Goal: Contribute content: Contribute content

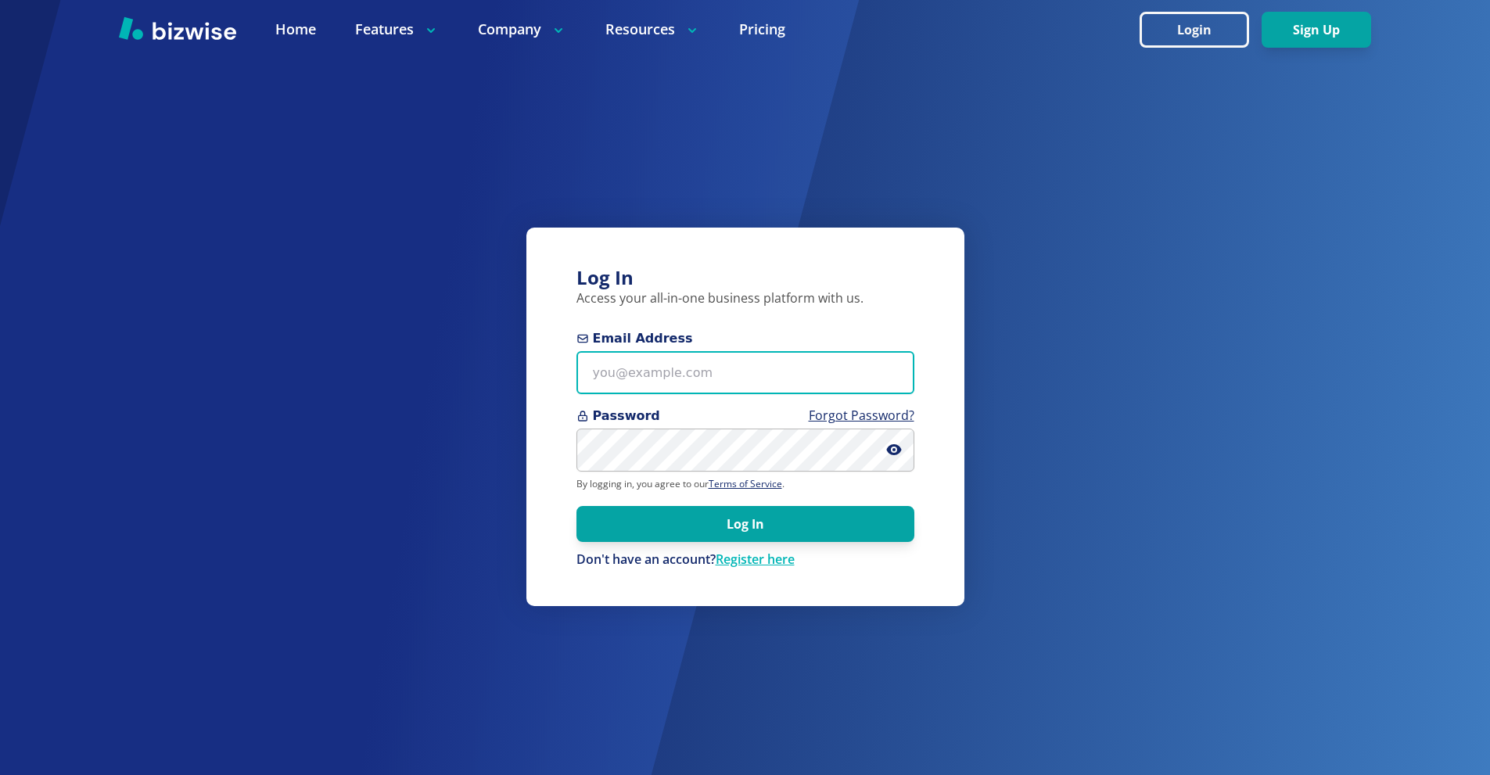
click at [716, 393] on input "Email Address" at bounding box center [745, 372] width 338 height 43
paste input "[PERSON_NAME][EMAIL_ADDRESS][DOMAIN_NAME]"
type input "[PERSON_NAME][EMAIL_ADDRESS][DOMAIN_NAME]"
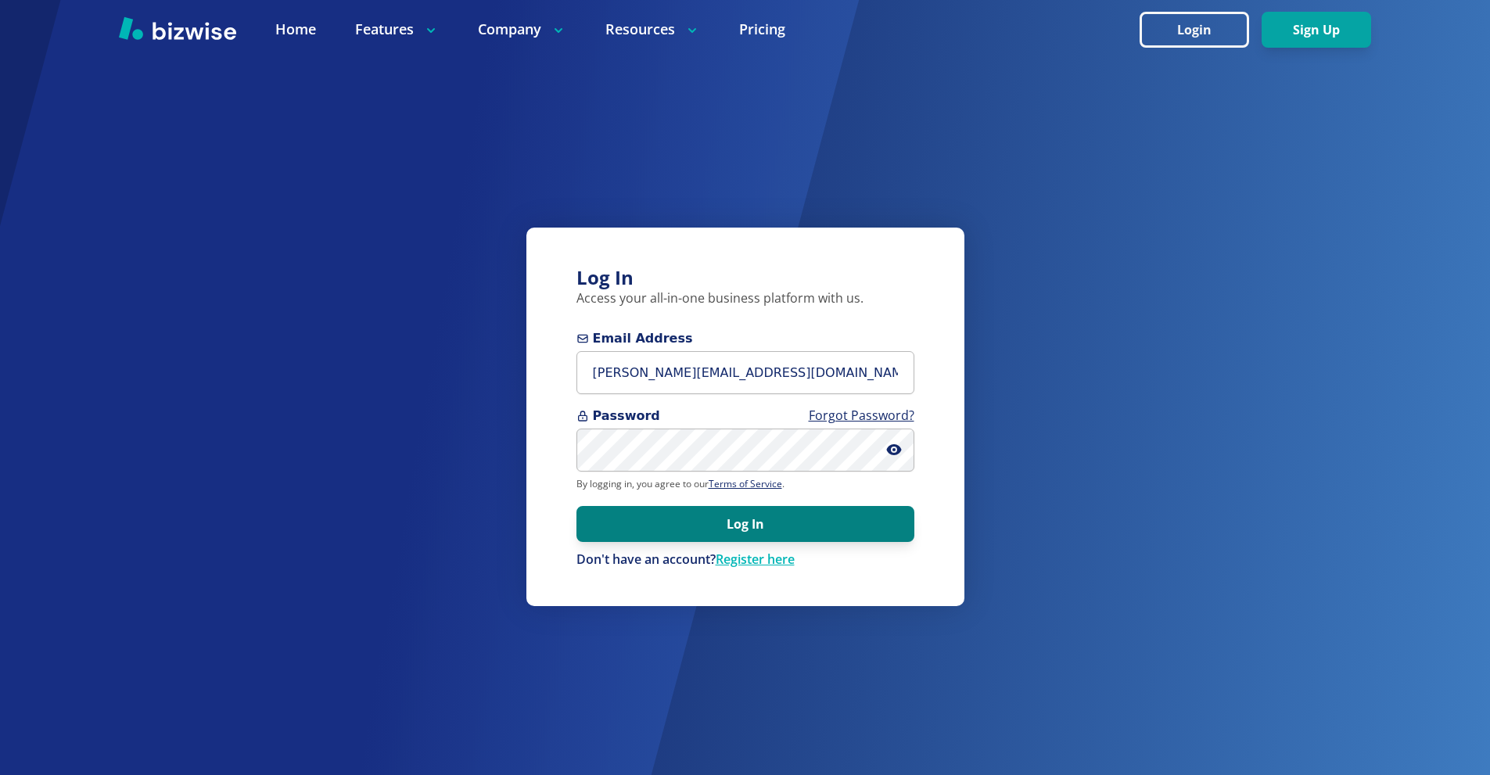
click at [794, 521] on button "Log In" at bounding box center [745, 524] width 338 height 36
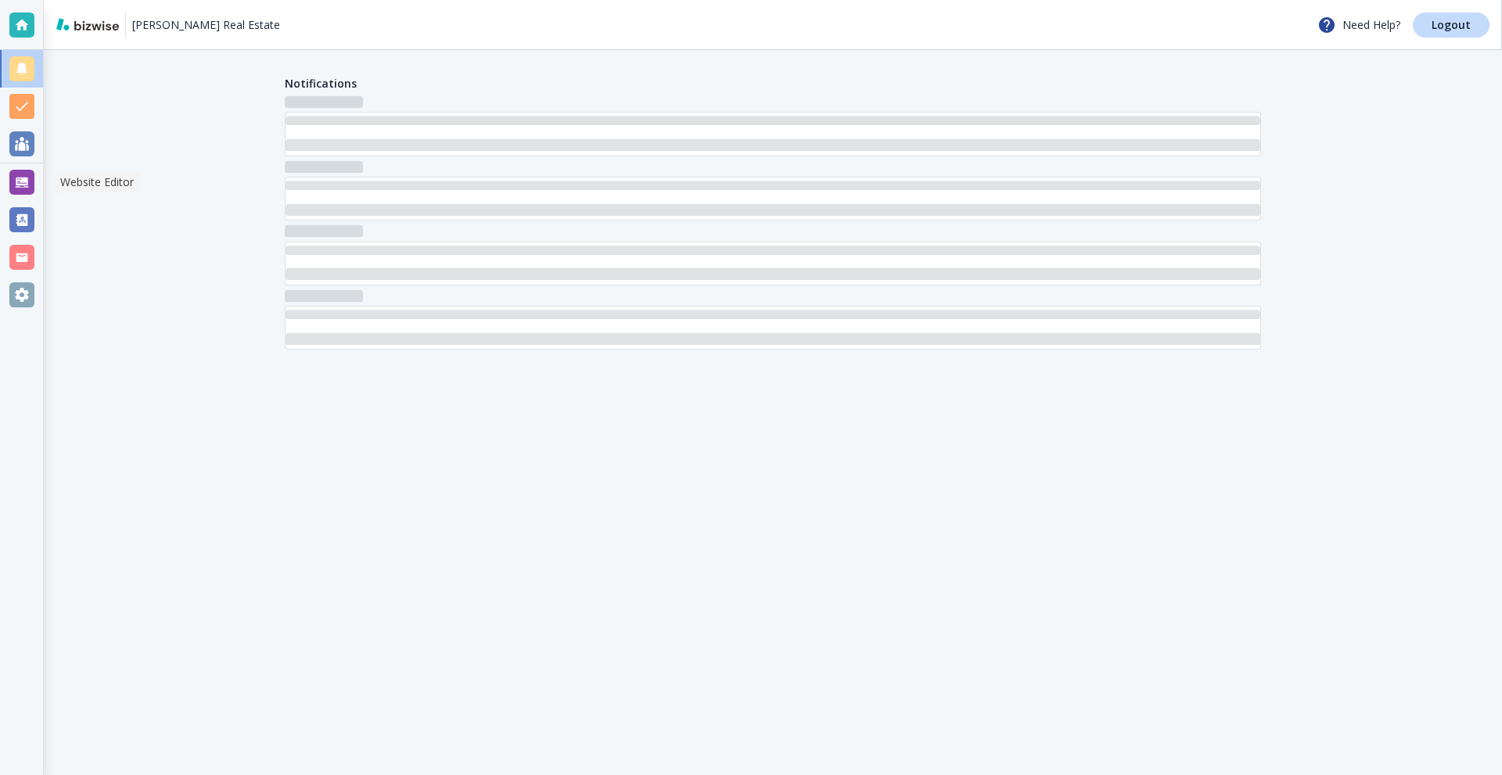
click at [21, 181] on div at bounding box center [21, 182] width 25 height 25
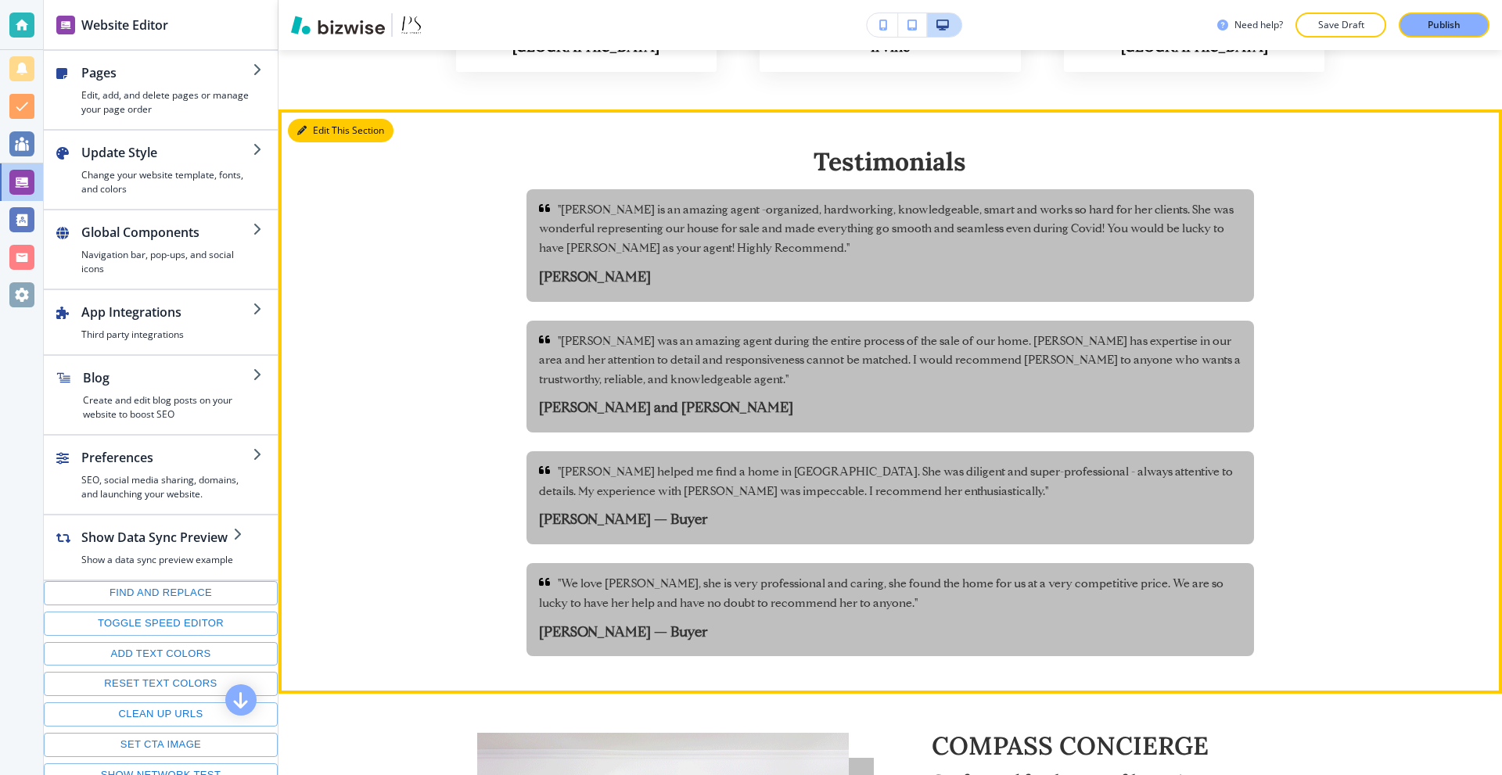
click at [313, 119] on button "Edit This Section" at bounding box center [341, 130] width 106 height 23
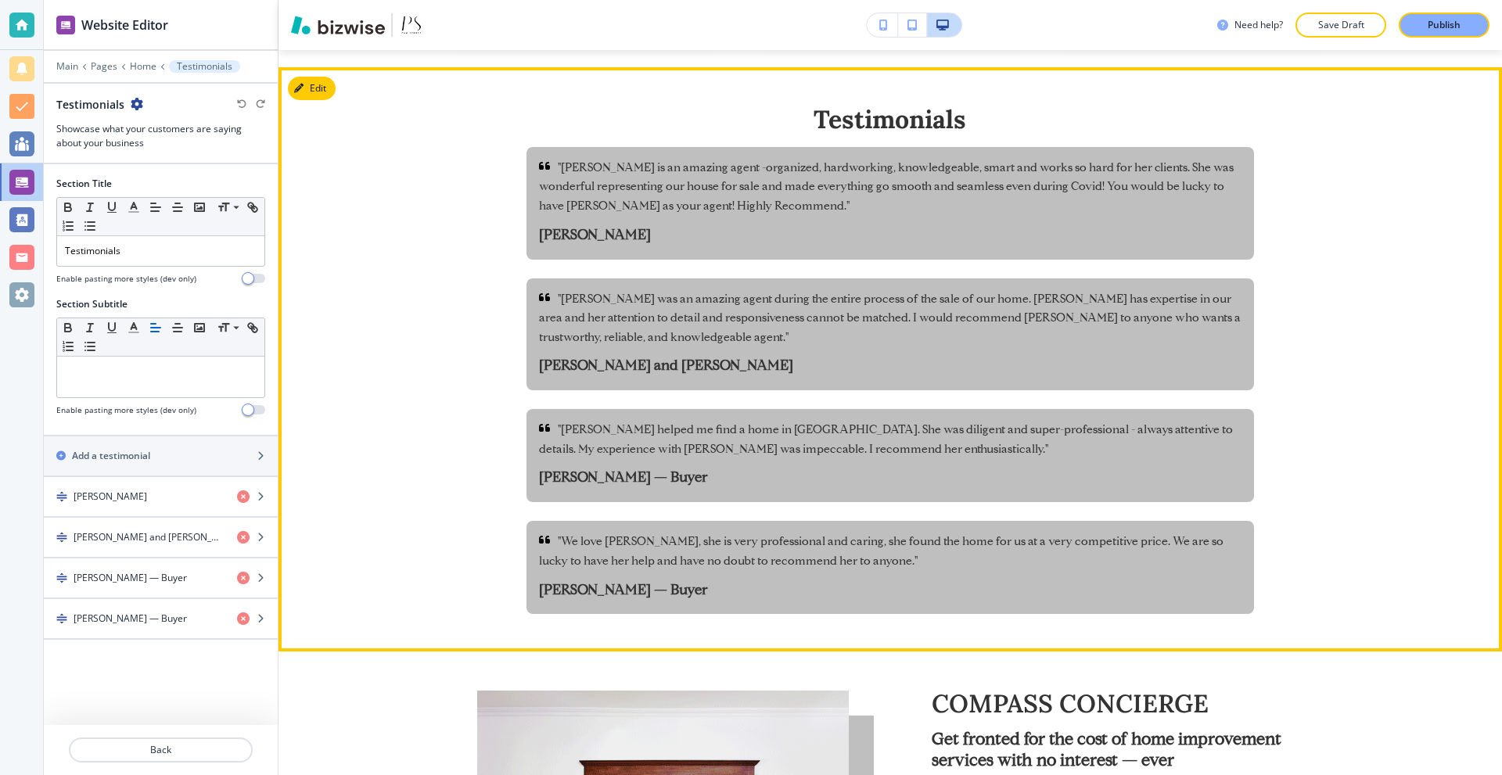
scroll to position [2704, 0]
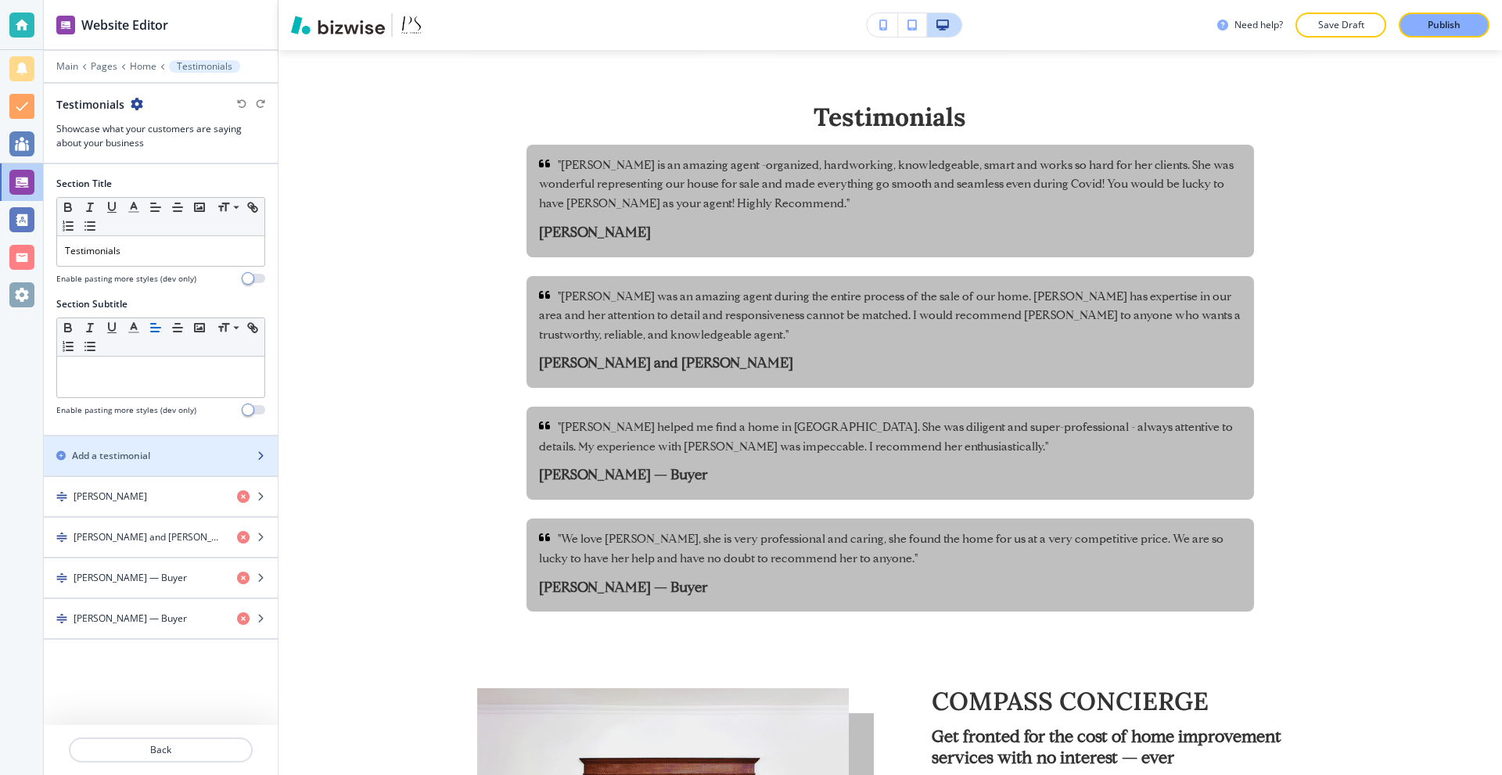
click at [150, 449] on h2 "Add a testimonial" at bounding box center [111, 456] width 78 height 14
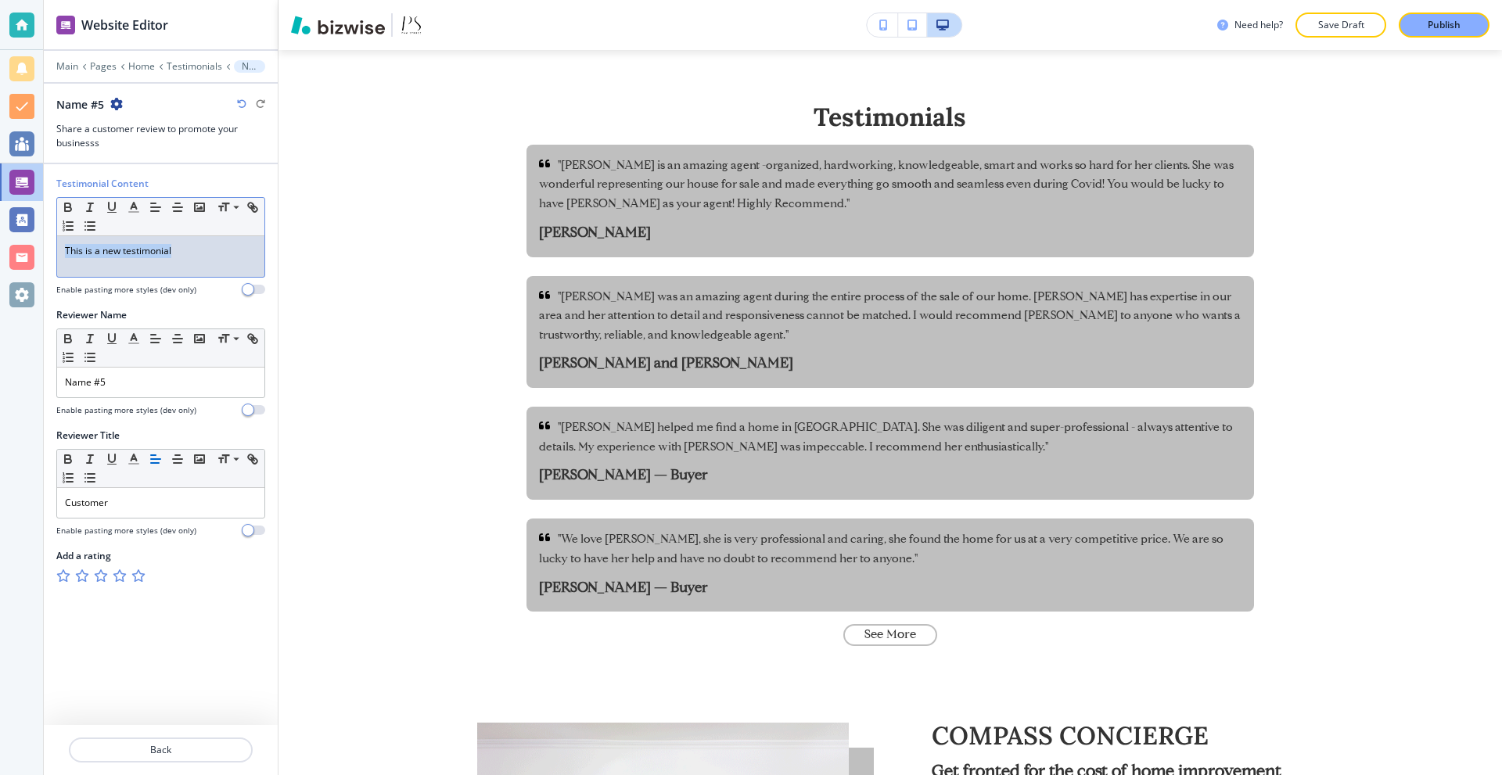
drag, startPoint x: 169, startPoint y: 249, endPoint x: 0, endPoint y: 258, distance: 169.2
click at [0, 258] on div "Website Editor Main Pages Home Testimonials Name #5 Name #5 Share a customer re…" at bounding box center [751, 387] width 1502 height 775
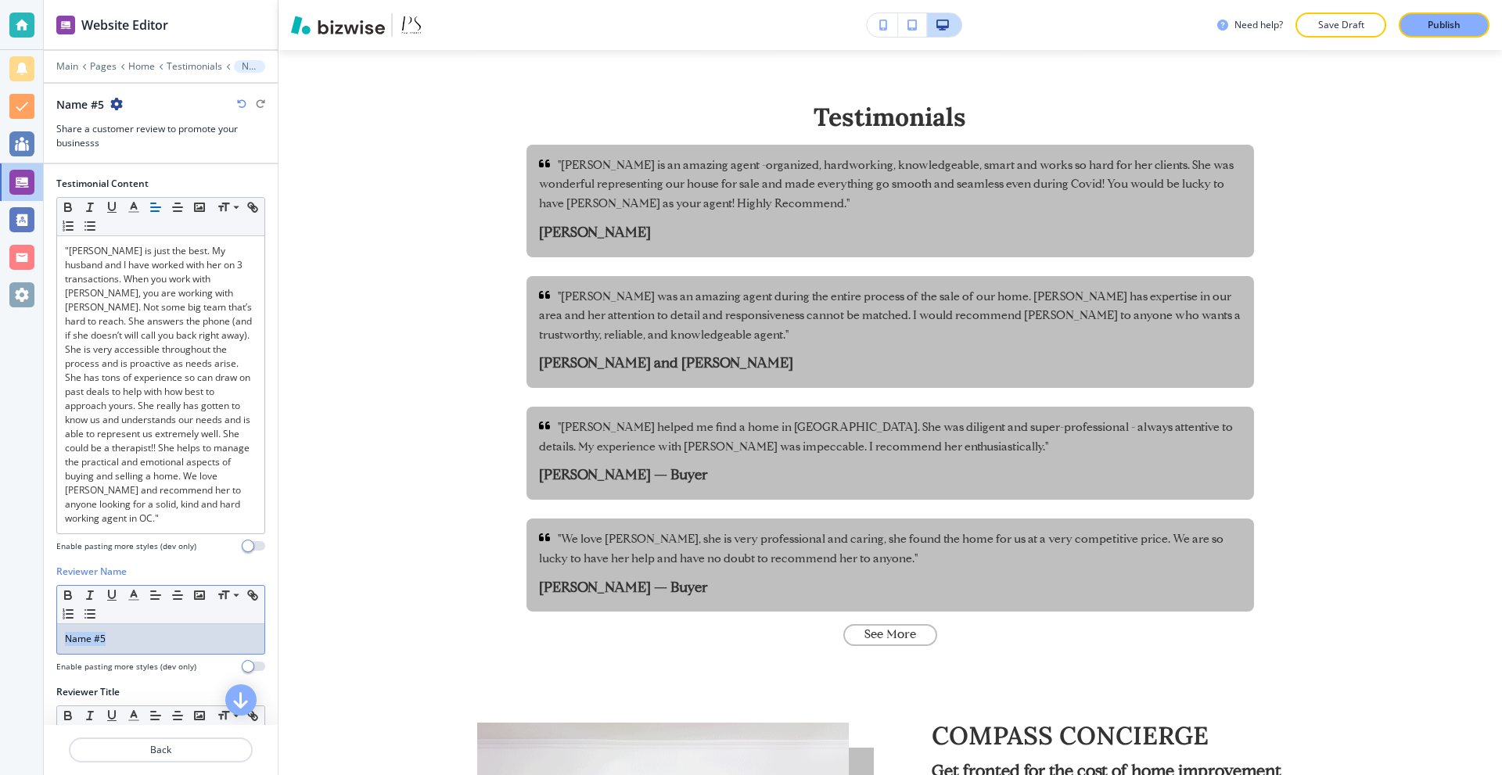
drag, startPoint x: 36, startPoint y: 631, endPoint x: 0, endPoint y: 632, distance: 36.0
click at [0, 632] on div "Website Editor Main Pages Home Testimonials Name #5 Name #5 Share a customer re…" at bounding box center [751, 387] width 1502 height 775
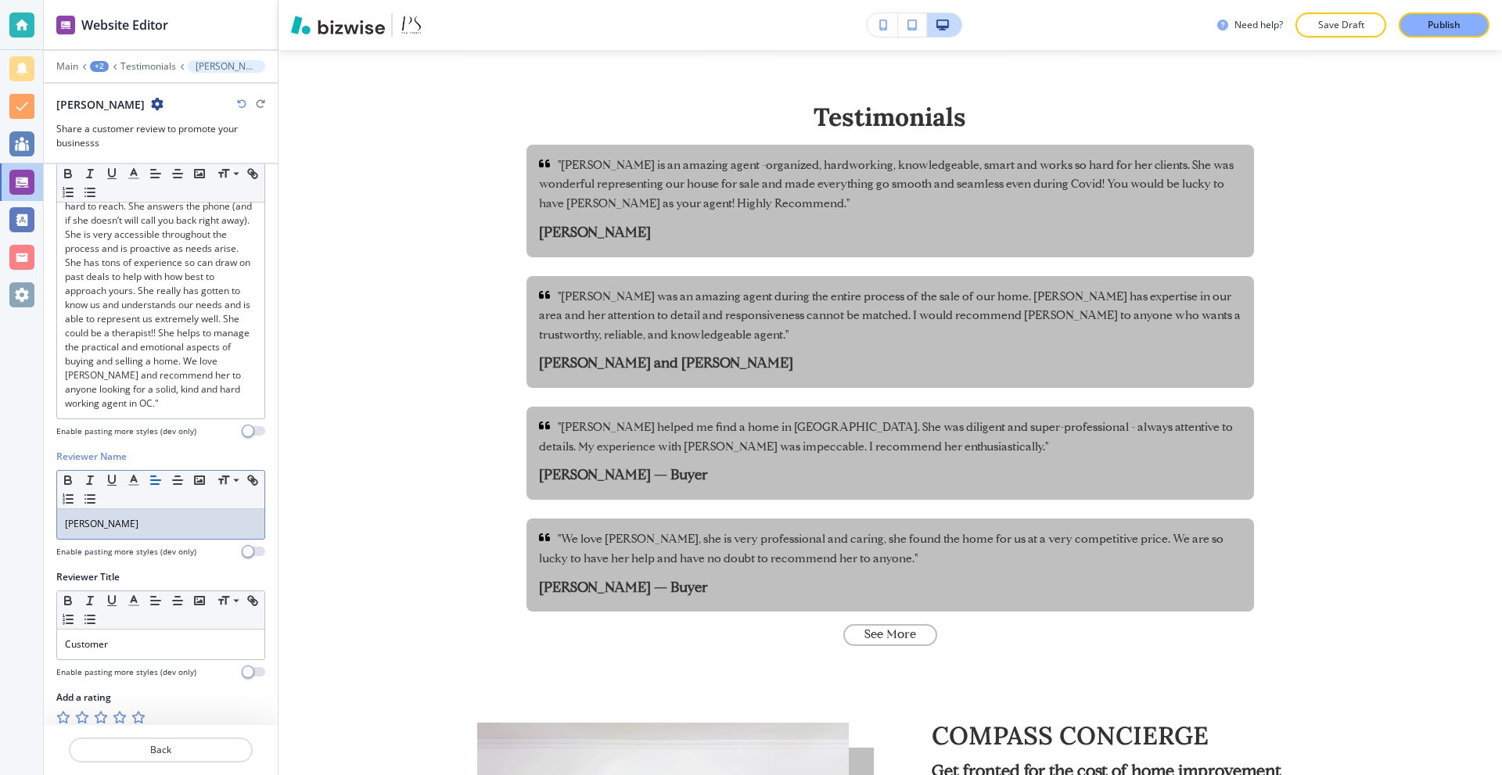
scroll to position [132, 0]
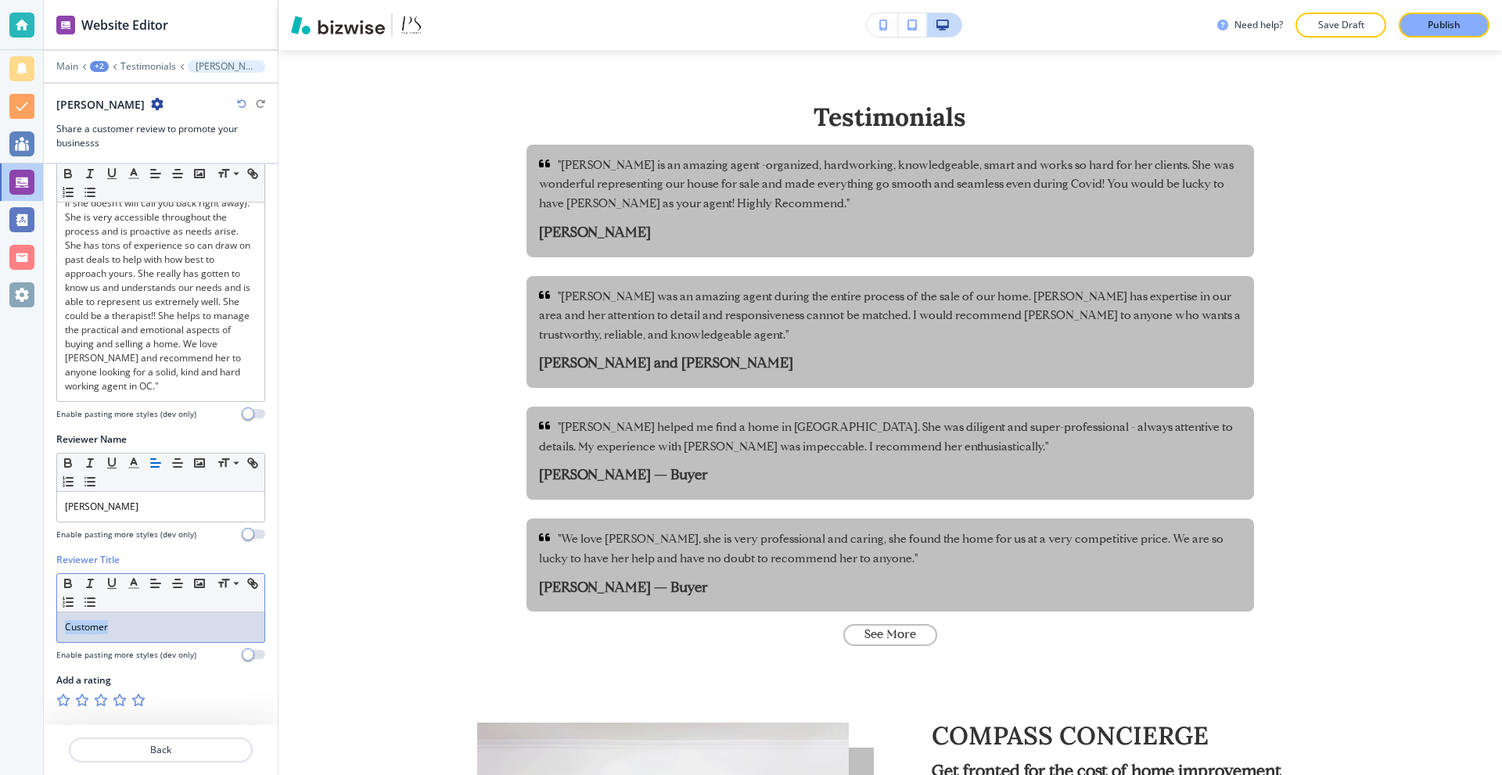
drag, startPoint x: 146, startPoint y: 623, endPoint x: 13, endPoint y: 626, distance: 133.0
click at [20, 624] on div "Website Editor Main +2 Testimonials Alexis R Alexis R Share a customer review t…" at bounding box center [751, 387] width 1502 height 775
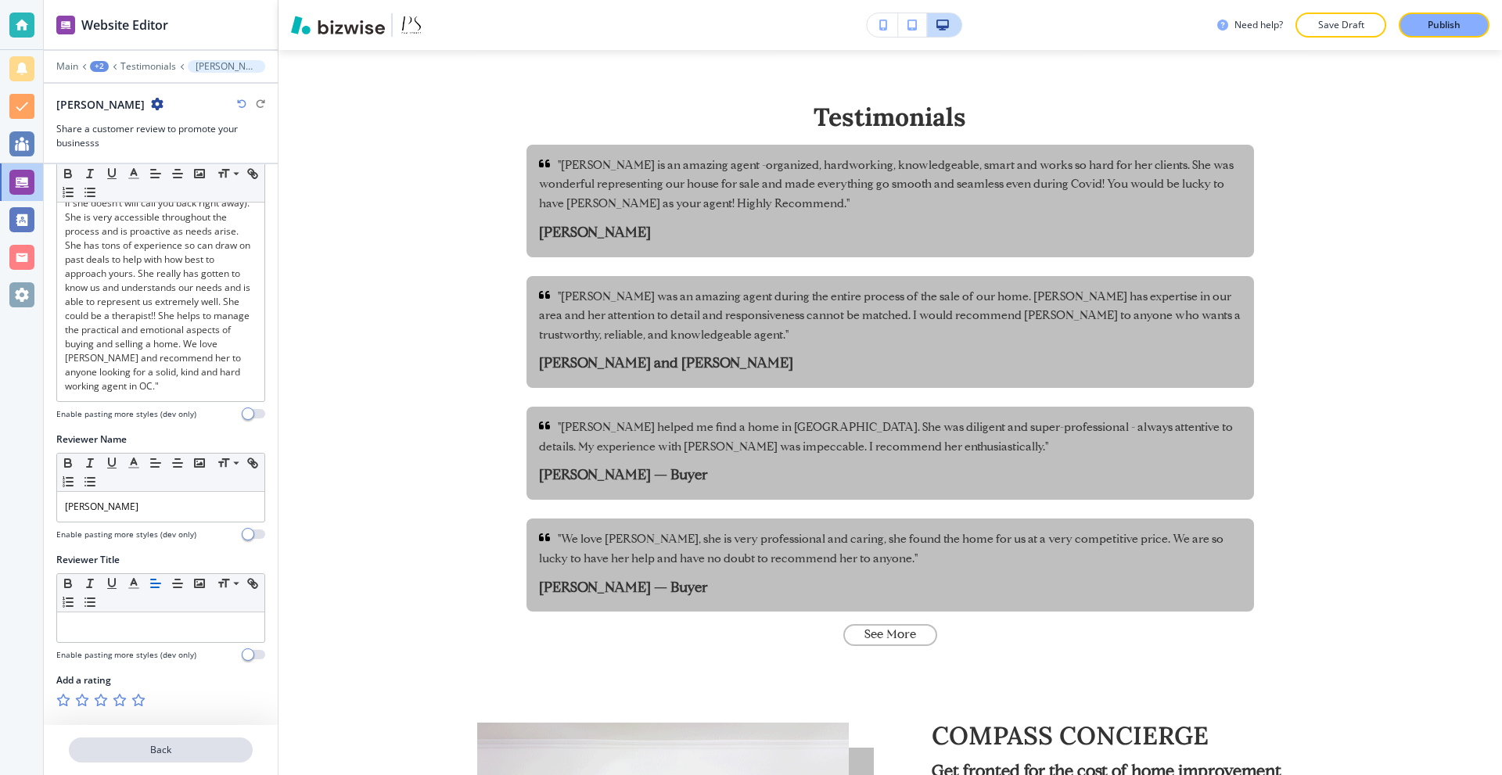
click at [174, 759] on button "Back" at bounding box center [161, 750] width 184 height 25
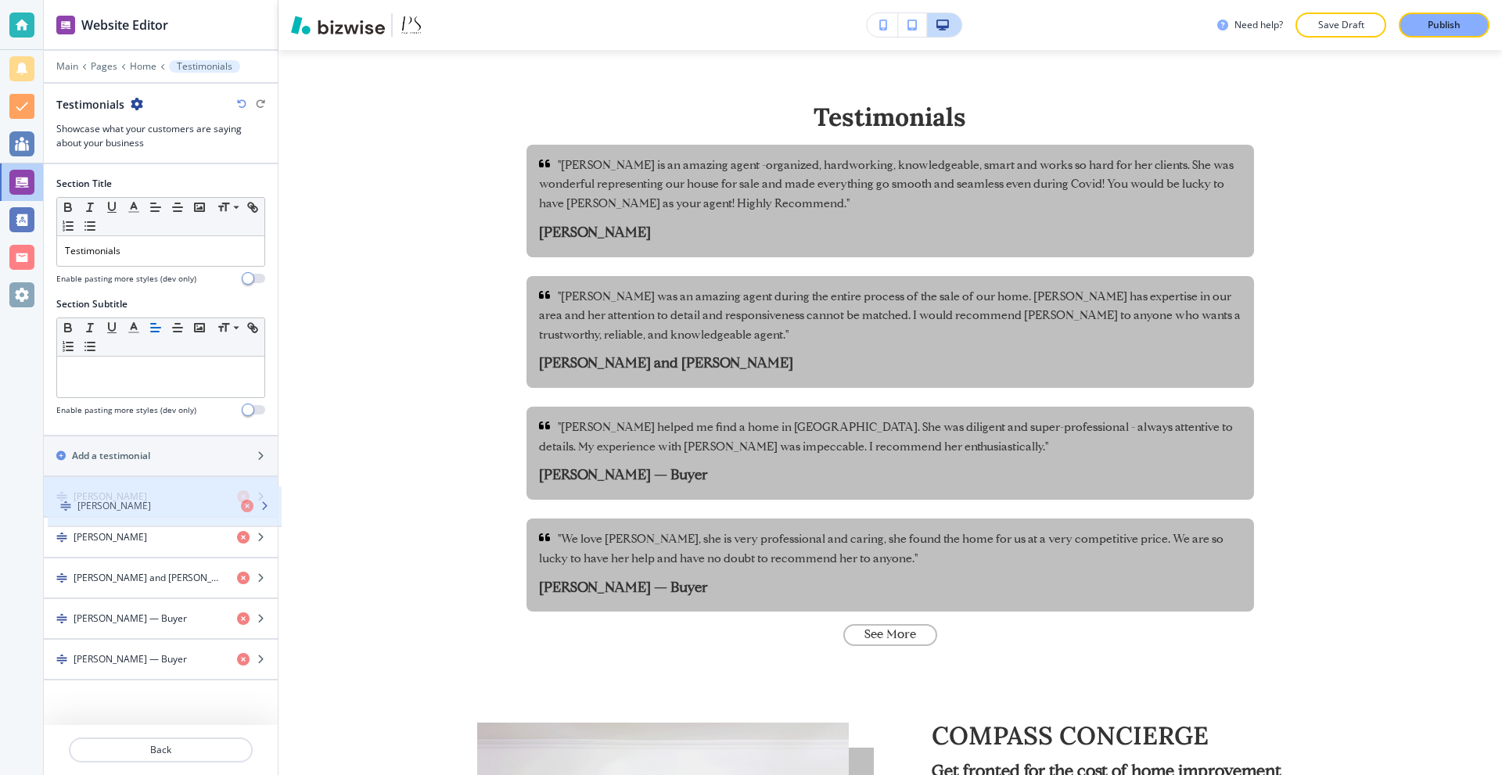
drag, startPoint x: 138, startPoint y: 612, endPoint x: 142, endPoint y: 494, distance: 118.9
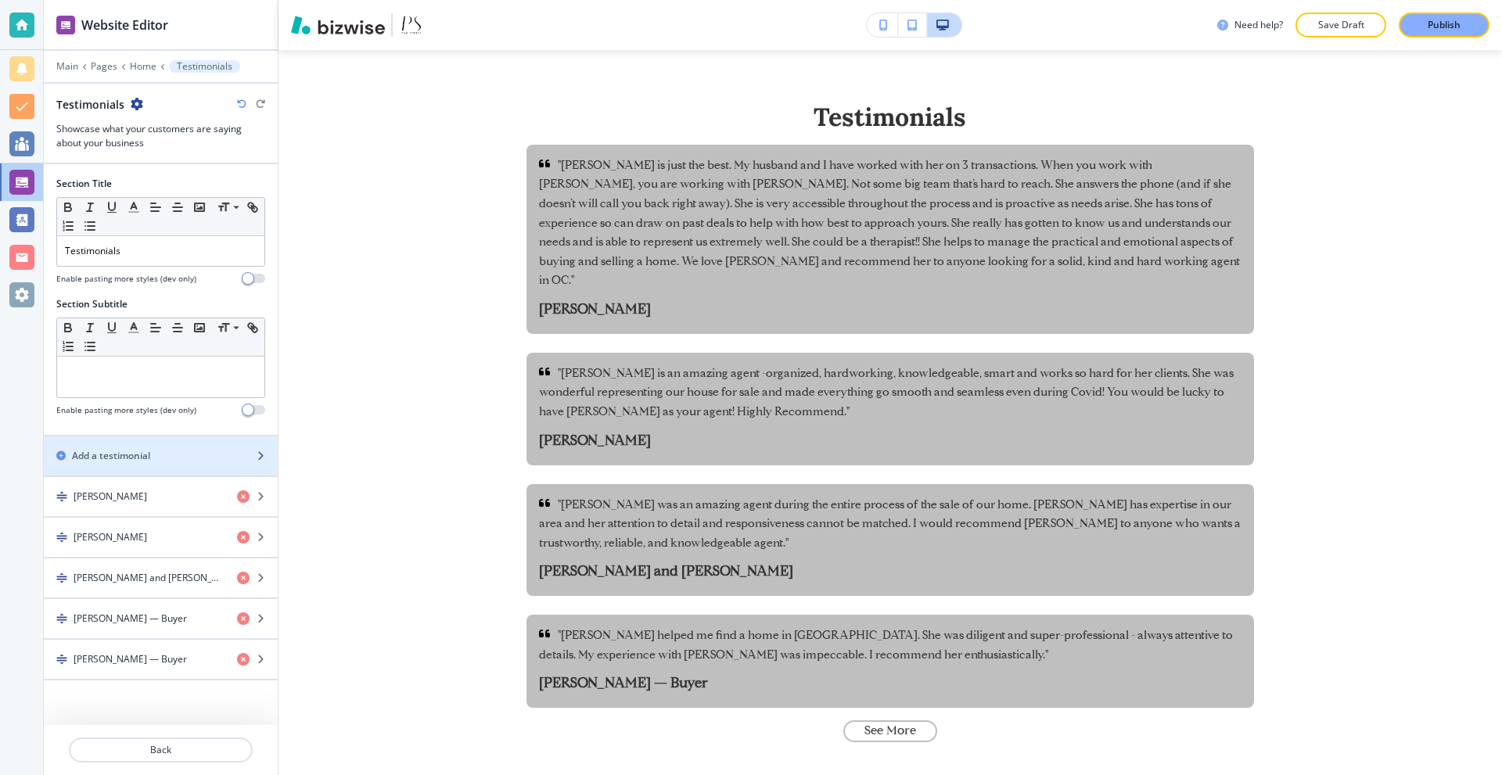
click at [153, 440] on div "button" at bounding box center [161, 442] width 234 height 13
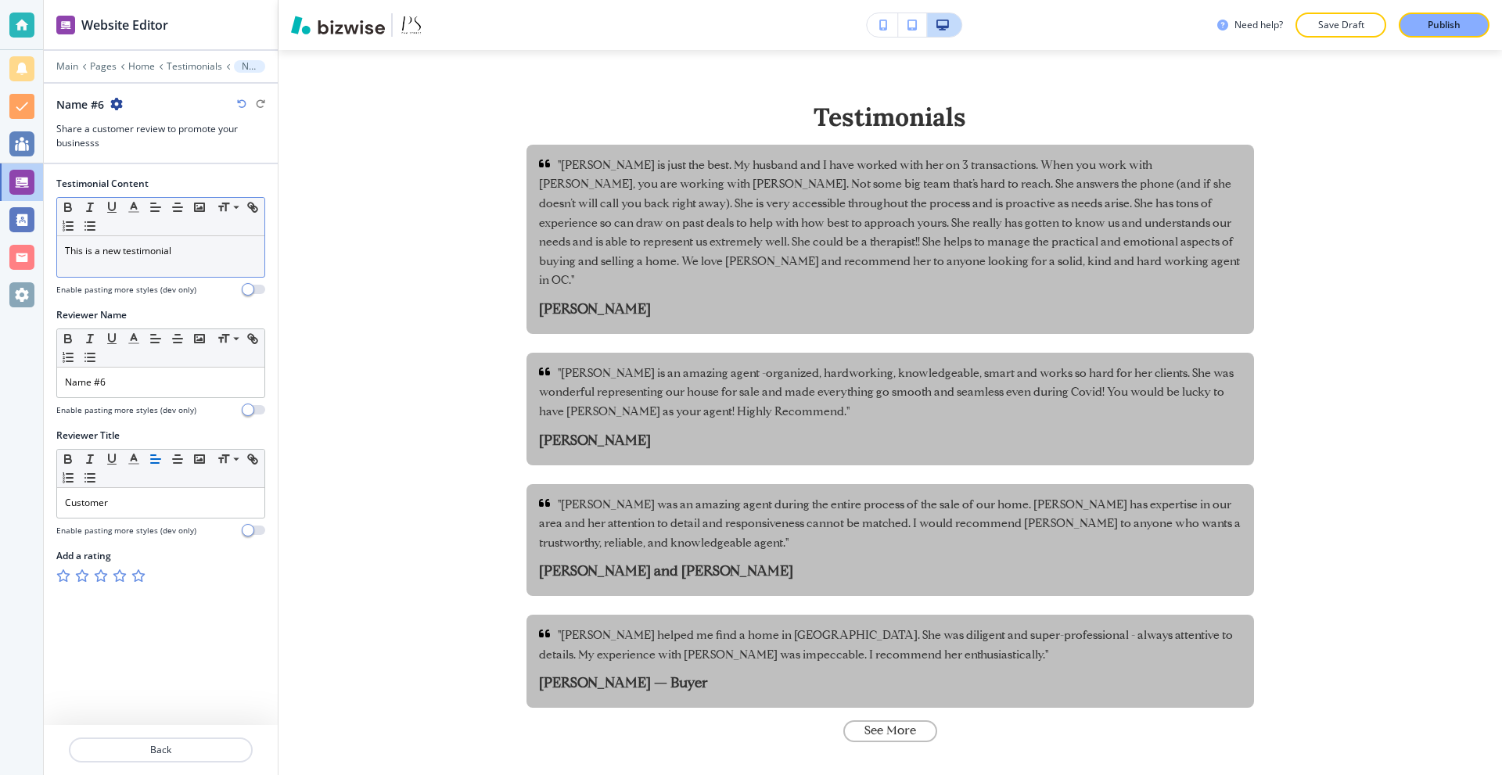
click at [206, 263] on div "This is a new testimonial" at bounding box center [160, 256] width 207 height 41
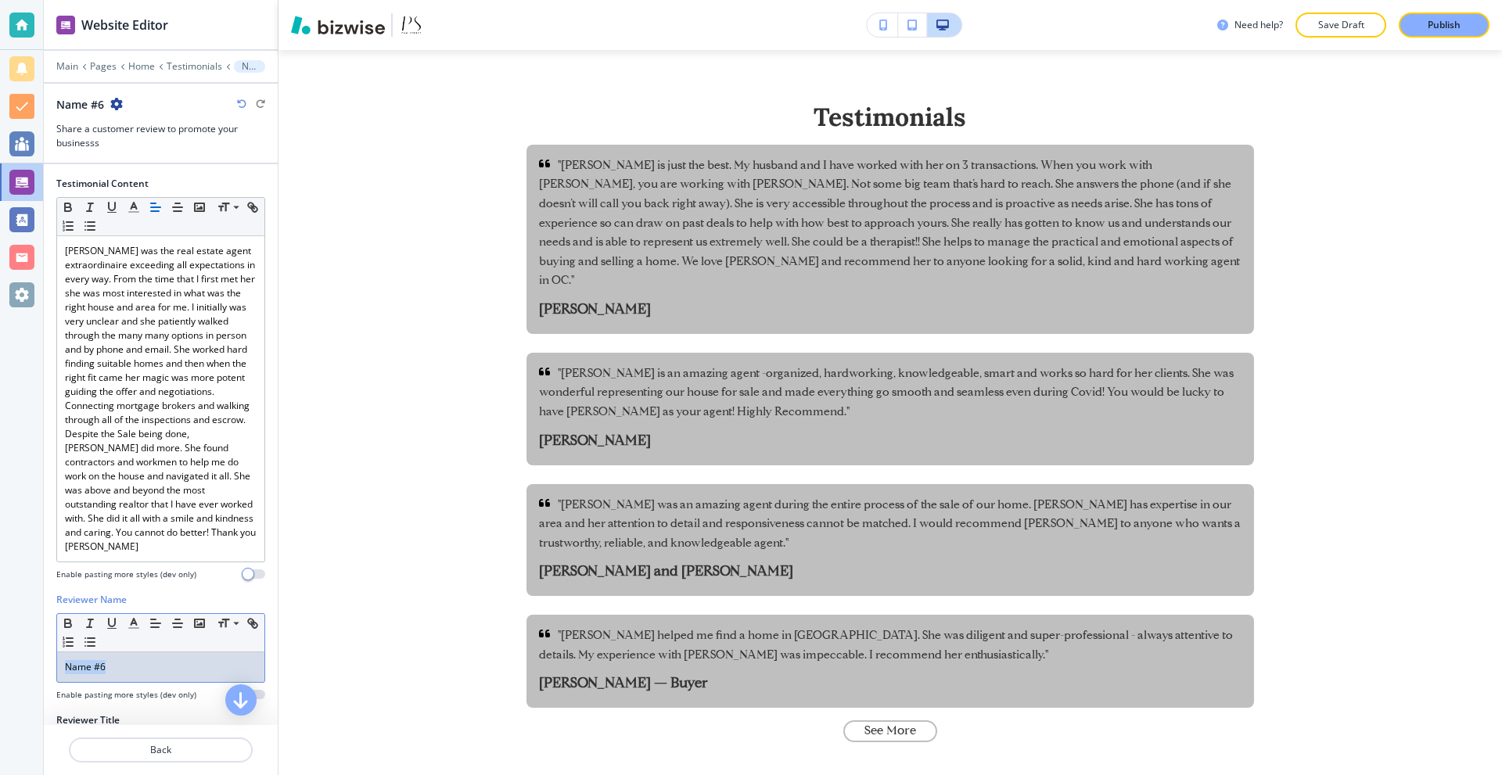
drag, startPoint x: 121, startPoint y: 676, endPoint x: 28, endPoint y: 668, distance: 93.4
click at [34, 668] on div "Website Editor Main Pages Home Testimonials Name #6 Name #6 Share a customer re…" at bounding box center [751, 387] width 1502 height 775
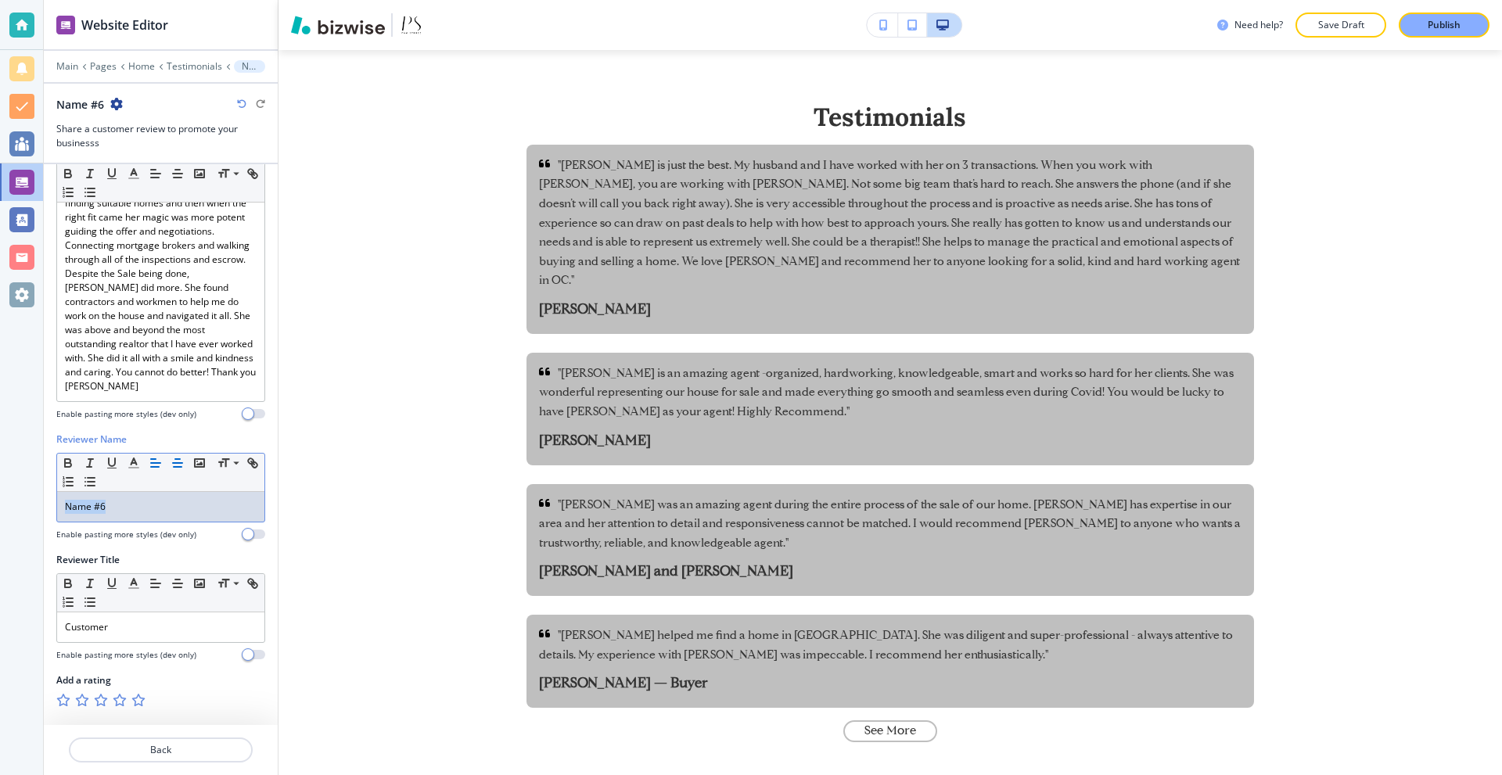
scroll to position [174, 0]
drag, startPoint x: 117, startPoint y: 500, endPoint x: 15, endPoint y: 500, distance: 101.7
click at [15, 500] on div "Website Editor Main +2 Testimonials Client Client Share a customer review to pr…" at bounding box center [751, 387] width 1502 height 775
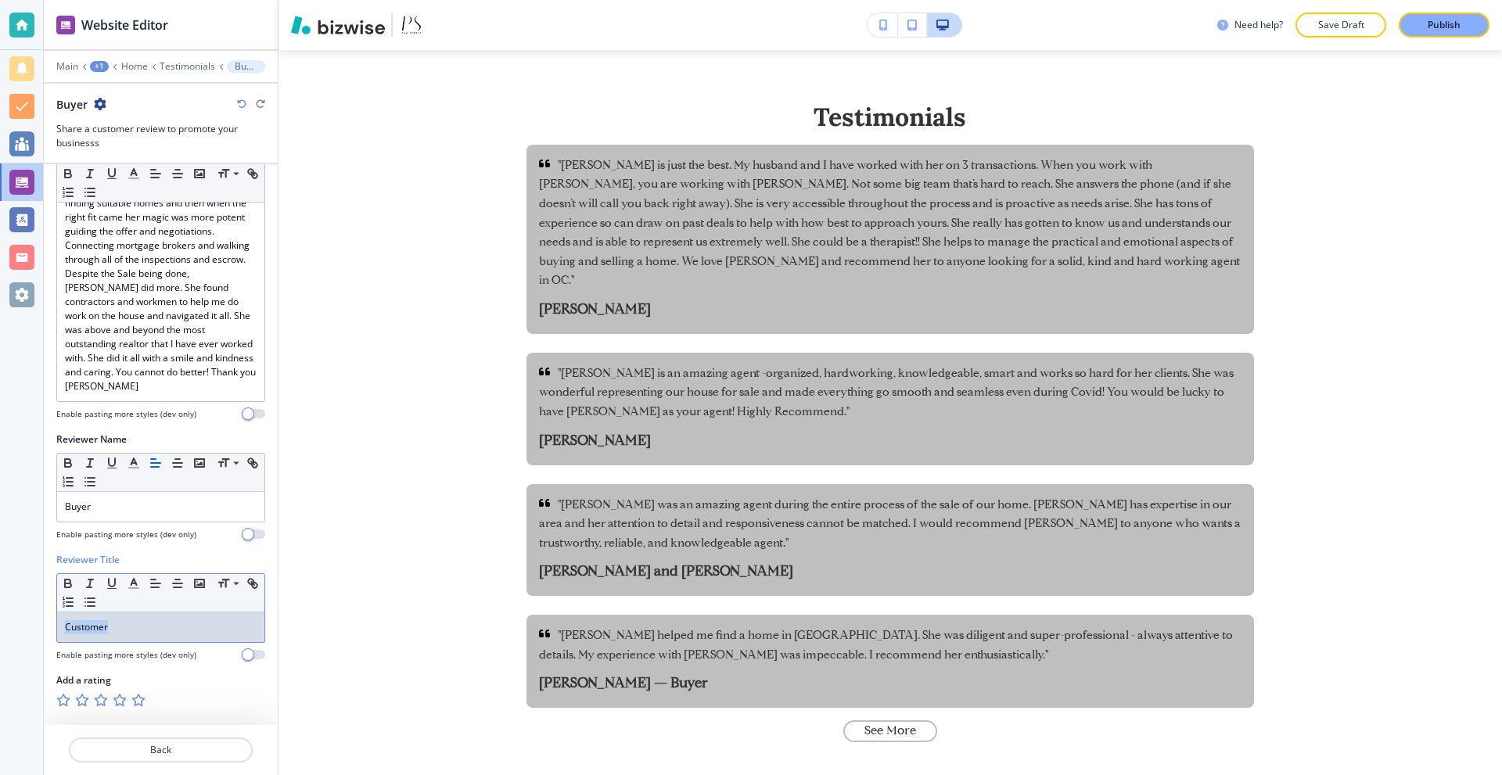
drag, startPoint x: 123, startPoint y: 617, endPoint x: 31, endPoint y: 629, distance: 93.0
click at [31, 629] on div "Website Editor Main +1 Home Testimonials Buyer Buyer Share a customer review to…" at bounding box center [751, 387] width 1502 height 775
click at [176, 746] on p "Back" at bounding box center [160, 750] width 181 height 14
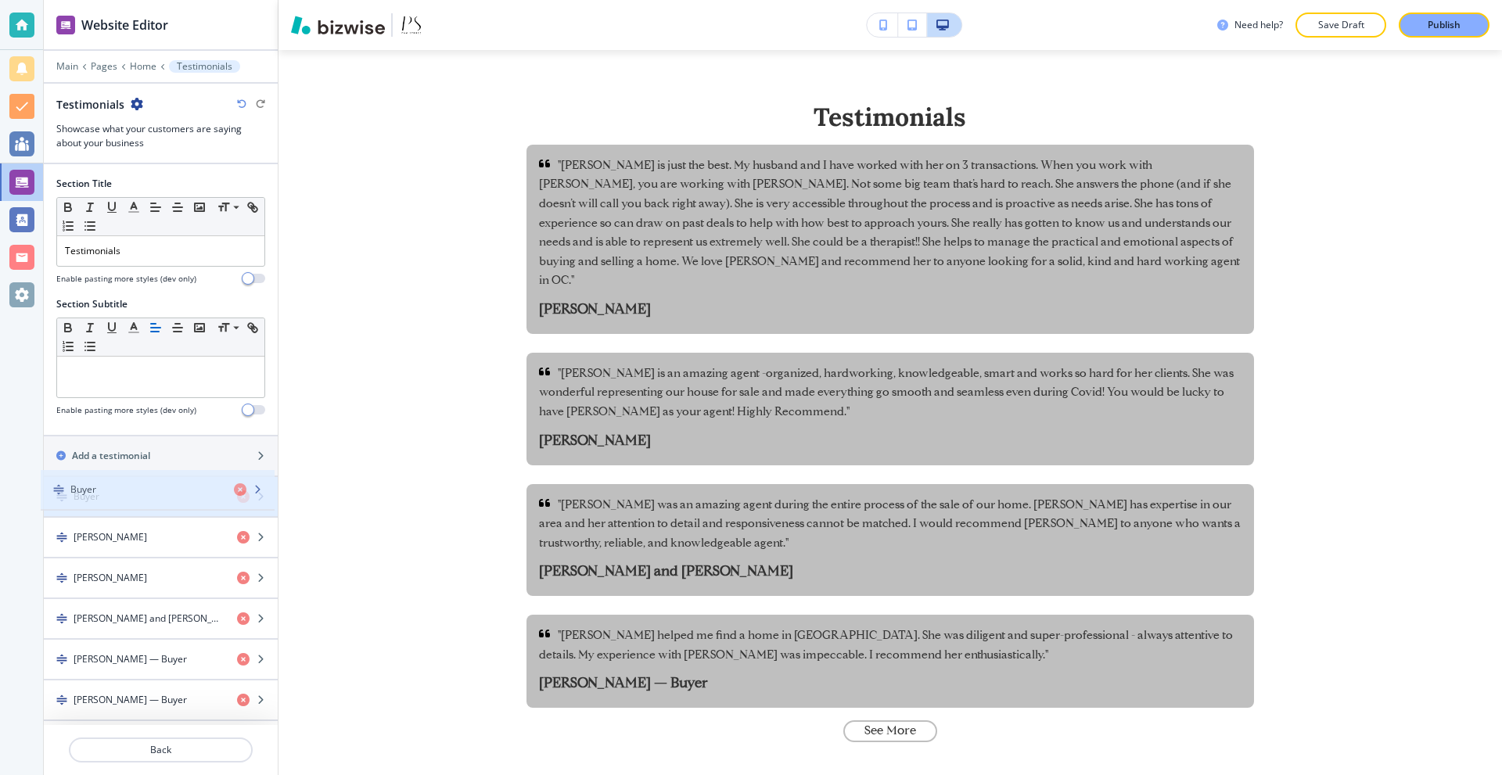
drag, startPoint x: 135, startPoint y: 696, endPoint x: 131, endPoint y: 493, distance: 203.4
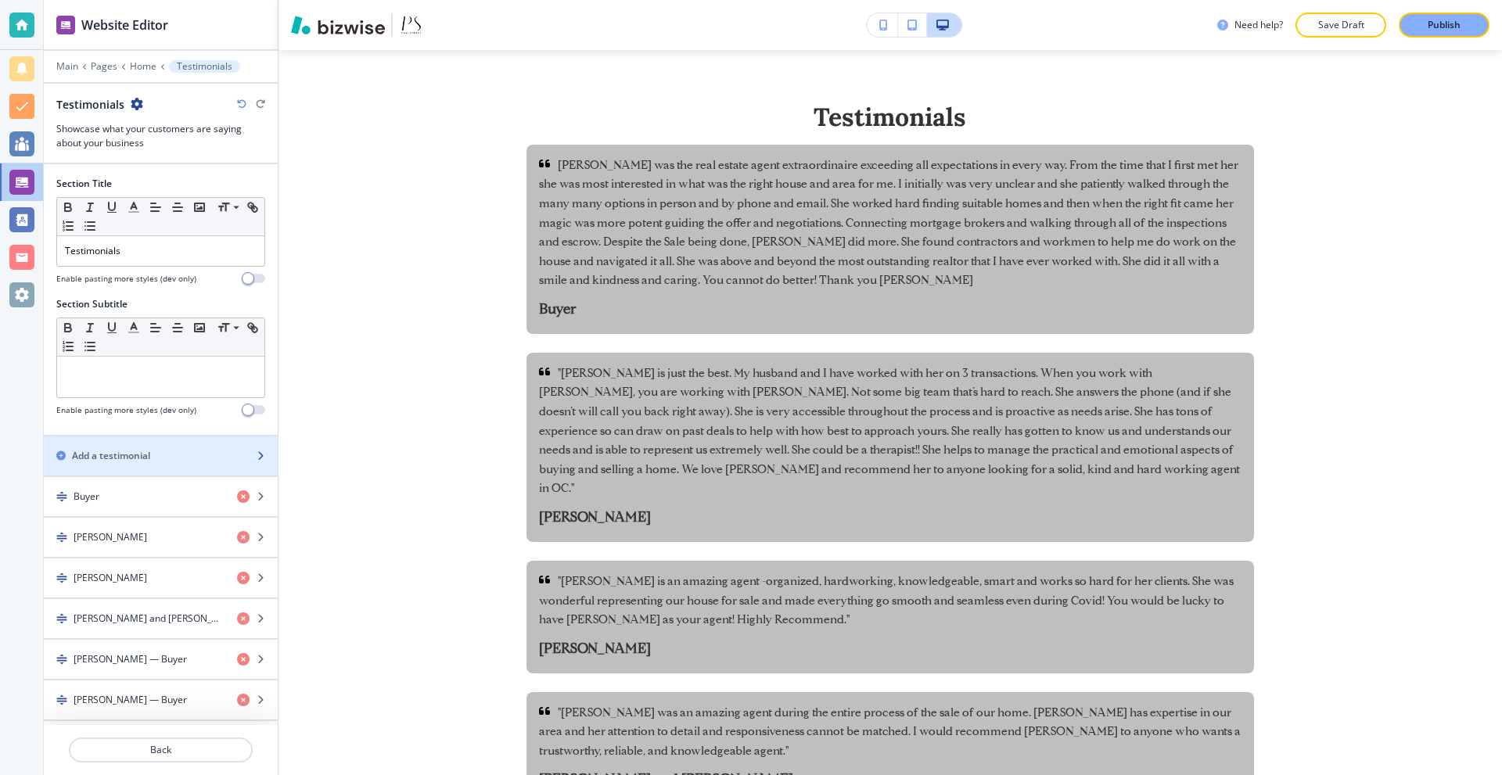
click at [156, 450] on div "Add a testimonial" at bounding box center [143, 456] width 199 height 14
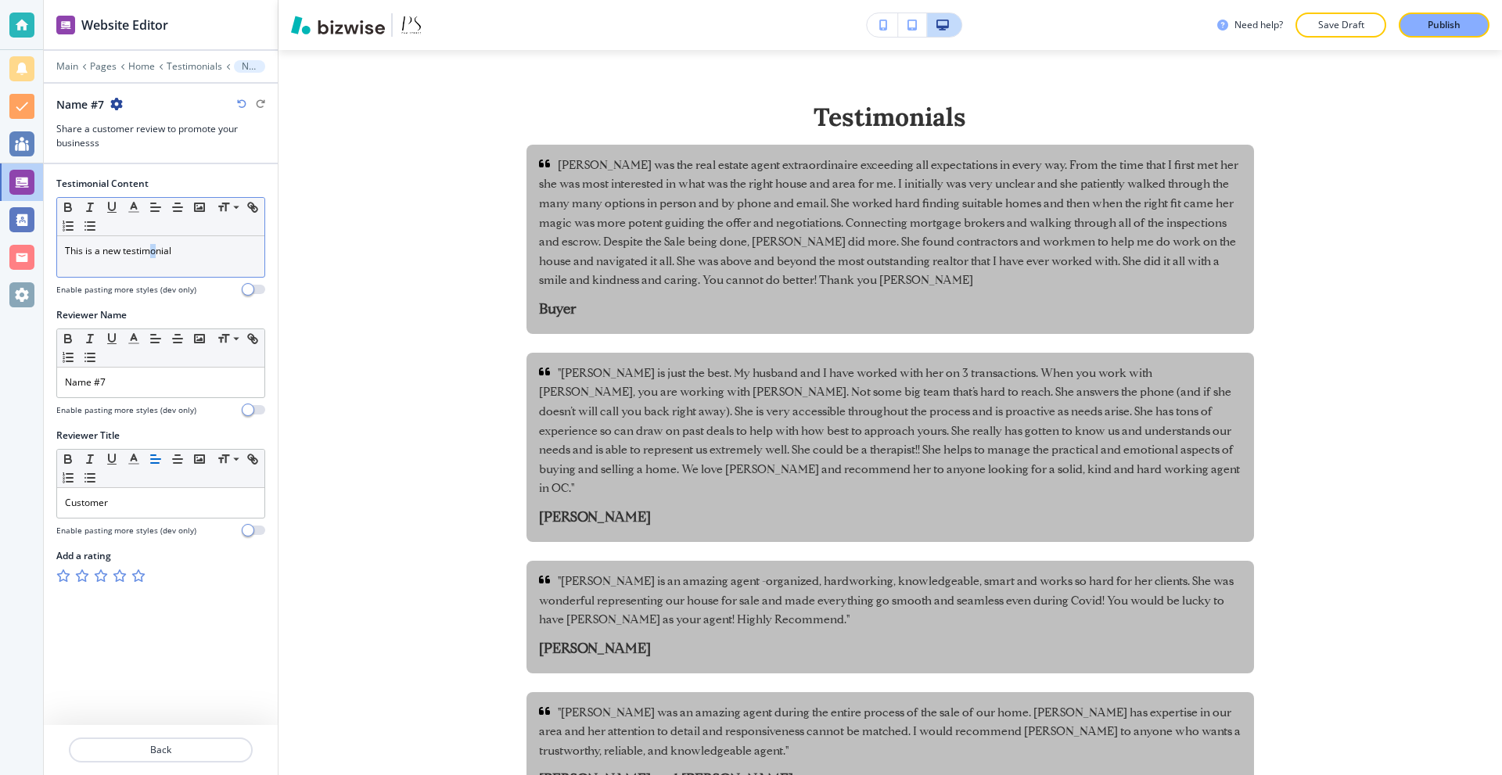
click at [157, 253] on p "This is a new testimonial" at bounding box center [161, 251] width 192 height 14
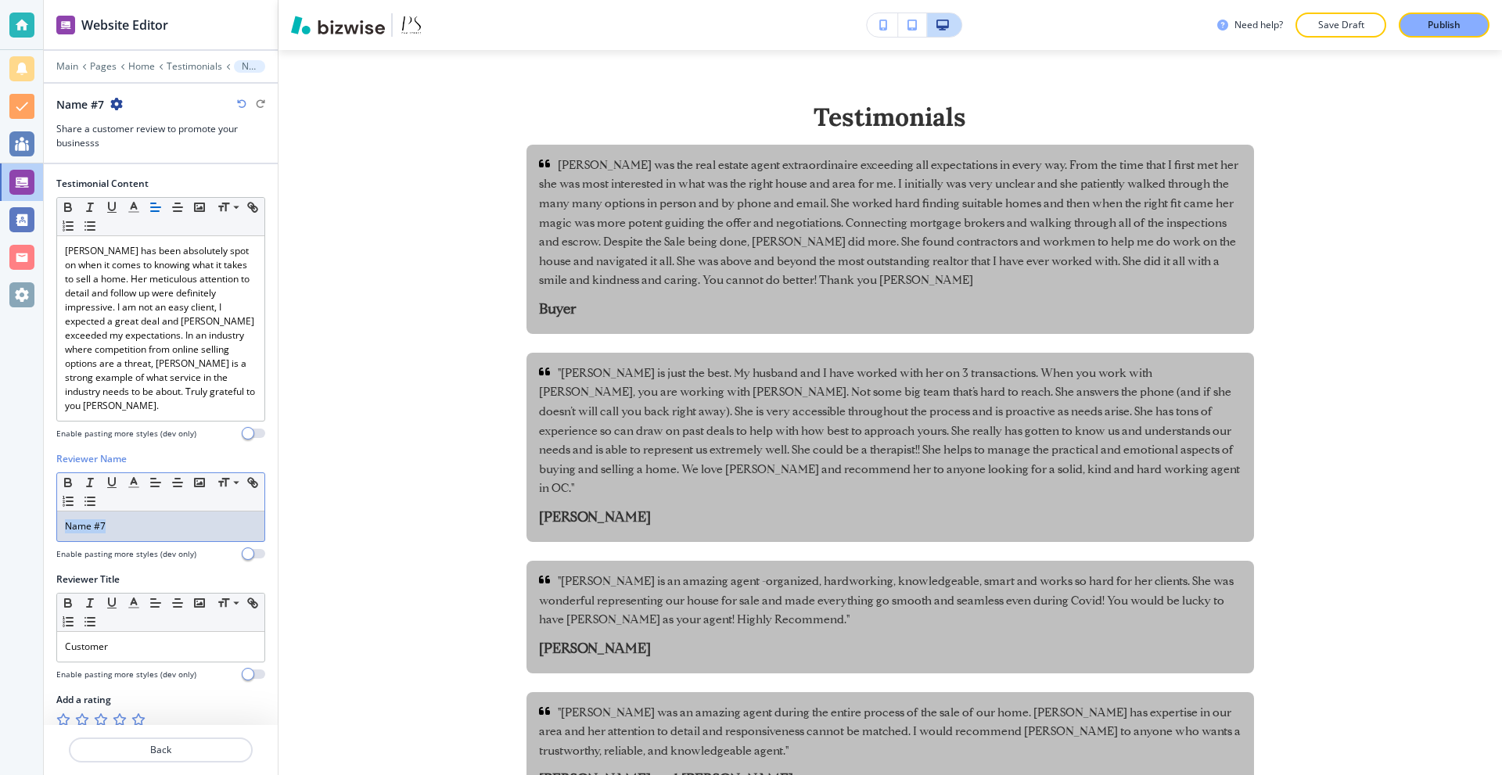
drag, startPoint x: 131, startPoint y: 509, endPoint x: 0, endPoint y: 503, distance: 131.5
click at [0, 504] on div "Website Editor Main Pages Home Testimonials Name #7 Name #7 Share a customer re…" at bounding box center [751, 387] width 1502 height 775
drag, startPoint x: 140, startPoint y: 626, endPoint x: 0, endPoint y: 614, distance: 140.5
click at [0, 614] on div "Website Editor Main +2 Testimonials A & Y A & Y Share a customer review to prom…" at bounding box center [751, 387] width 1502 height 775
click at [227, 741] on button "Back" at bounding box center [161, 750] width 184 height 25
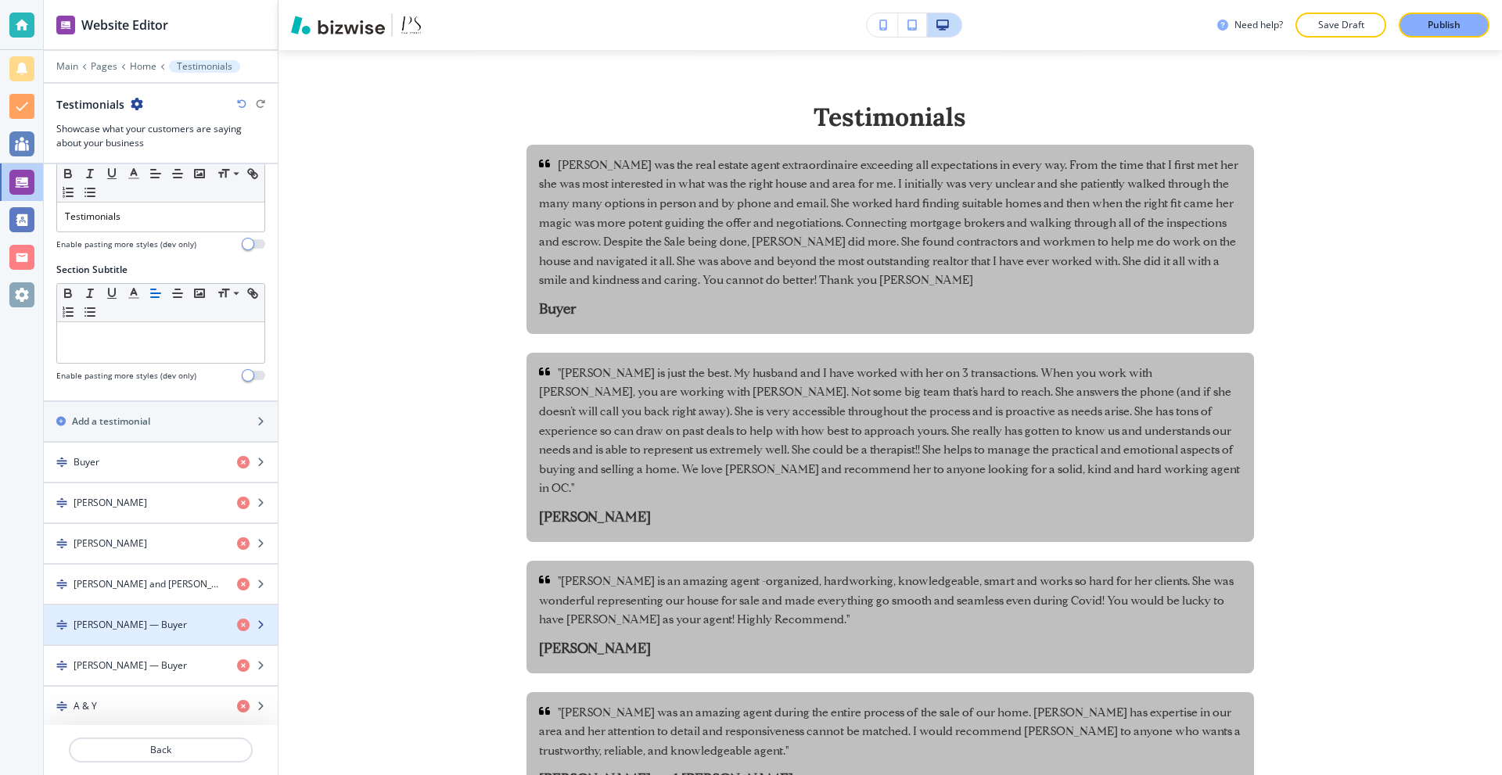
scroll to position [37, 0]
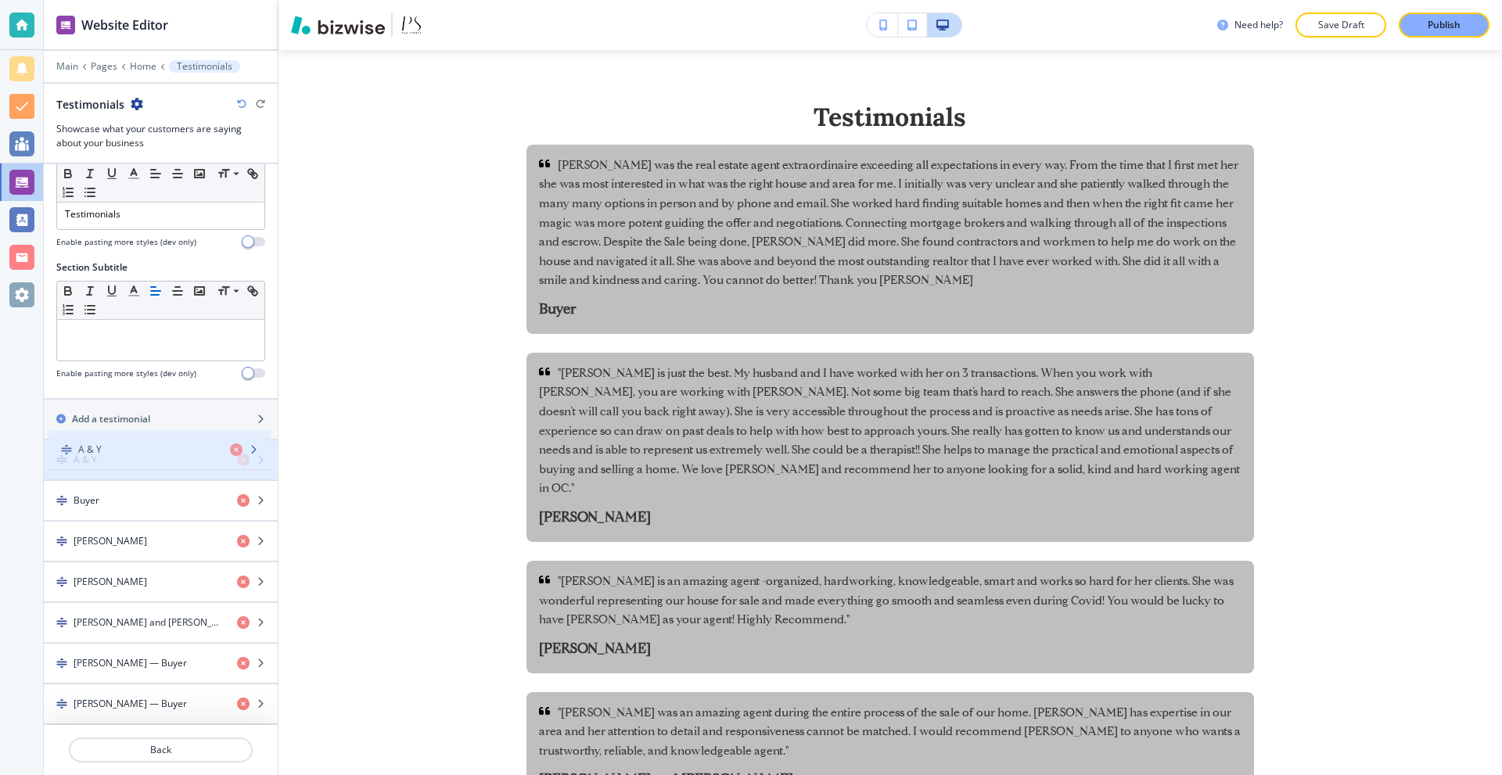
drag, startPoint x: 135, startPoint y: 688, endPoint x: 136, endPoint y: 448, distance: 240.1
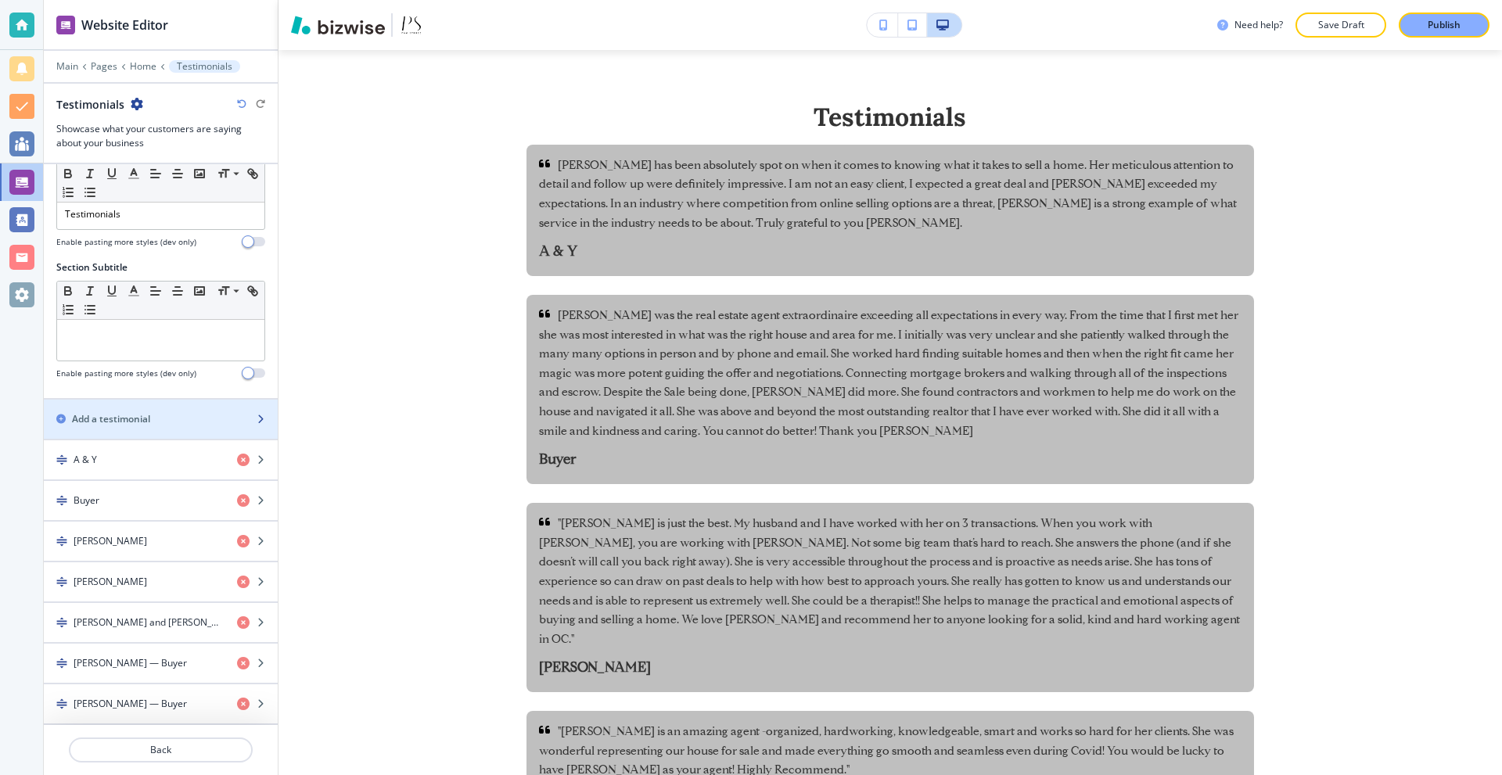
click at [137, 417] on h2 "Add a testimonial" at bounding box center [111, 419] width 78 height 14
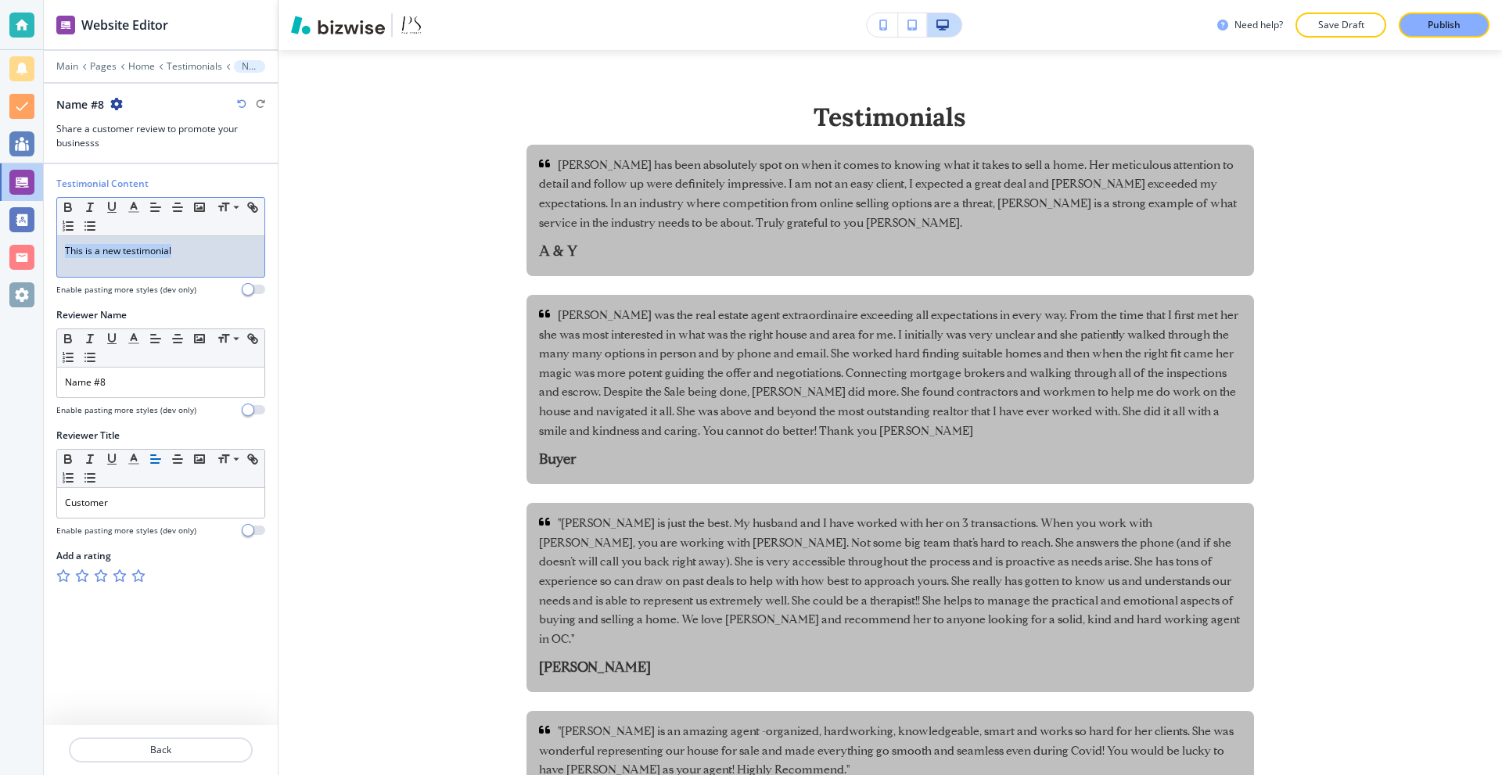
drag, startPoint x: 213, startPoint y: 260, endPoint x: 7, endPoint y: 279, distance: 206.6
click at [0, 276] on div "Website Editor Main Pages Home Testimonials Name #8 Name #8 Share a customer re…" at bounding box center [751, 387] width 1502 height 775
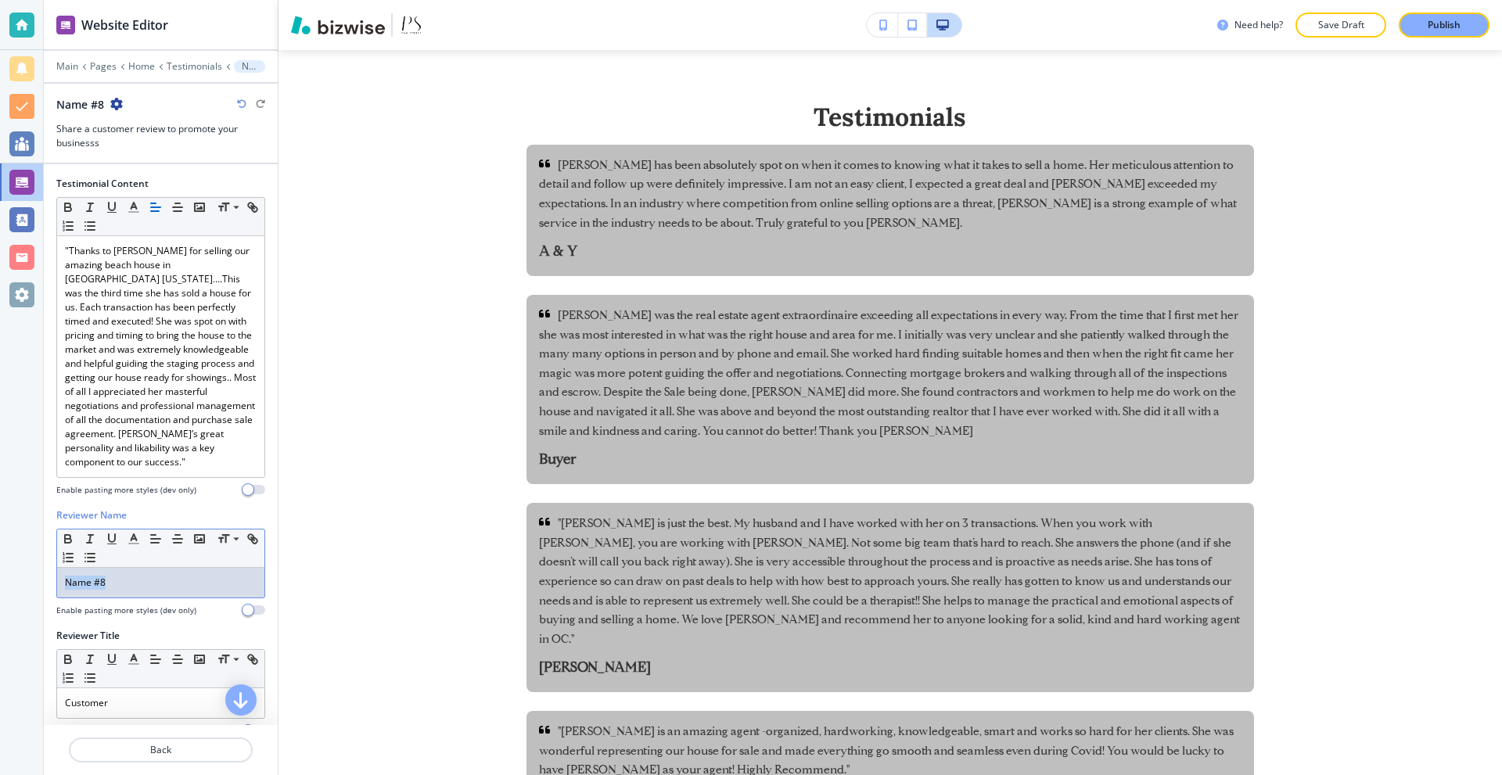
drag, startPoint x: 142, startPoint y: 579, endPoint x: 20, endPoint y: 572, distance: 122.2
click at [0, 572] on div "Website Editor Main Pages Home Testimonials Name #8 Name #8 Share a customer re…" at bounding box center [751, 387] width 1502 height 775
drag, startPoint x: 106, startPoint y: 691, endPoint x: 126, endPoint y: 694, distance: 20.6
click at [107, 691] on div "Small Normal Large Huge Customer" at bounding box center [160, 684] width 209 height 70
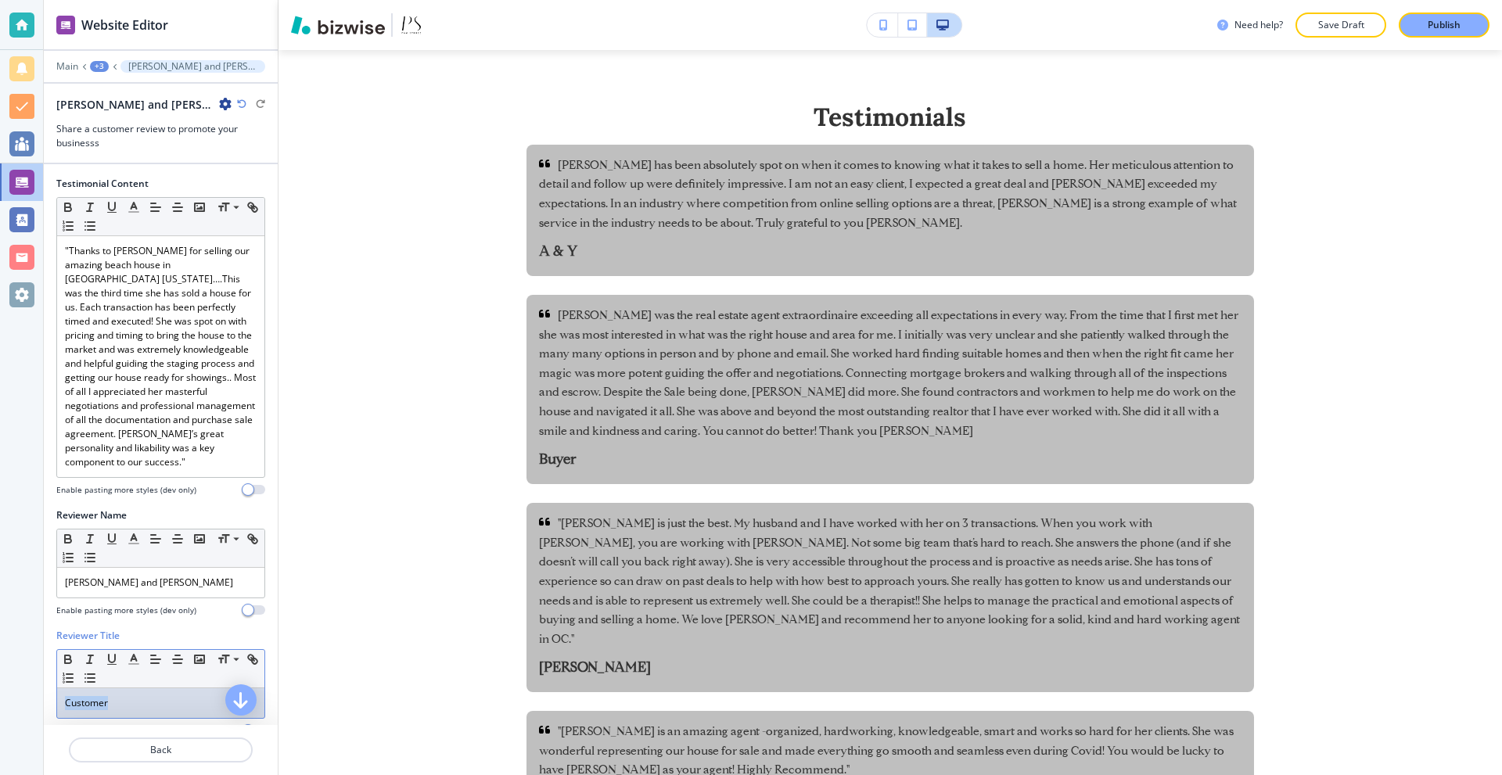
drag, startPoint x: 64, startPoint y: 695, endPoint x: 36, endPoint y: 685, distance: 29.9
click at [0, 694] on div "Website Editor Main +3 Kevin and Devon Martin Kevin and Devon Martin Share a cu…" at bounding box center [751, 387] width 1502 height 775
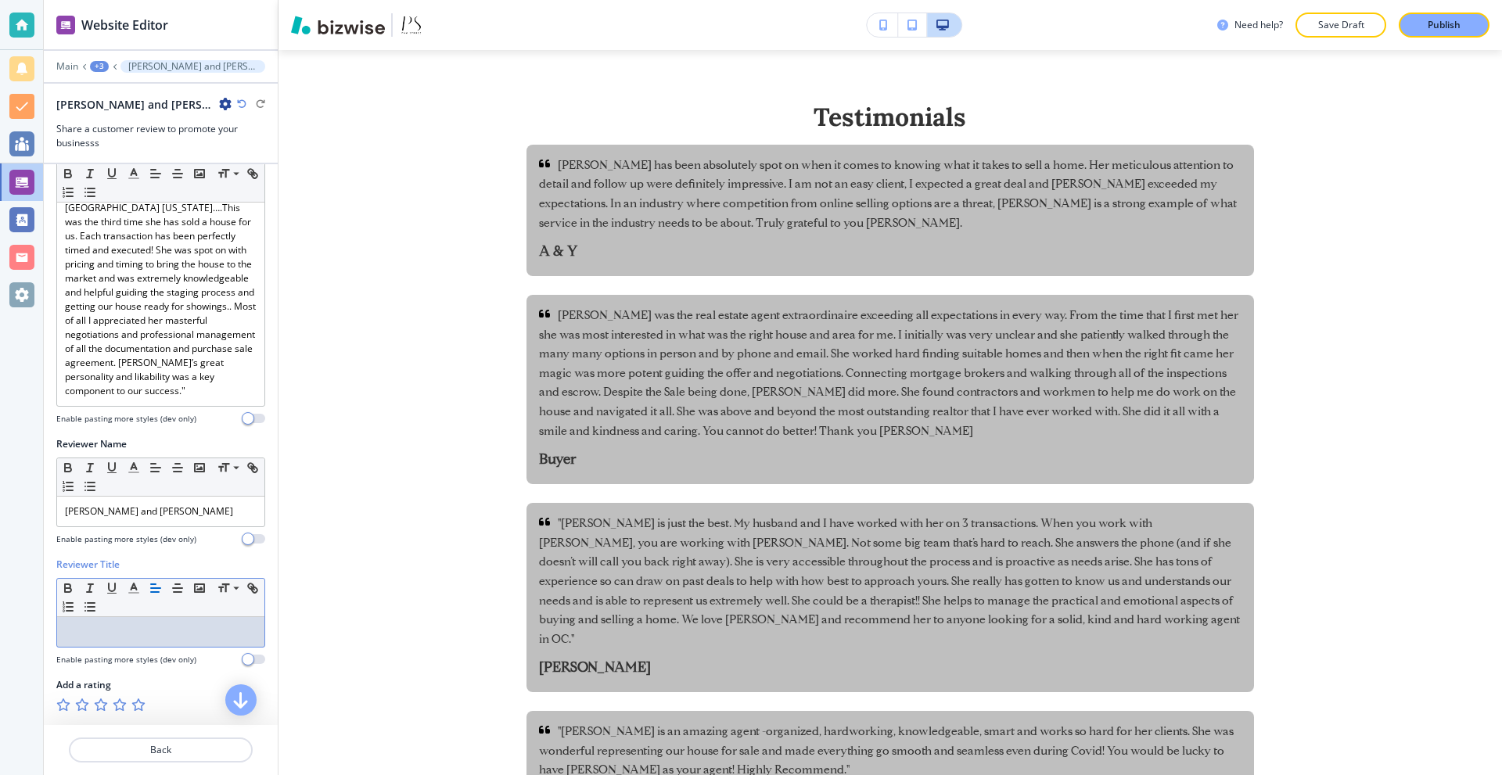
scroll to position [76, 0]
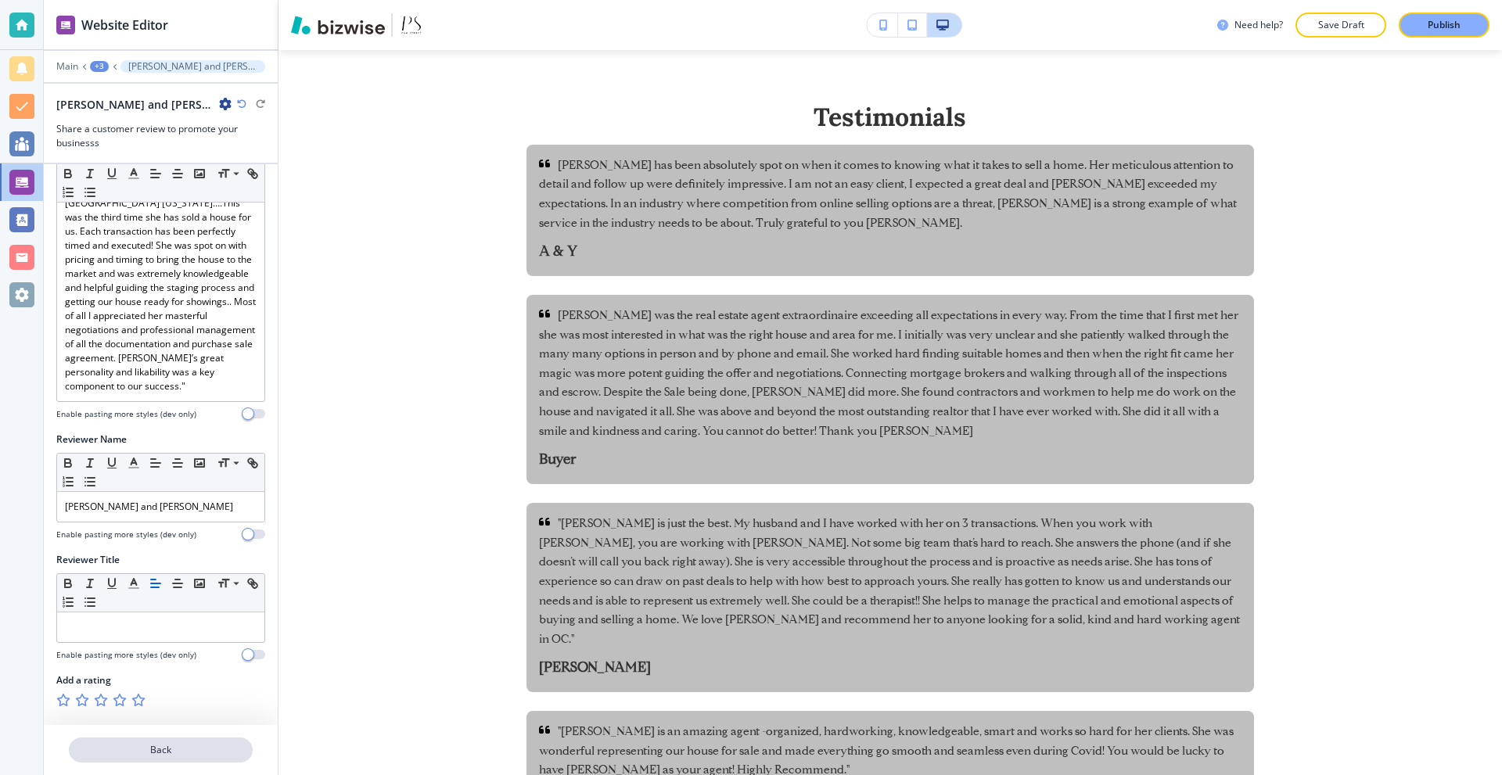
click at [158, 740] on button "Back" at bounding box center [161, 750] width 184 height 25
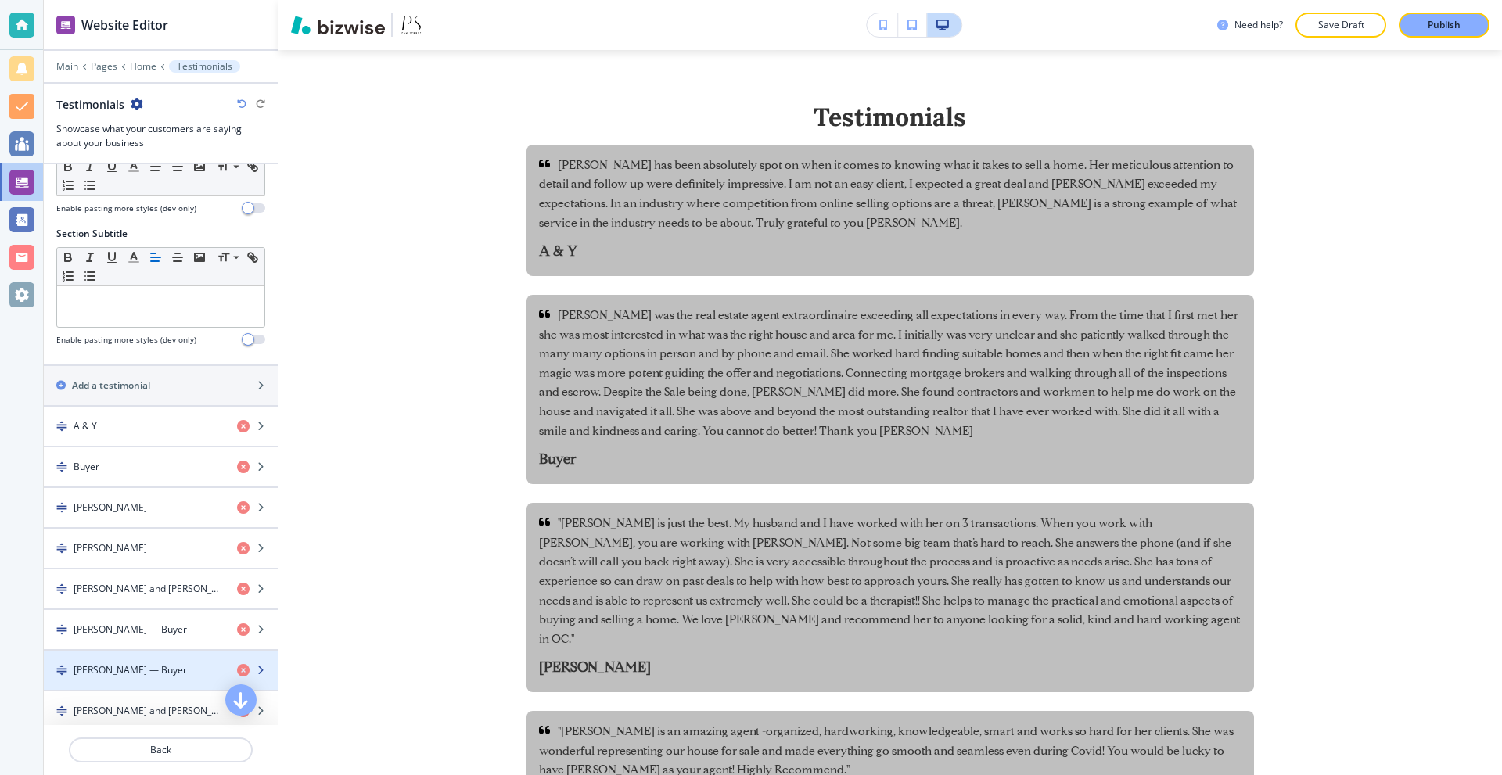
scroll to position [77, 0]
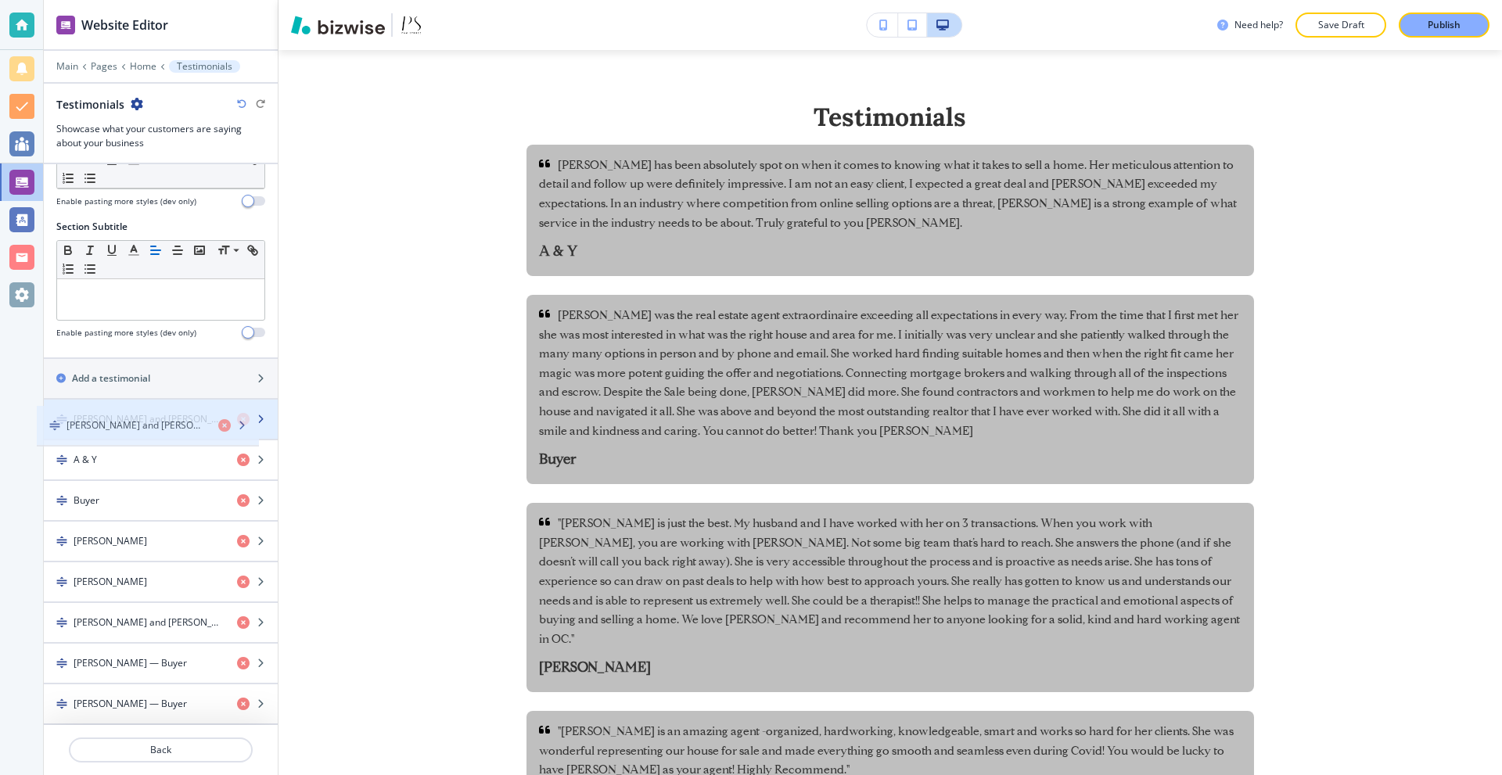
drag, startPoint x: 141, startPoint y: 695, endPoint x: 134, endPoint y: 416, distance: 278.5
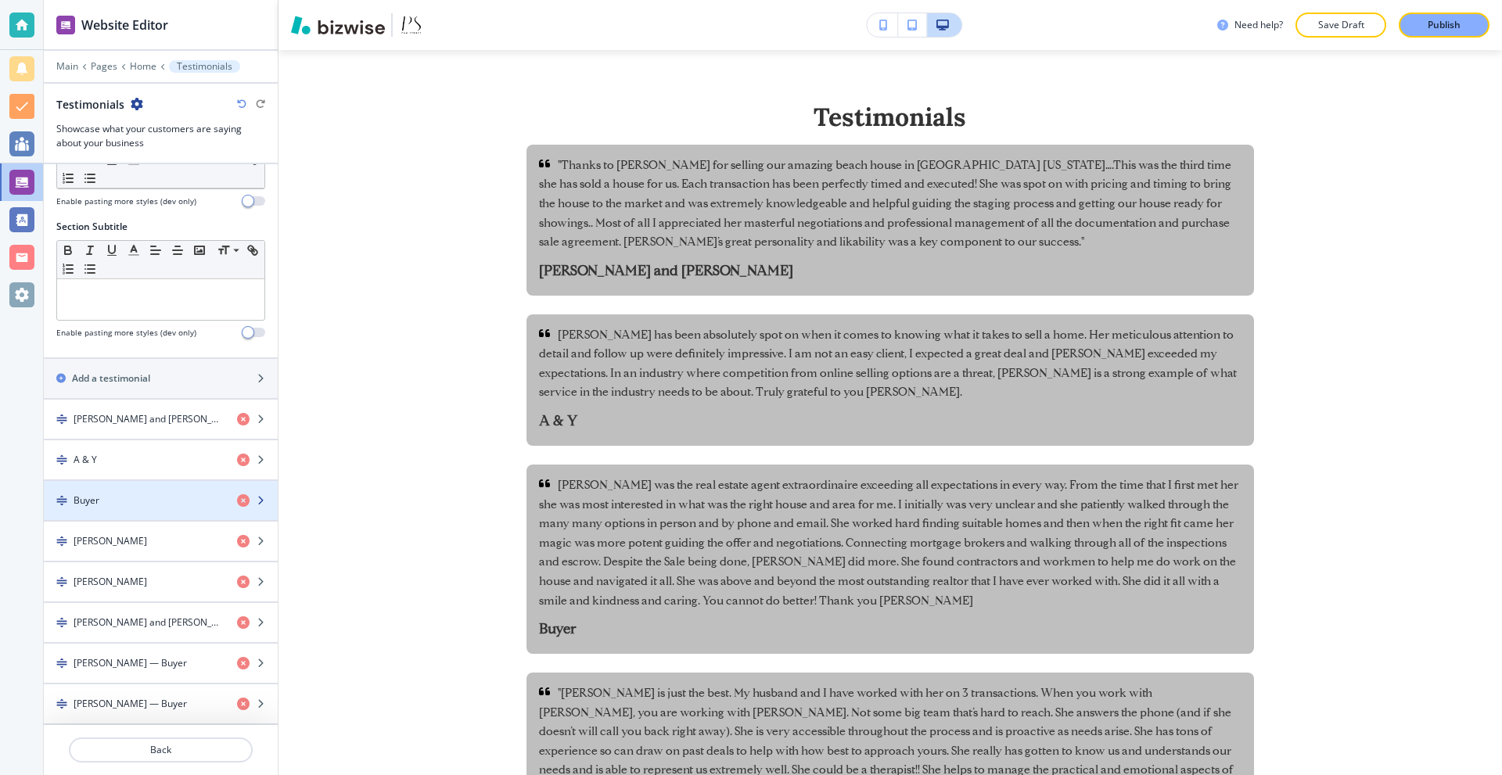
click at [180, 516] on div "button" at bounding box center [161, 514] width 234 height 13
click at [138, 504] on div "Buyer" at bounding box center [134, 501] width 181 height 14
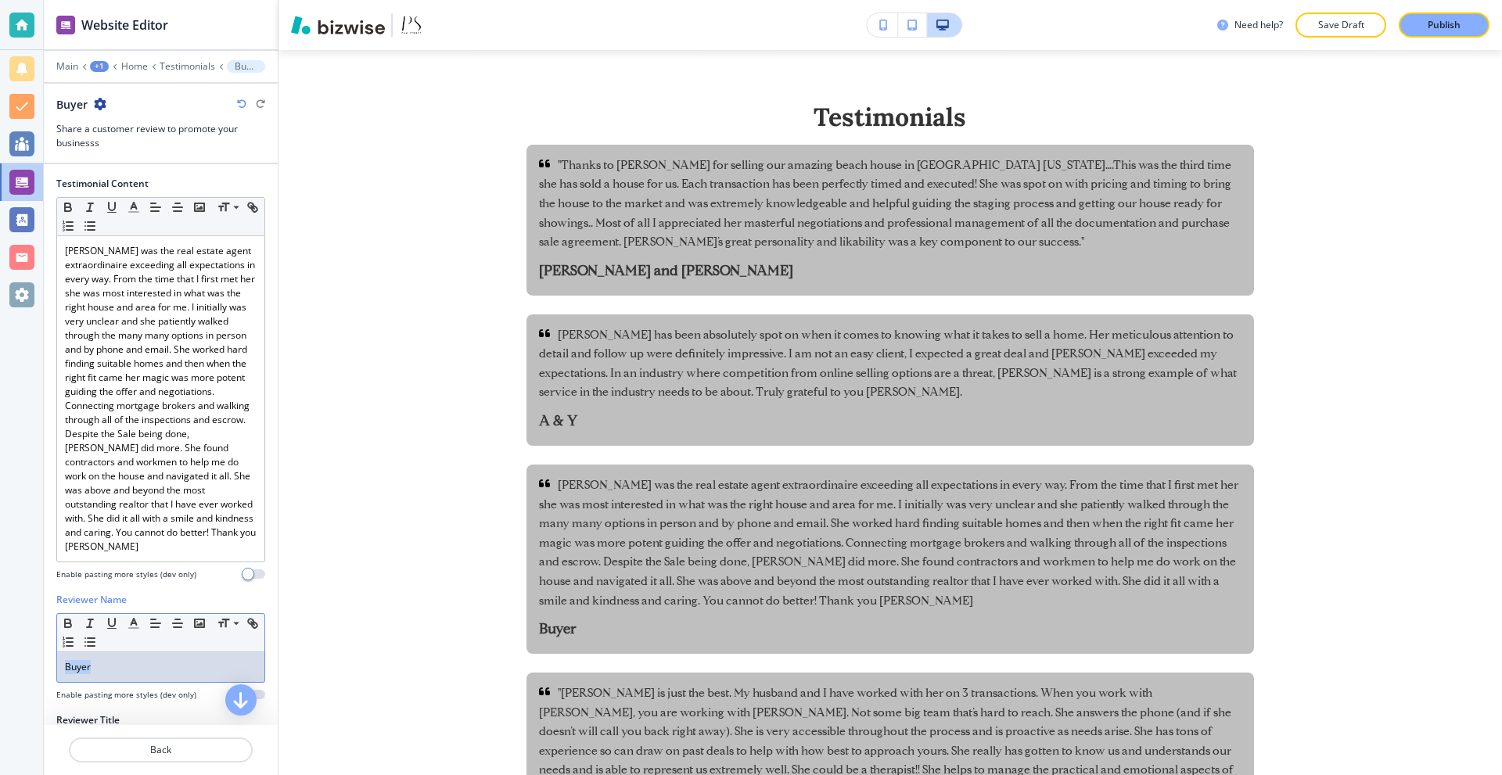
drag, startPoint x: 118, startPoint y: 684, endPoint x: 0, endPoint y: 648, distance: 123.5
click at [0, 651] on div "Website Editor Main +1 Home Testimonials Buyer Buyer Share a customer review to…" at bounding box center [751, 387] width 1502 height 775
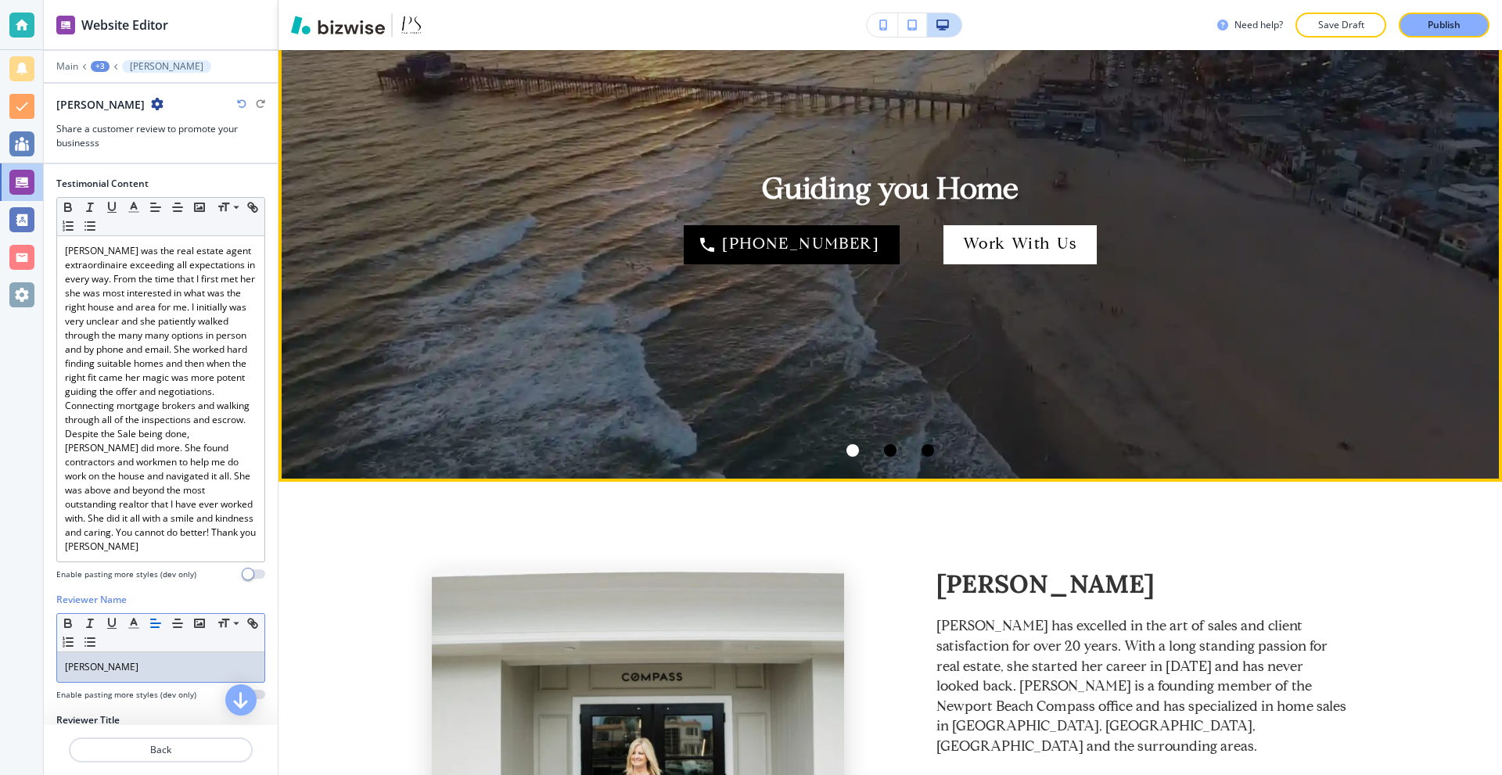
scroll to position [0, 0]
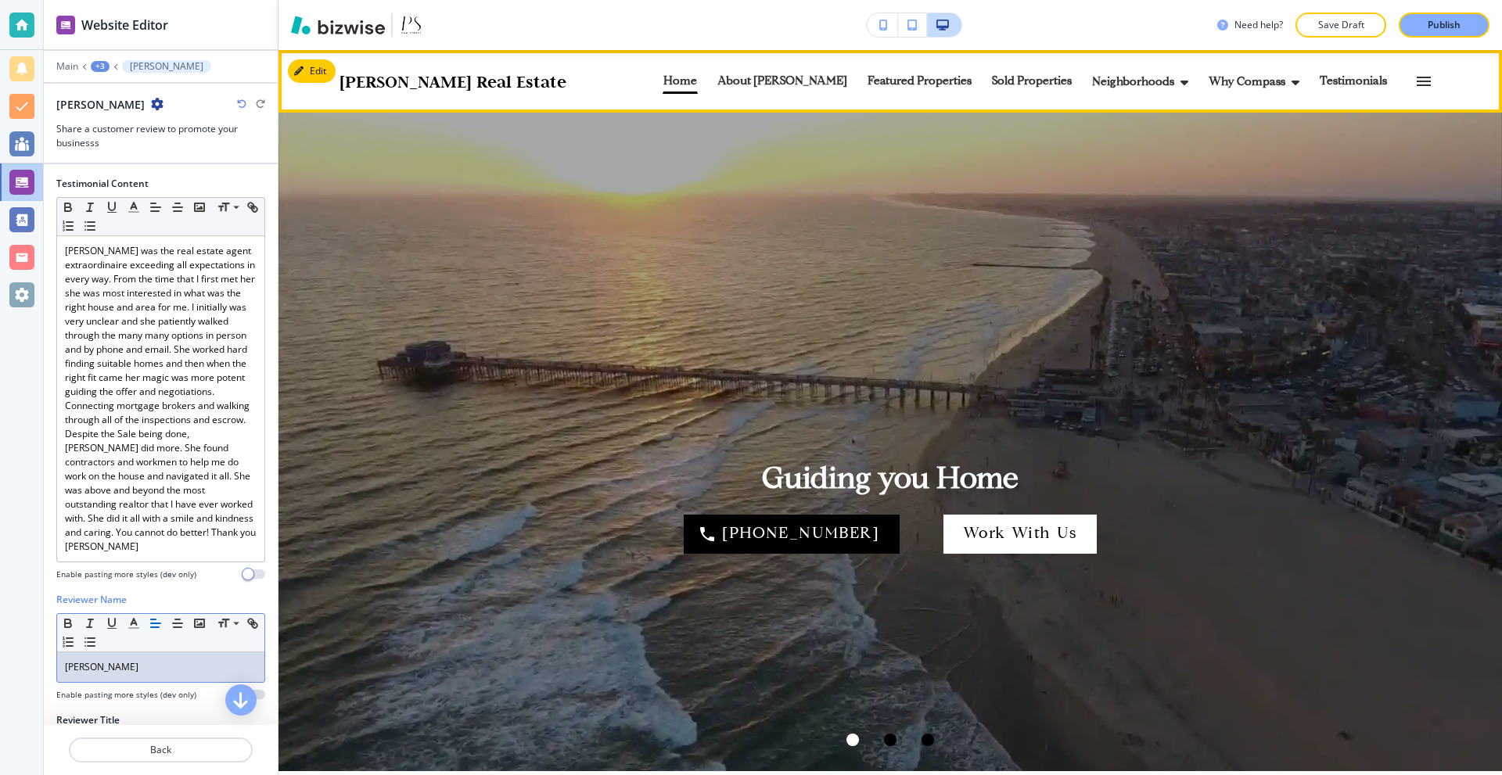
click at [1319, 83] on p "Testimonials" at bounding box center [1352, 82] width 67 height 12
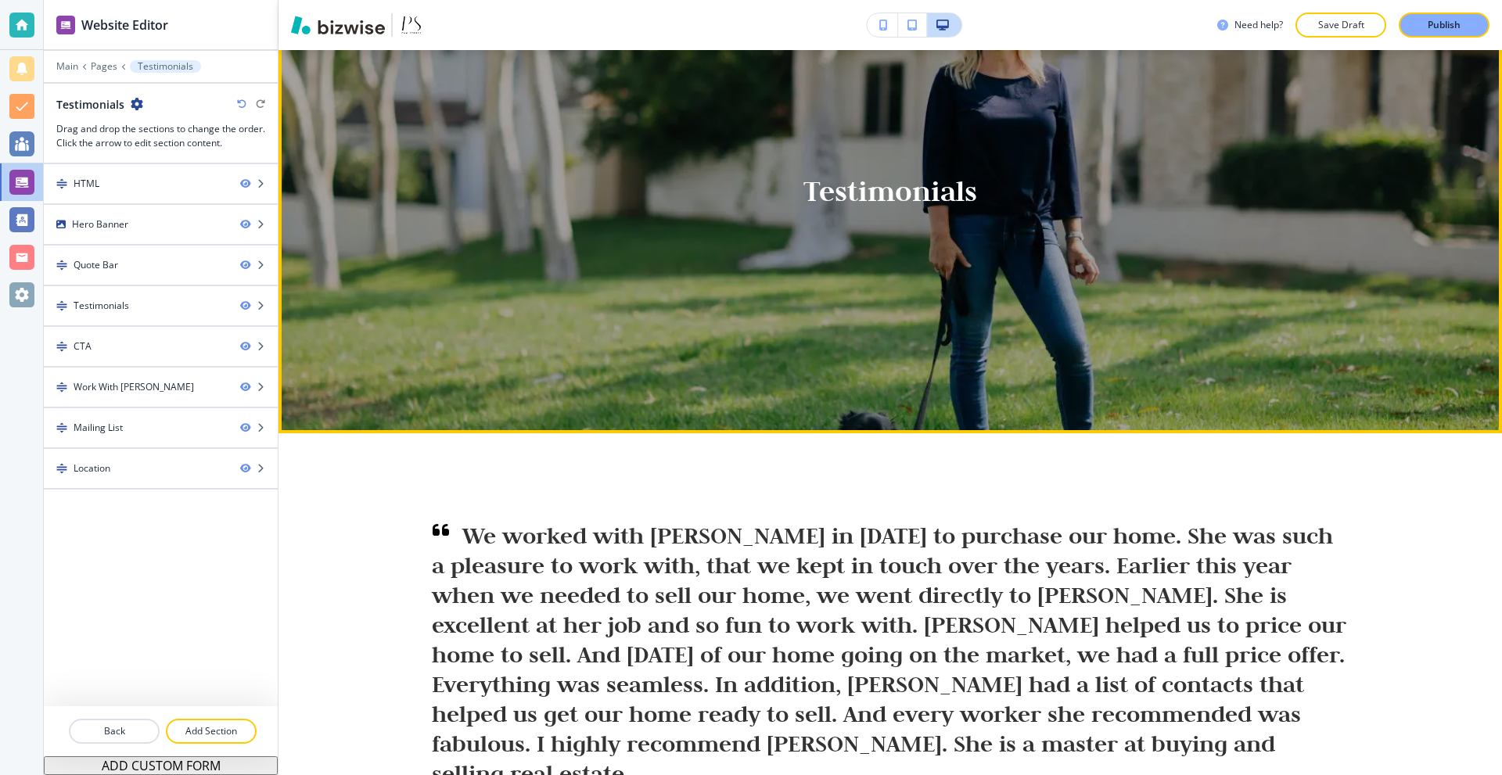
scroll to position [547, 0]
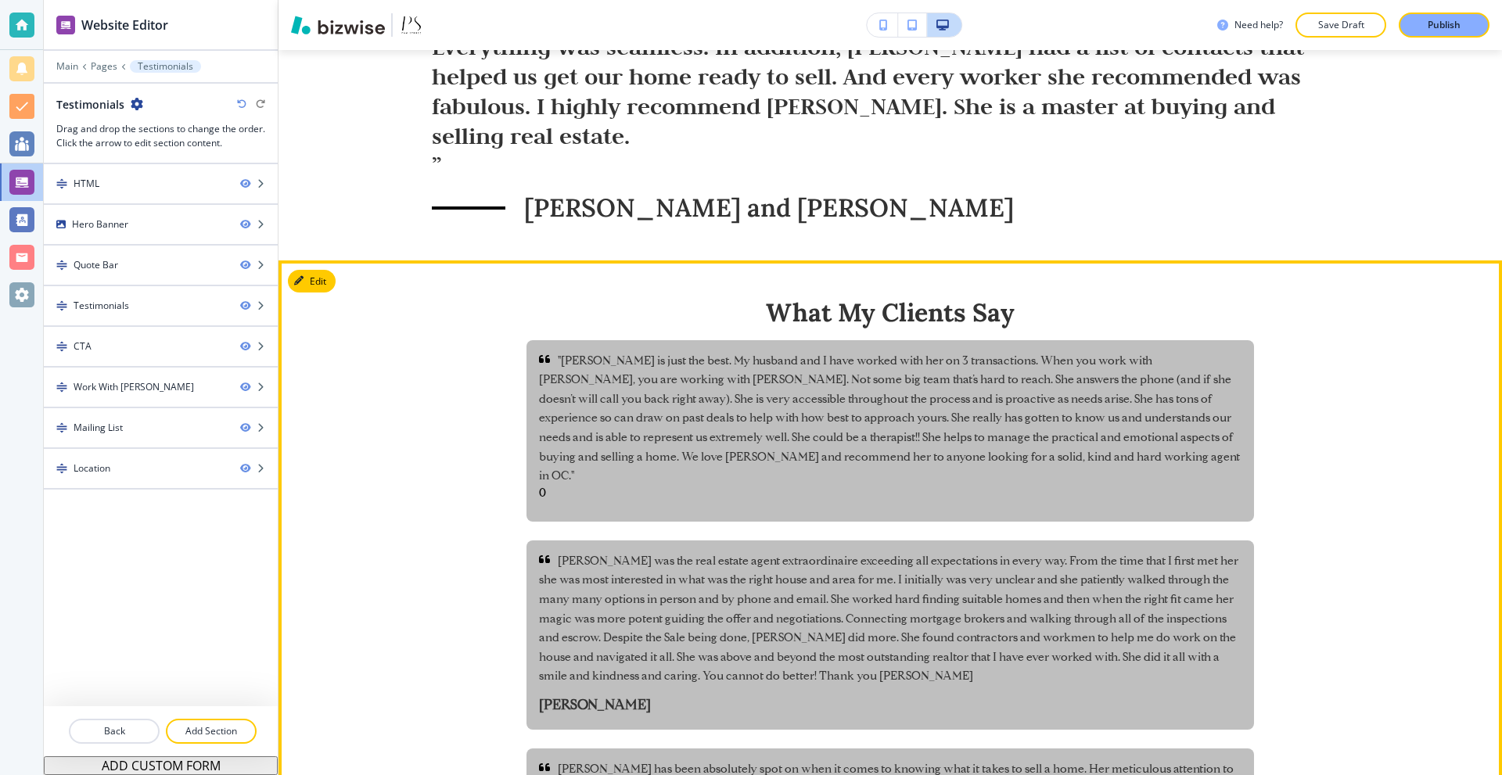
click at [314, 270] on button "Edit" at bounding box center [312, 281] width 48 height 23
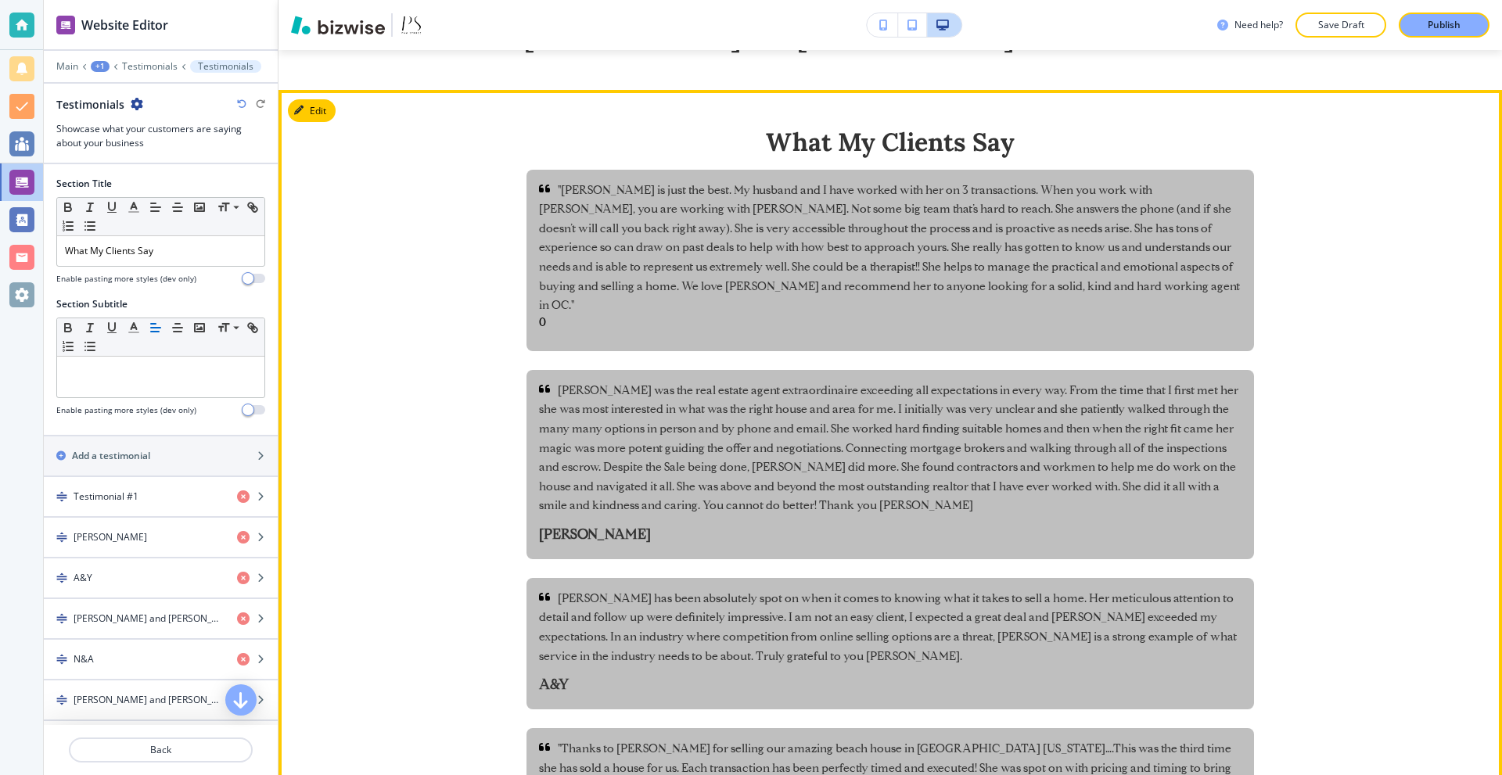
scroll to position [963, 0]
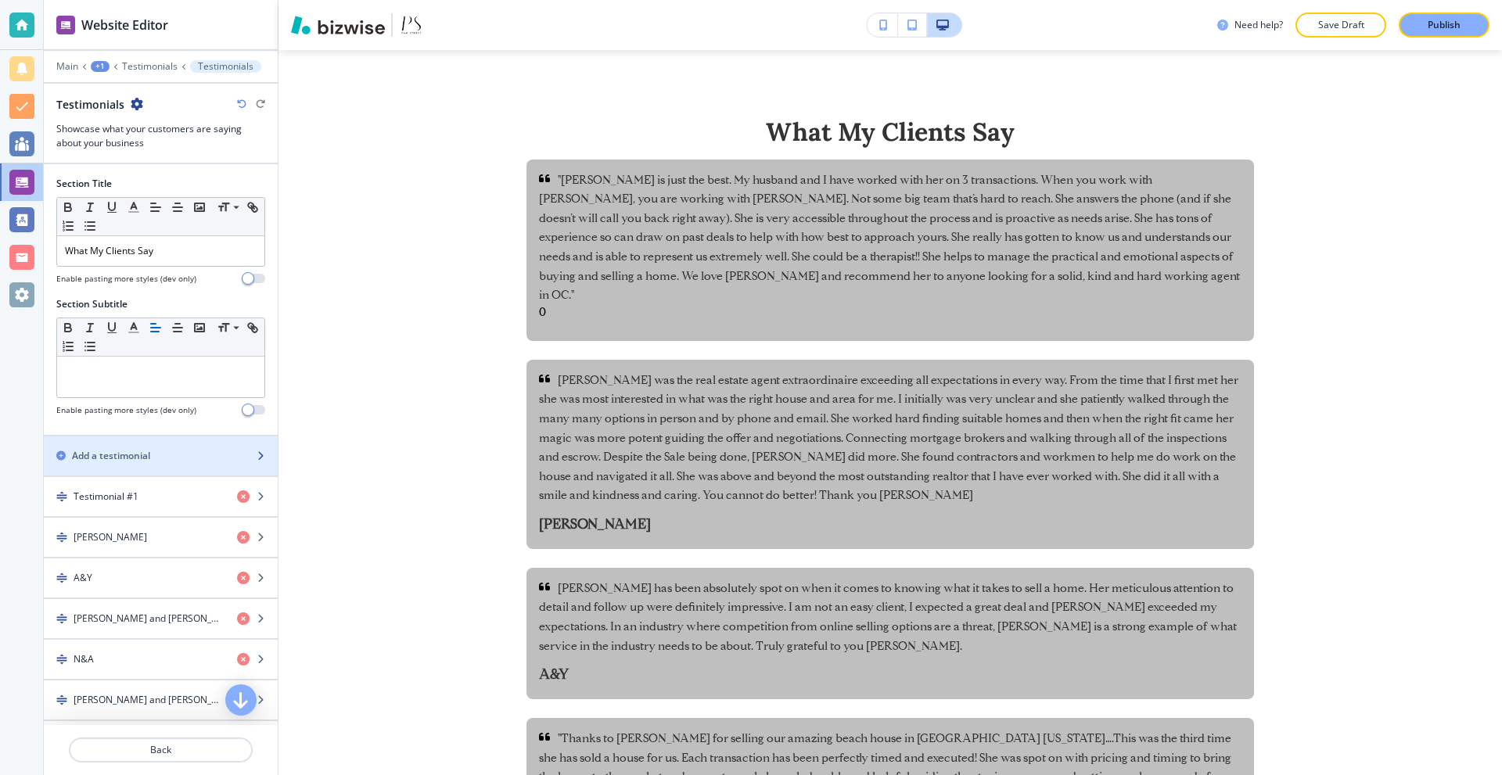
click at [133, 452] on h2 "Add a testimonial" at bounding box center [111, 456] width 78 height 14
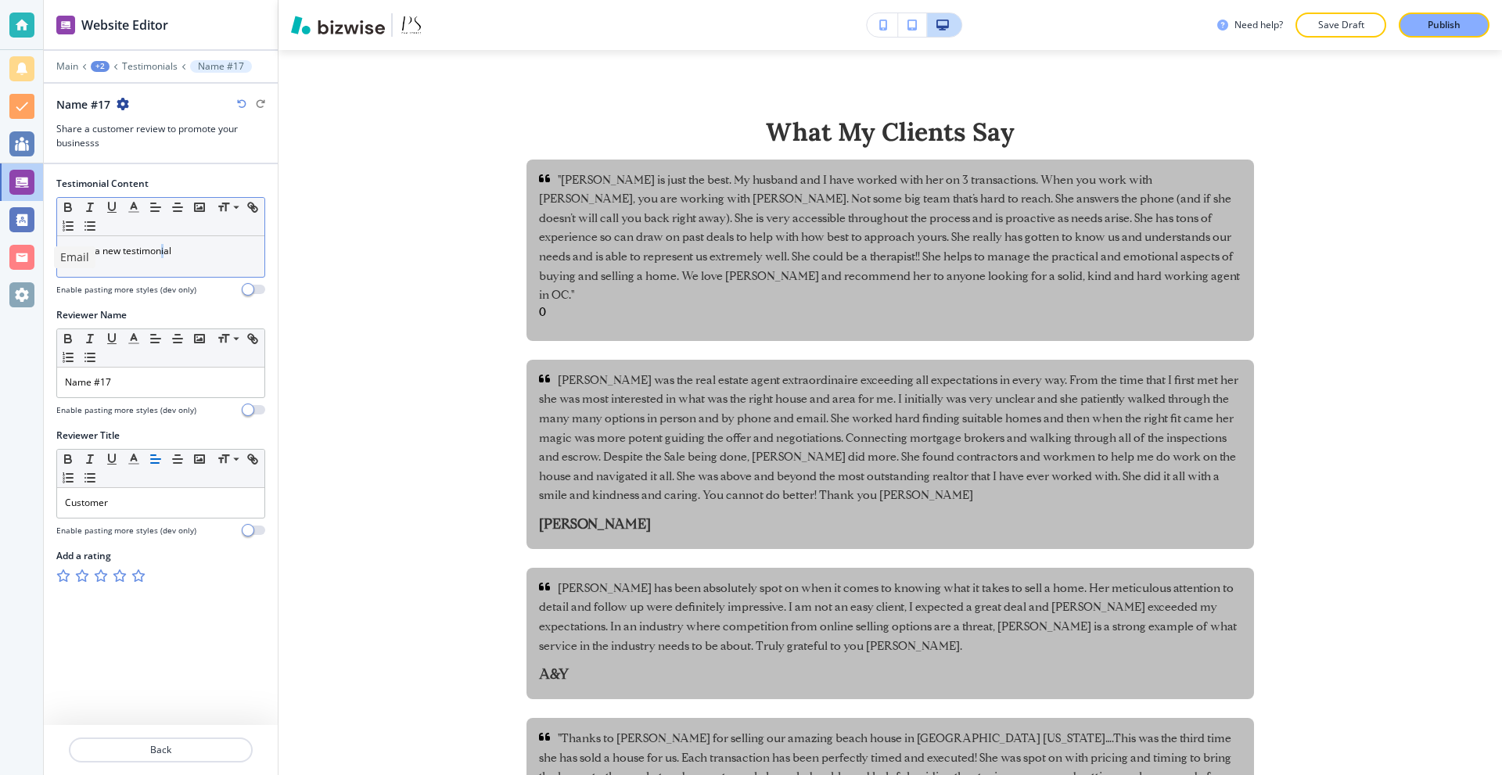
click at [165, 256] on p "This is a new testimonial" at bounding box center [161, 251] width 192 height 14
click at [185, 258] on div "This is a new testimonial" at bounding box center [160, 256] width 207 height 41
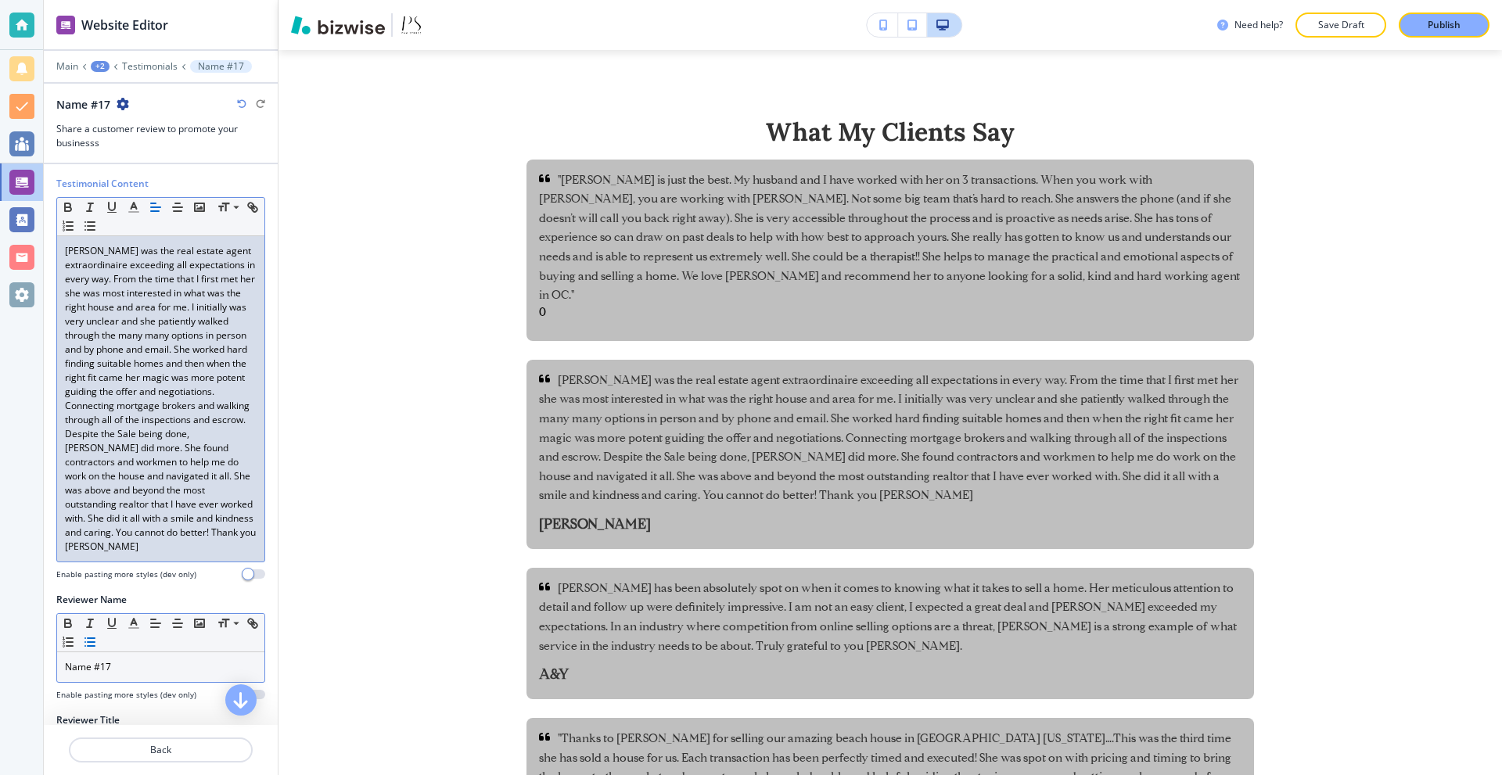
drag, startPoint x: 141, startPoint y: 661, endPoint x: 121, endPoint y: 663, distance: 19.7
click at [123, 652] on div "Small Normal Large Huge" at bounding box center [160, 633] width 207 height 38
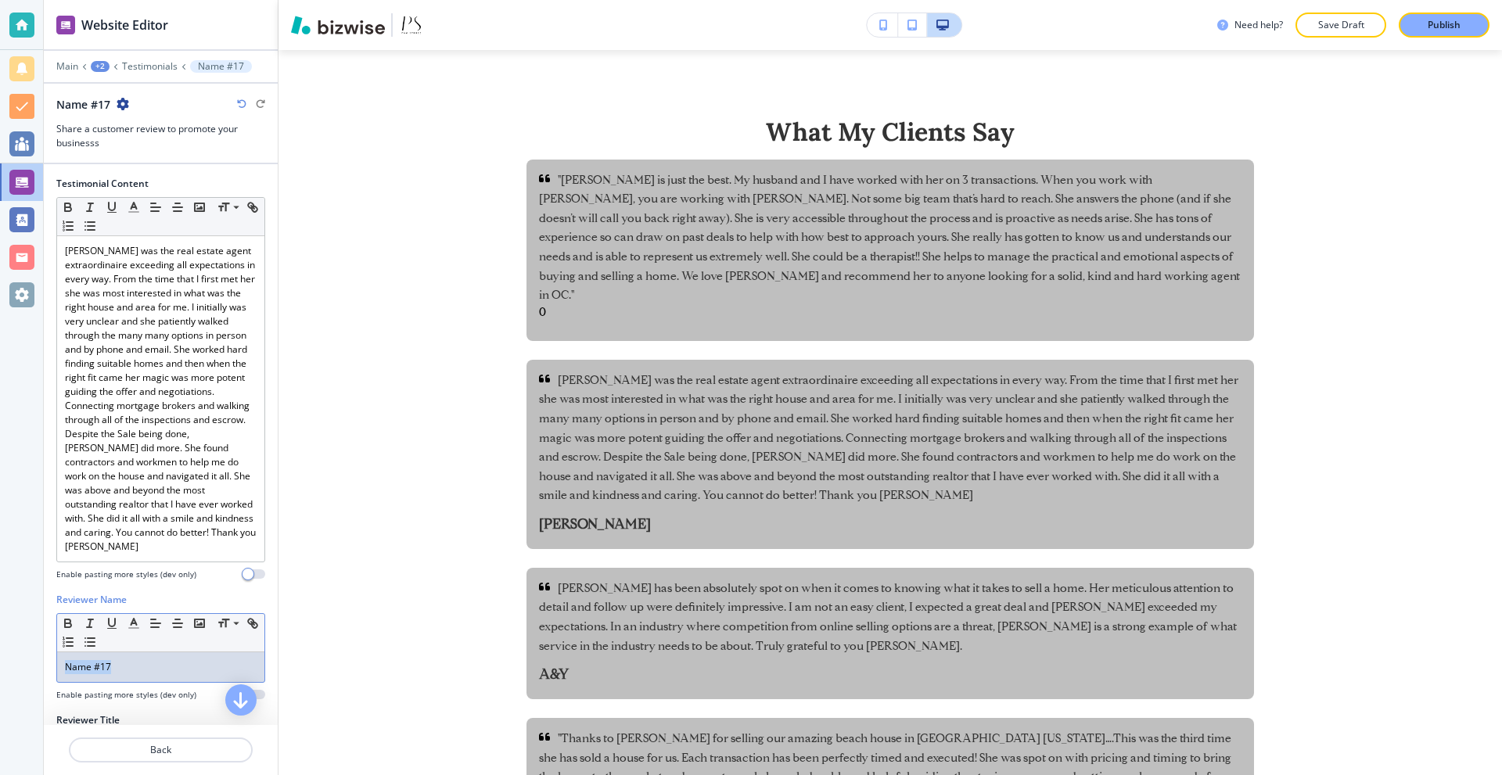
drag, startPoint x: 131, startPoint y: 682, endPoint x: 2, endPoint y: 655, distance: 132.7
click at [5, 656] on div "Website Editor Main +2 Testimonials Name #17 Name #17 Share a customer review t…" at bounding box center [751, 387] width 1502 height 775
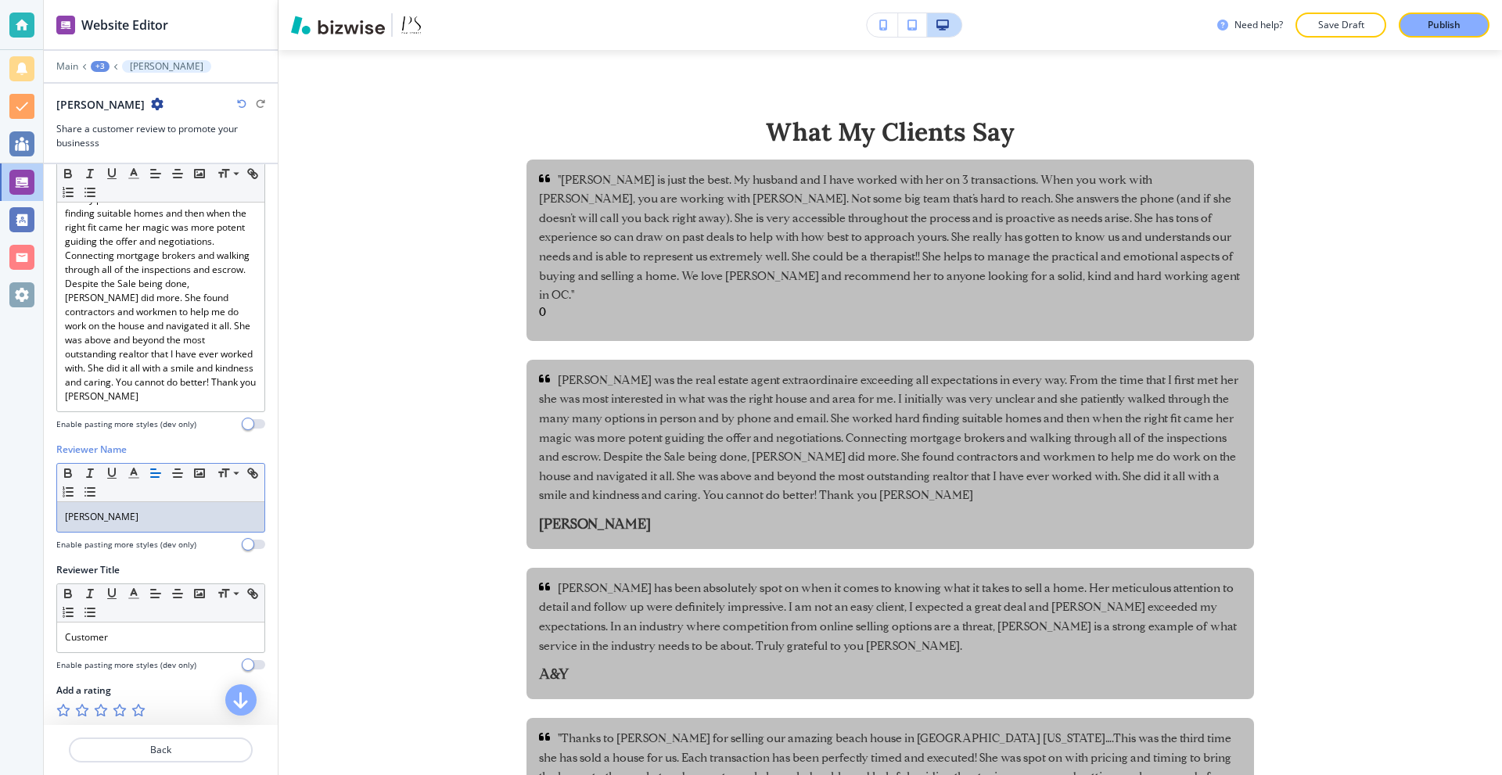
scroll to position [174, 0]
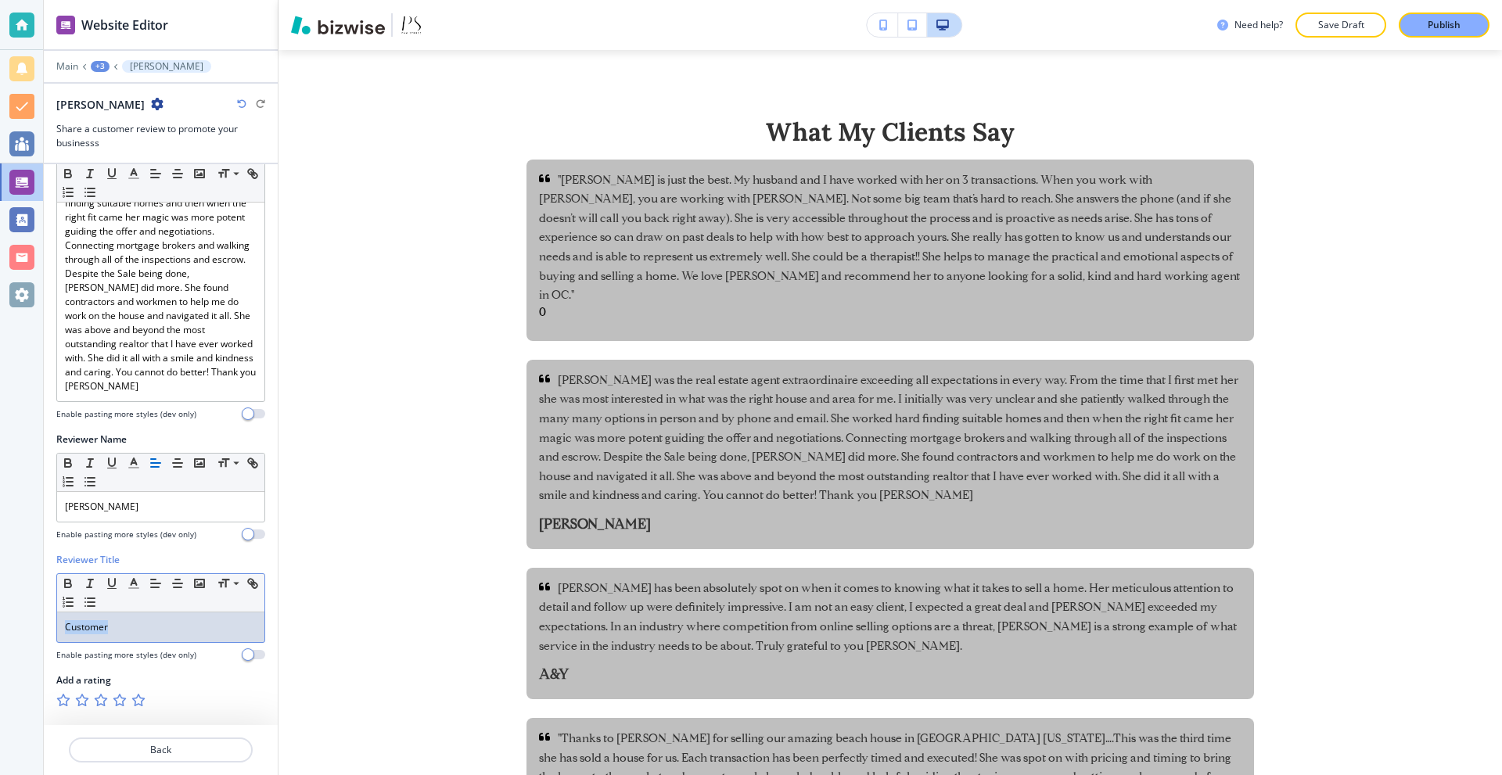
drag, startPoint x: 140, startPoint y: 613, endPoint x: 0, endPoint y: 616, distance: 140.0
click at [0, 616] on div "Website Editor Main +3 Terrie Inder Terrie Inder Share a customer review to pro…" at bounding box center [751, 387] width 1502 height 775
click at [189, 752] on p "Back" at bounding box center [160, 750] width 181 height 14
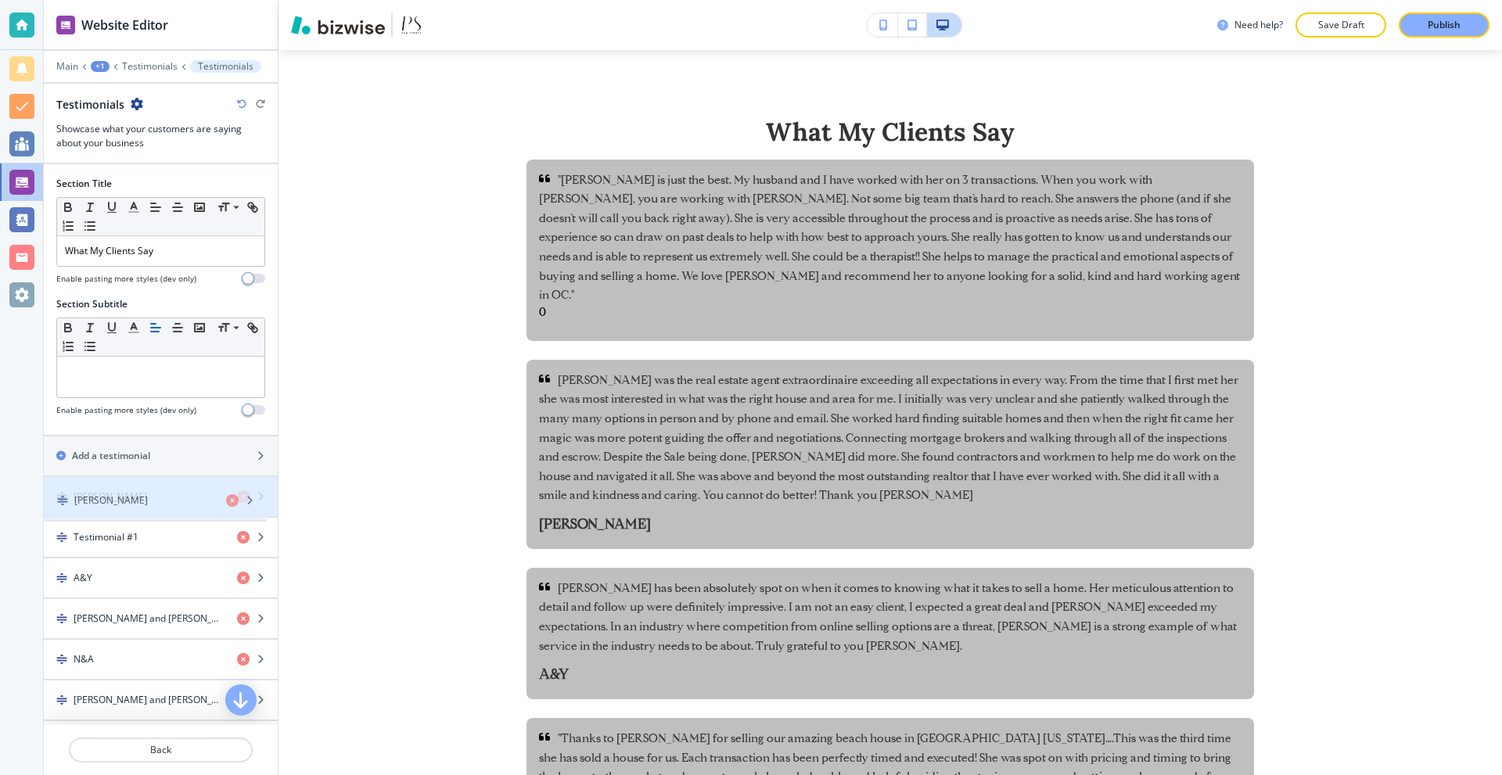
drag, startPoint x: 142, startPoint y: 540, endPoint x: 143, endPoint y: 504, distance: 36.0
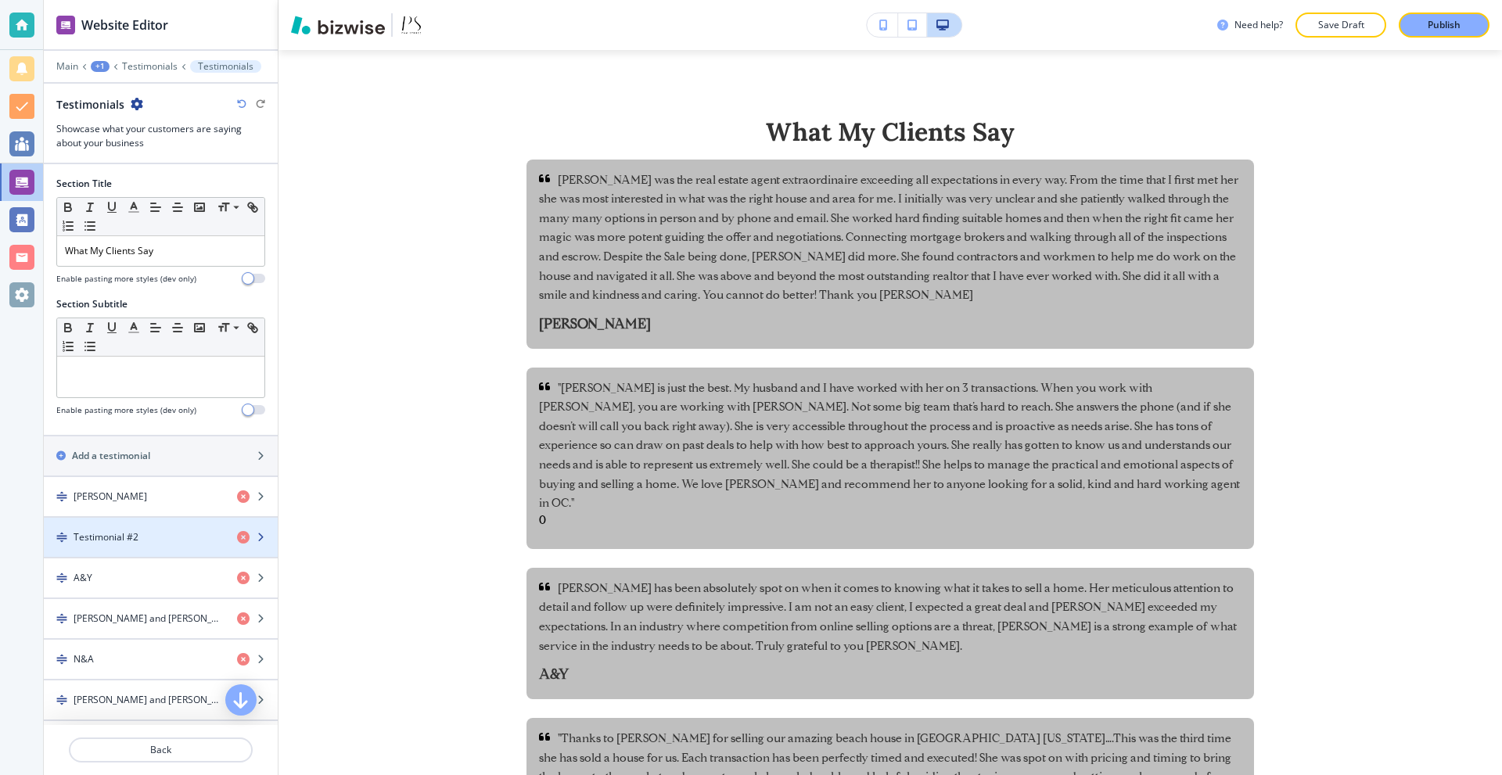
click at [150, 529] on div "button" at bounding box center [161, 524] width 234 height 13
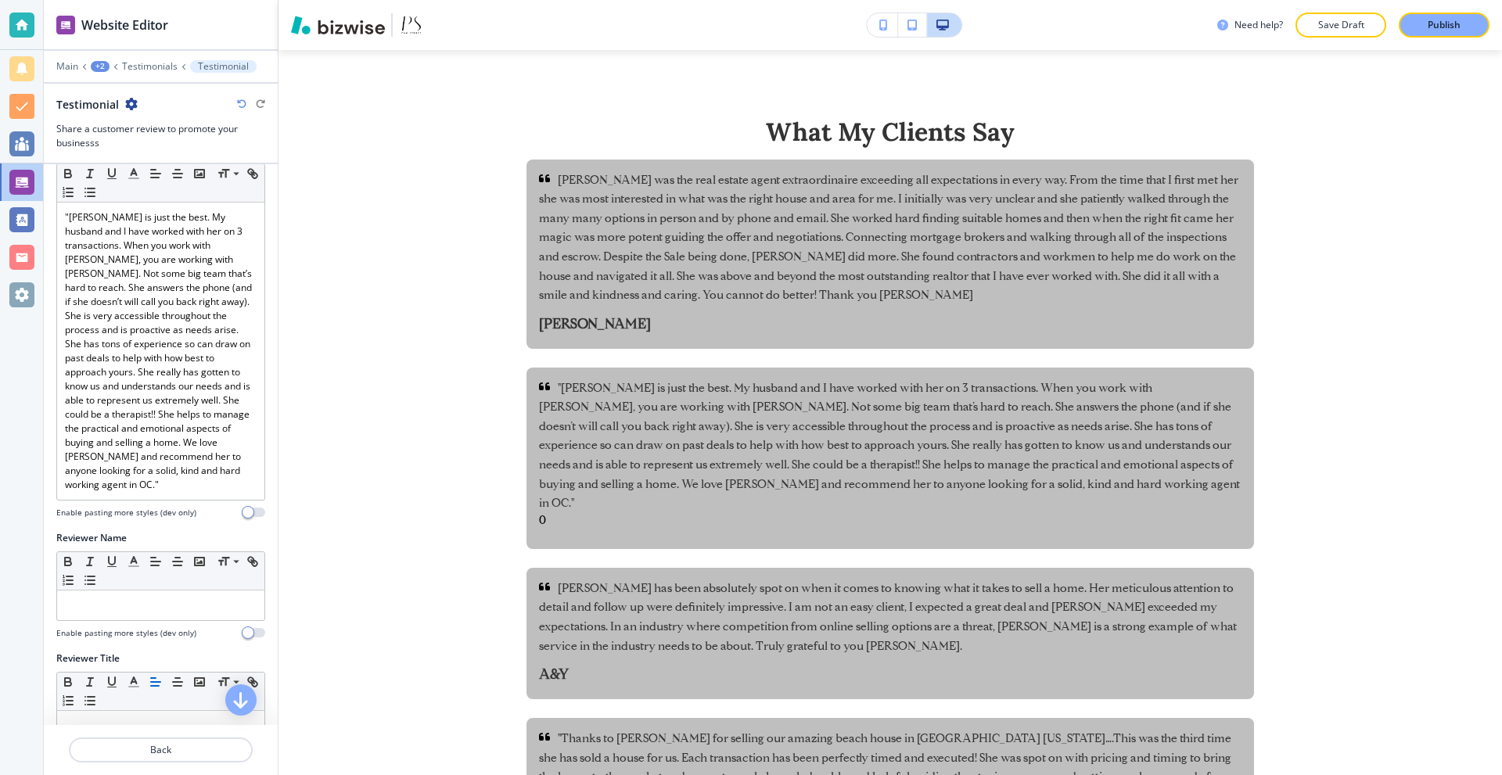
scroll to position [132, 0]
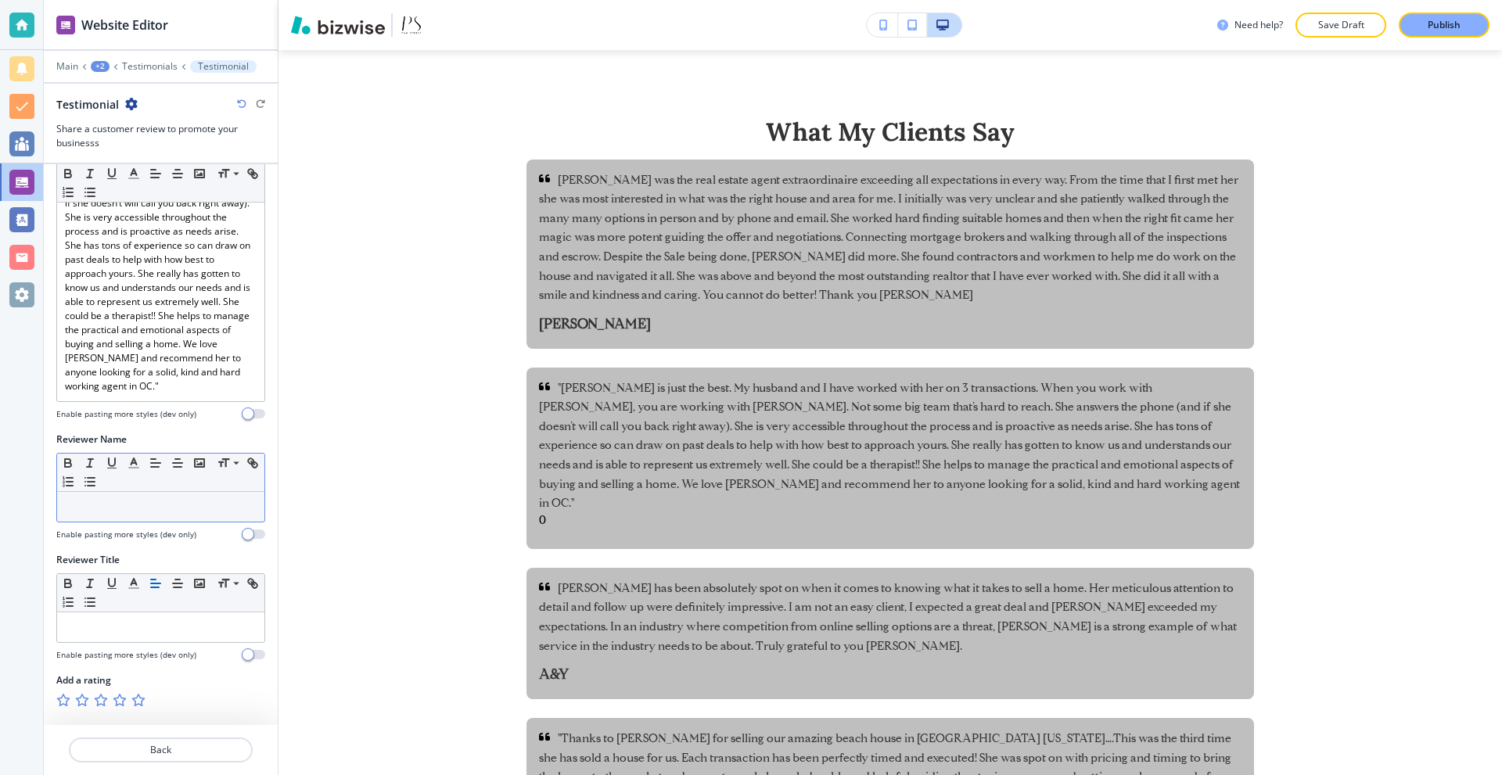
click at [160, 513] on p at bounding box center [161, 507] width 192 height 14
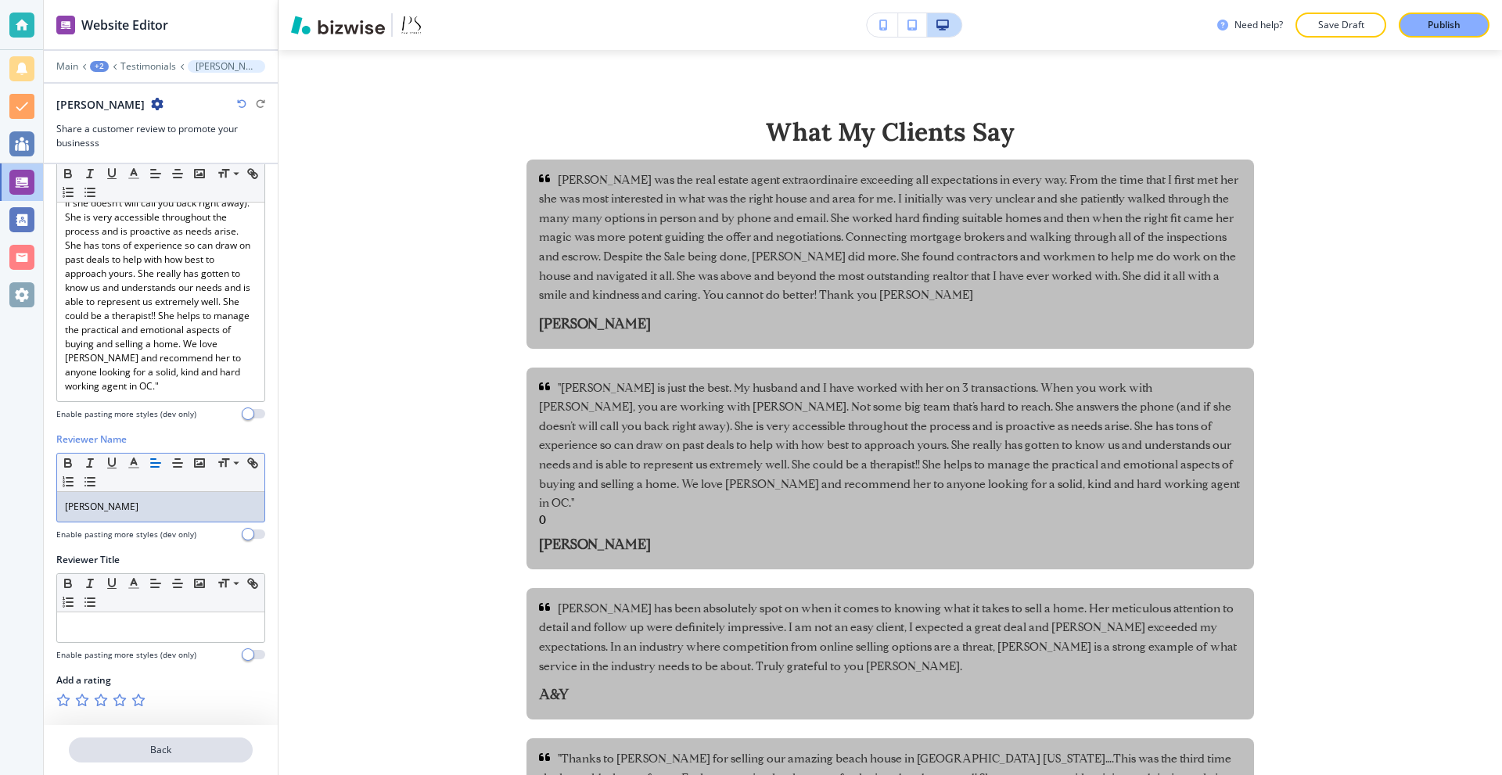
click at [178, 756] on p "Back" at bounding box center [160, 750] width 181 height 14
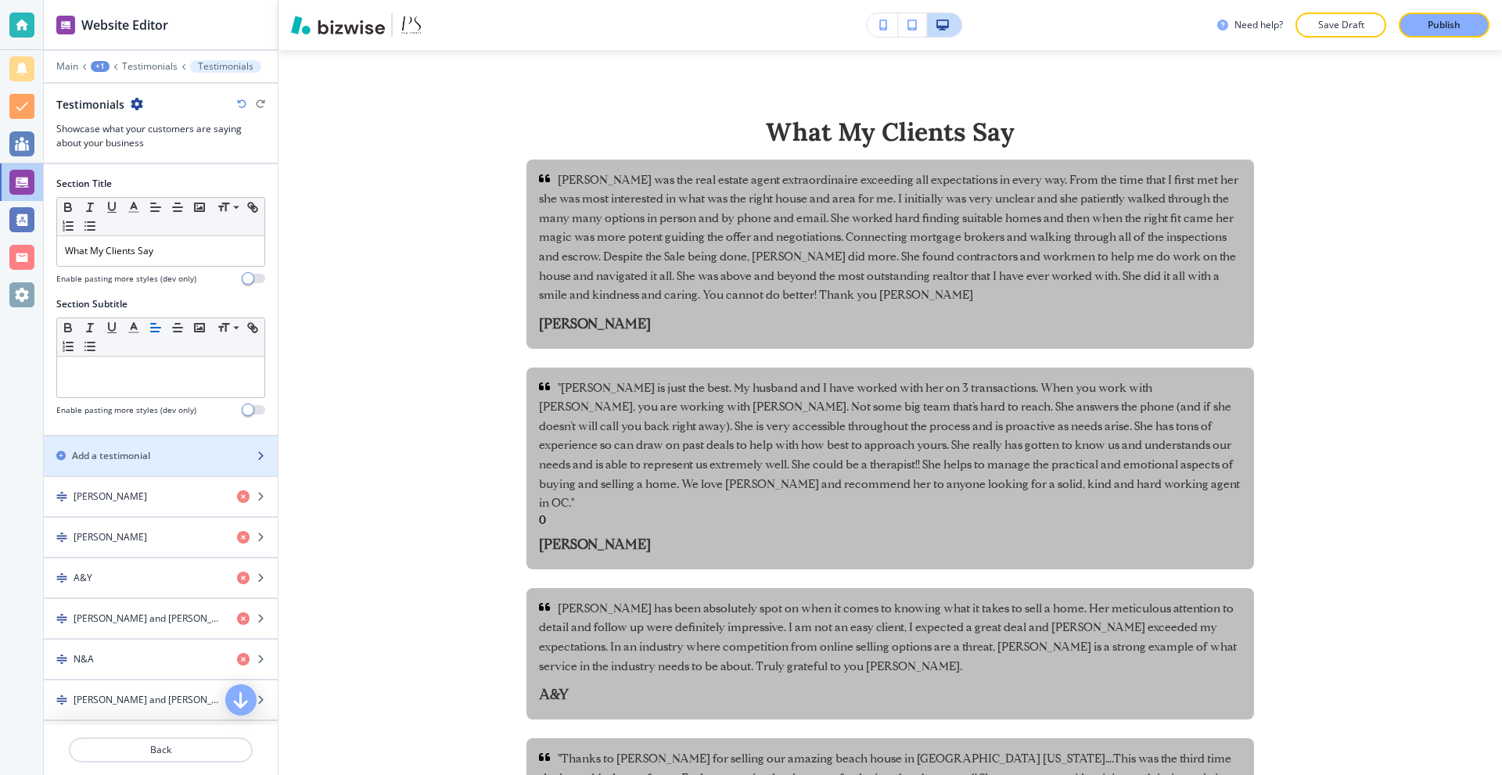
click at [127, 467] on div "button" at bounding box center [161, 469] width 234 height 13
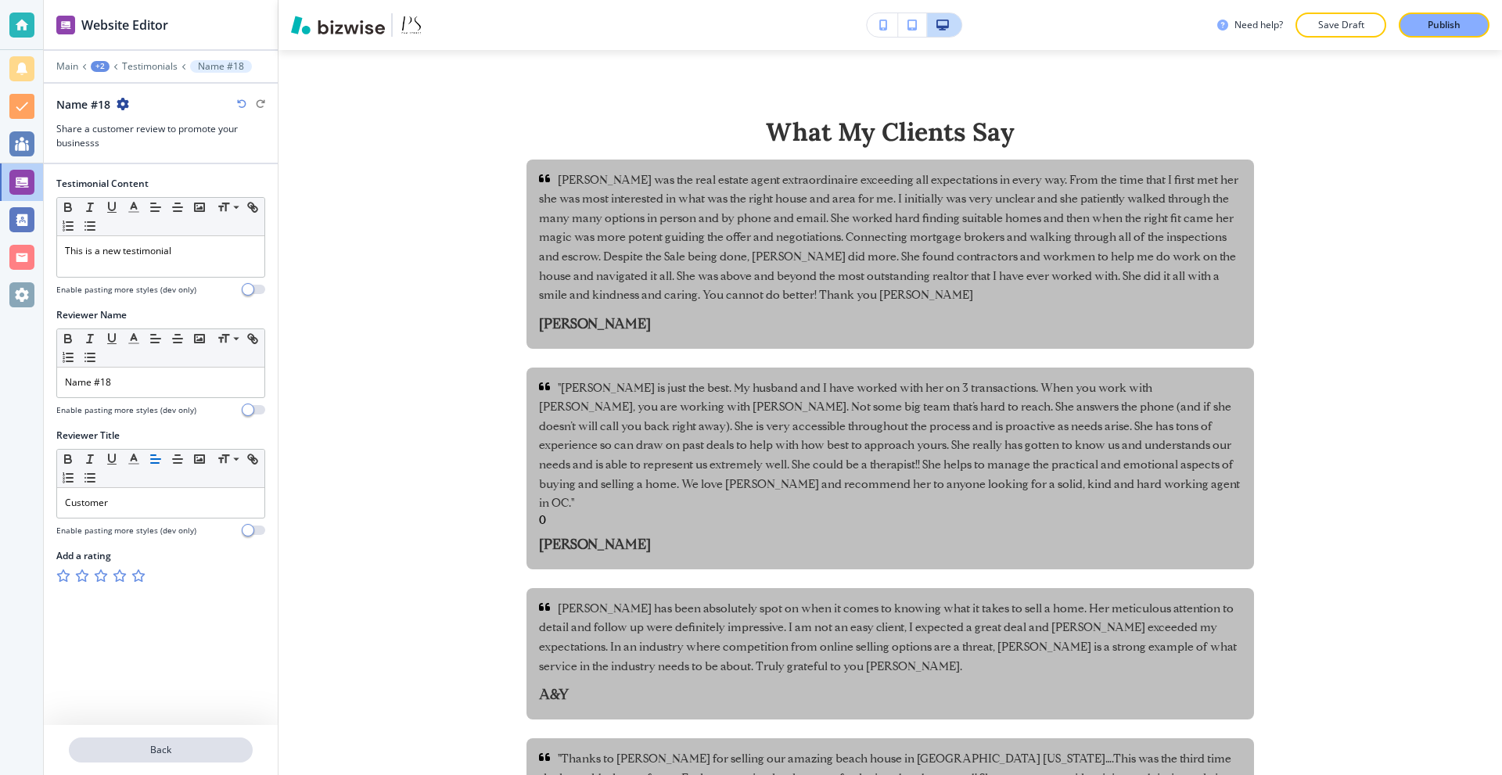
click at [199, 741] on button "Back" at bounding box center [161, 750] width 184 height 25
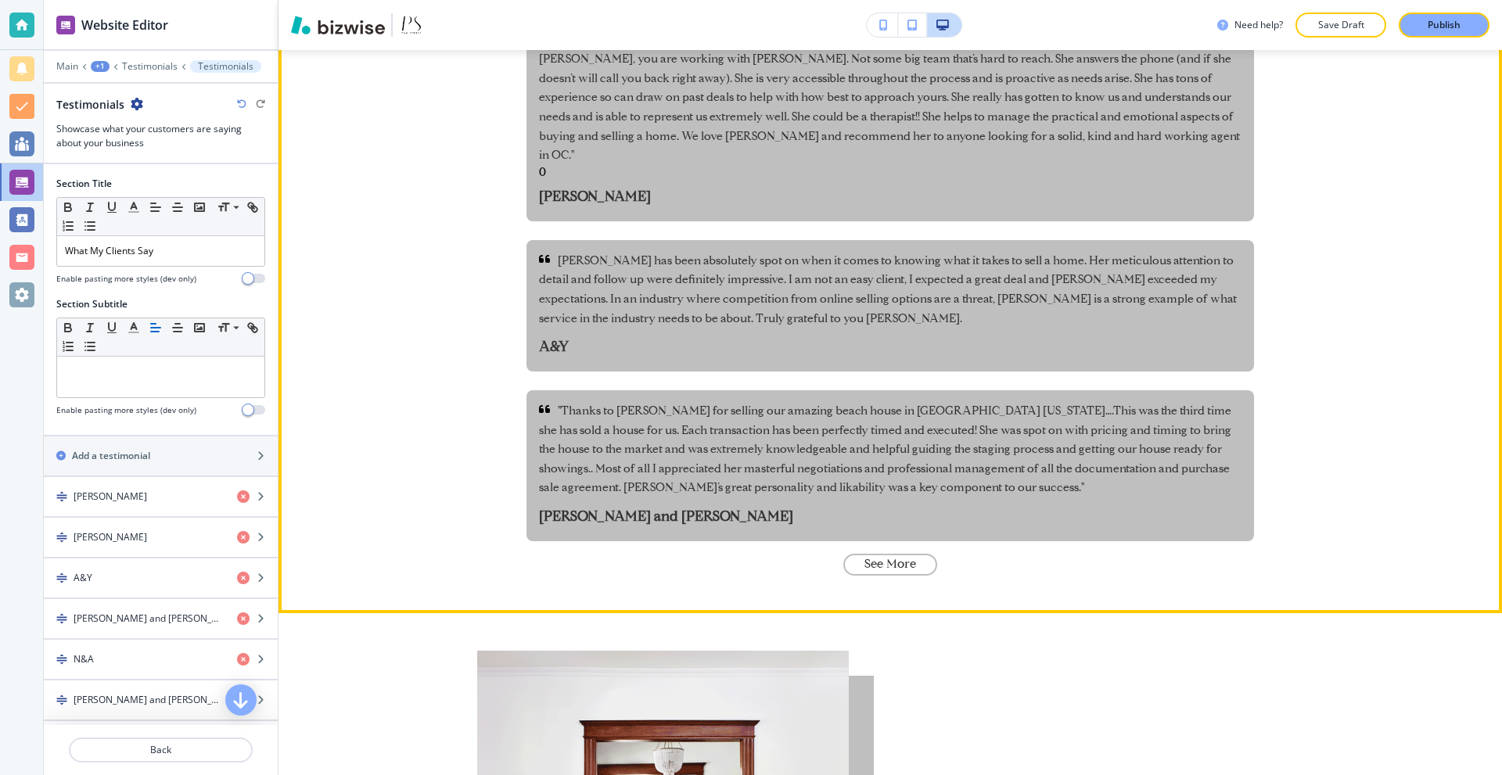
scroll to position [1330, 0]
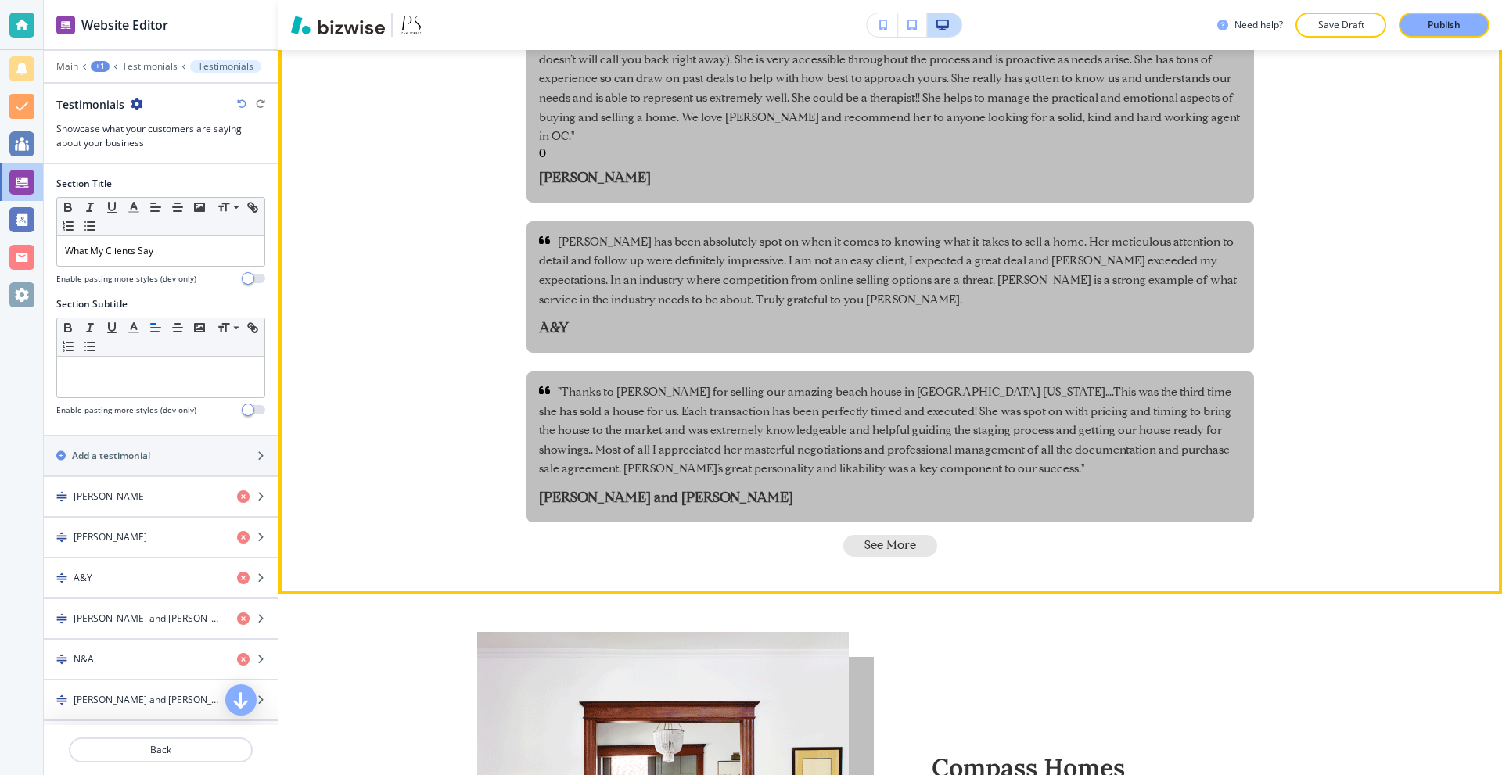
click at [858, 535] on button "See More" at bounding box center [890, 546] width 94 height 22
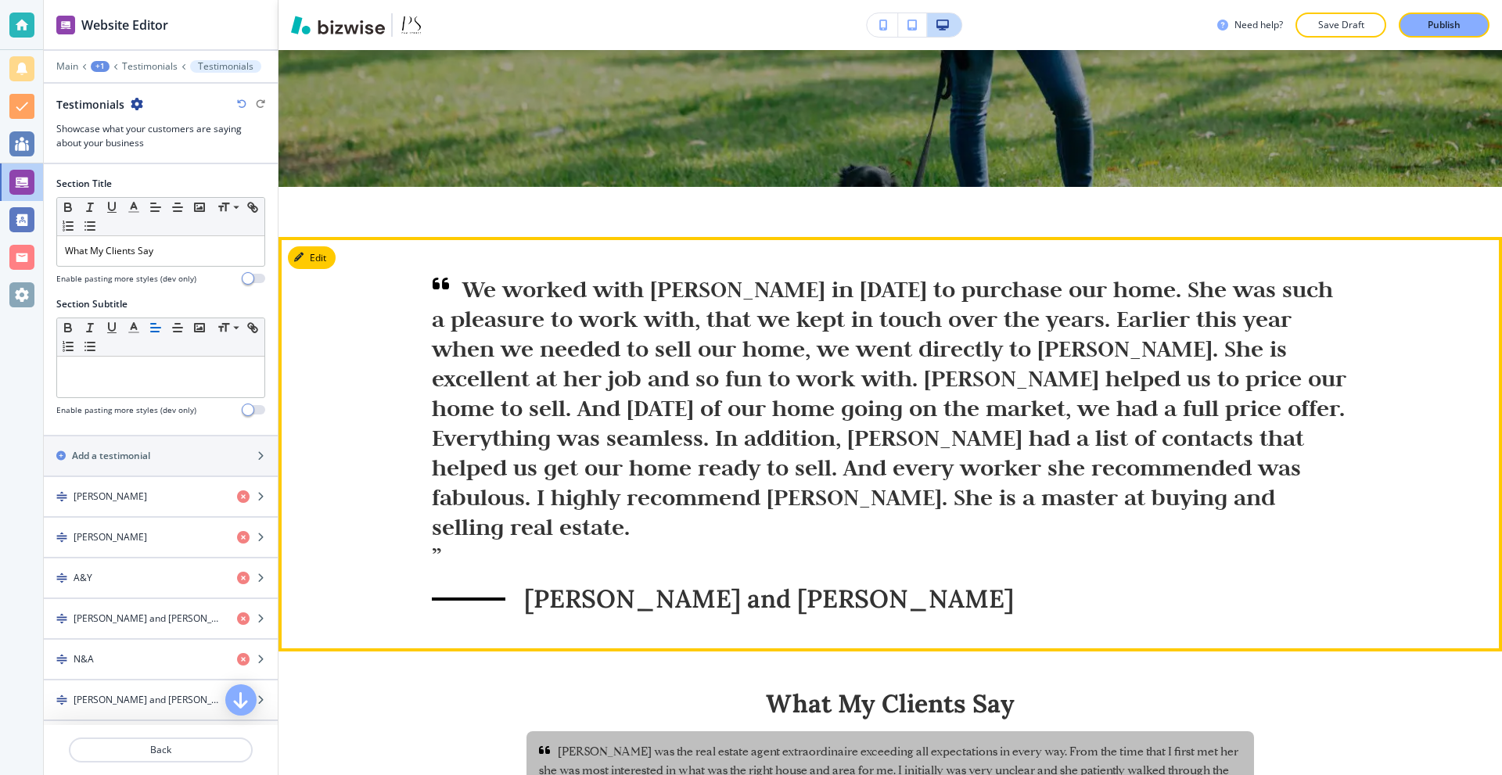
scroll to position [0, 0]
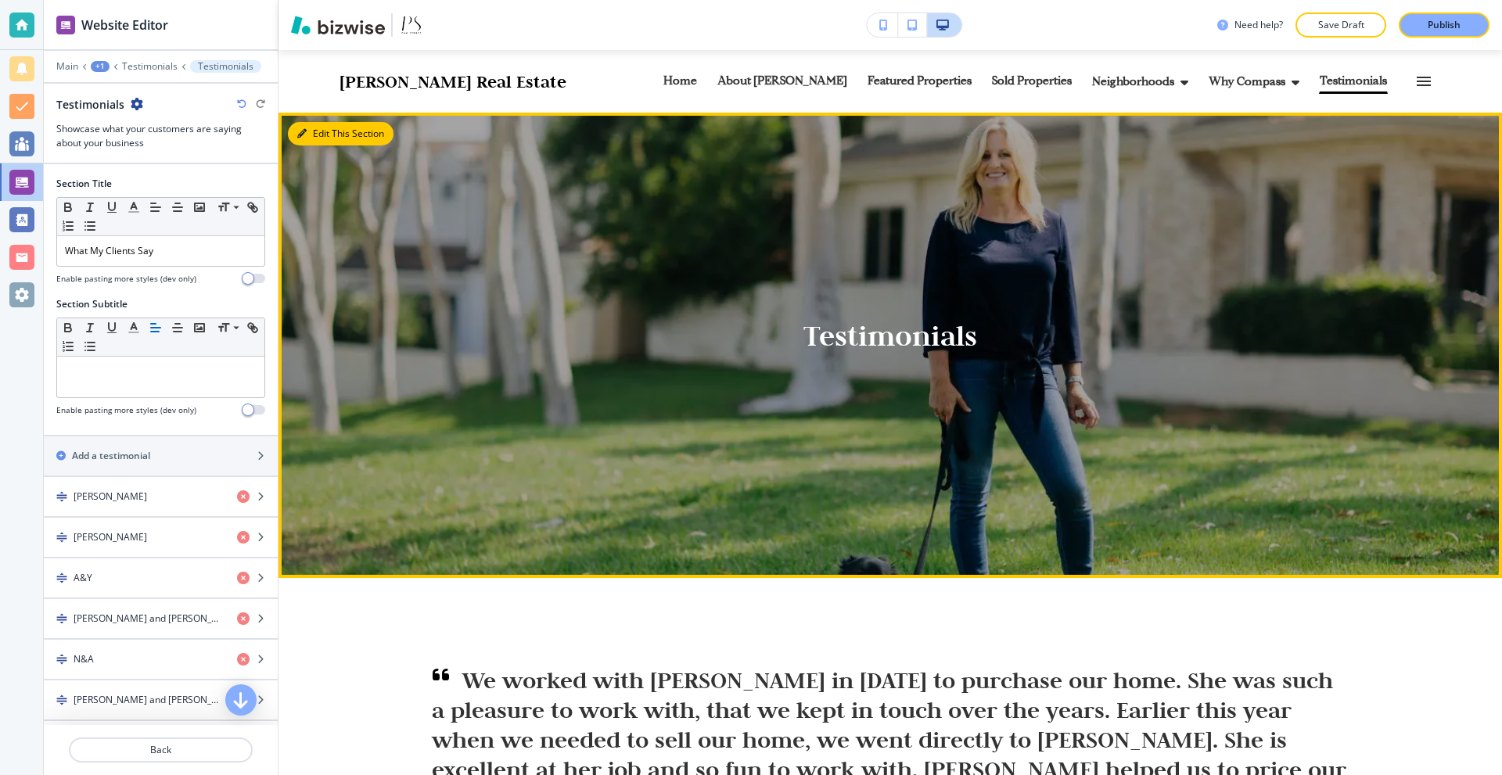
click at [324, 135] on button "Edit This Section" at bounding box center [341, 133] width 106 height 23
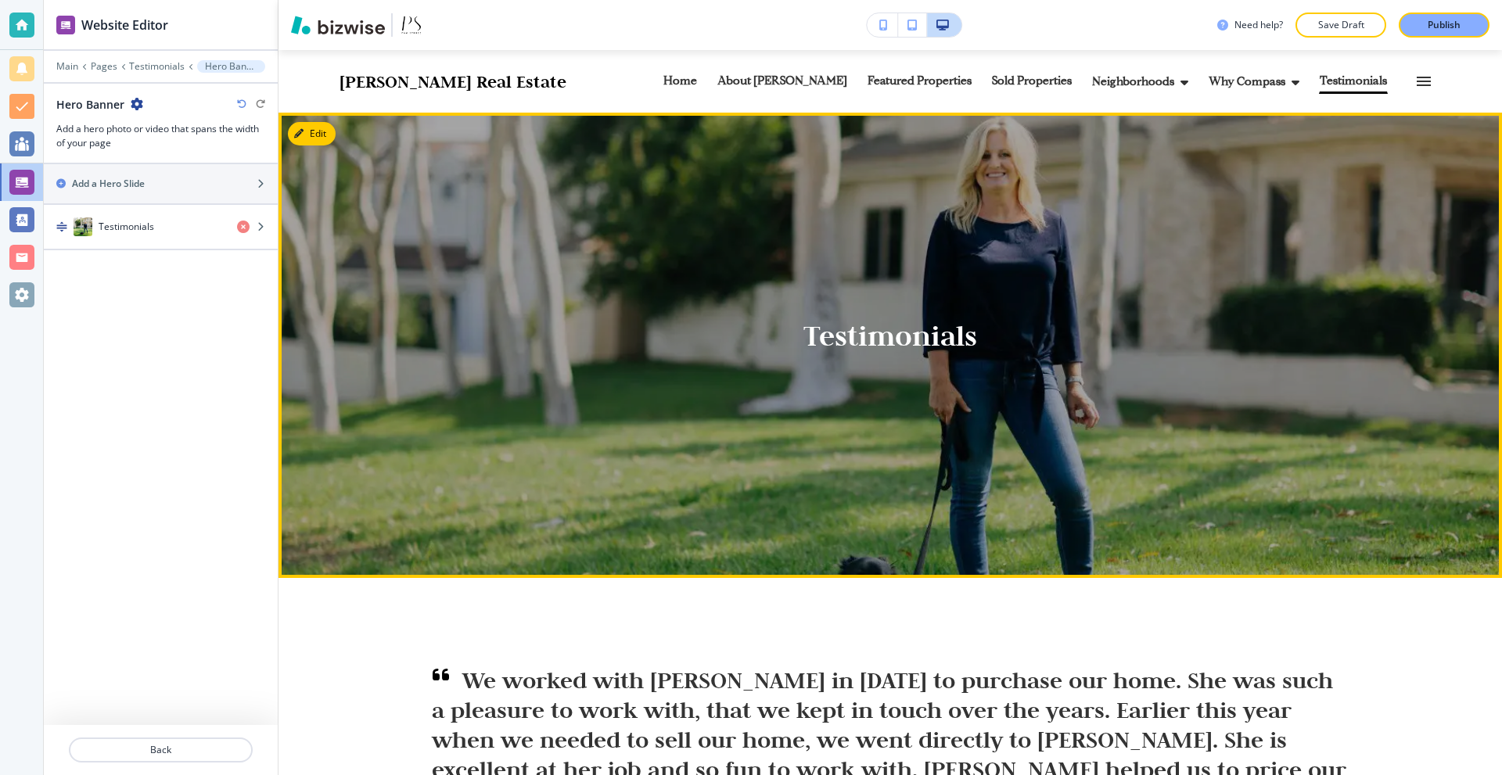
scroll to position [63, 0]
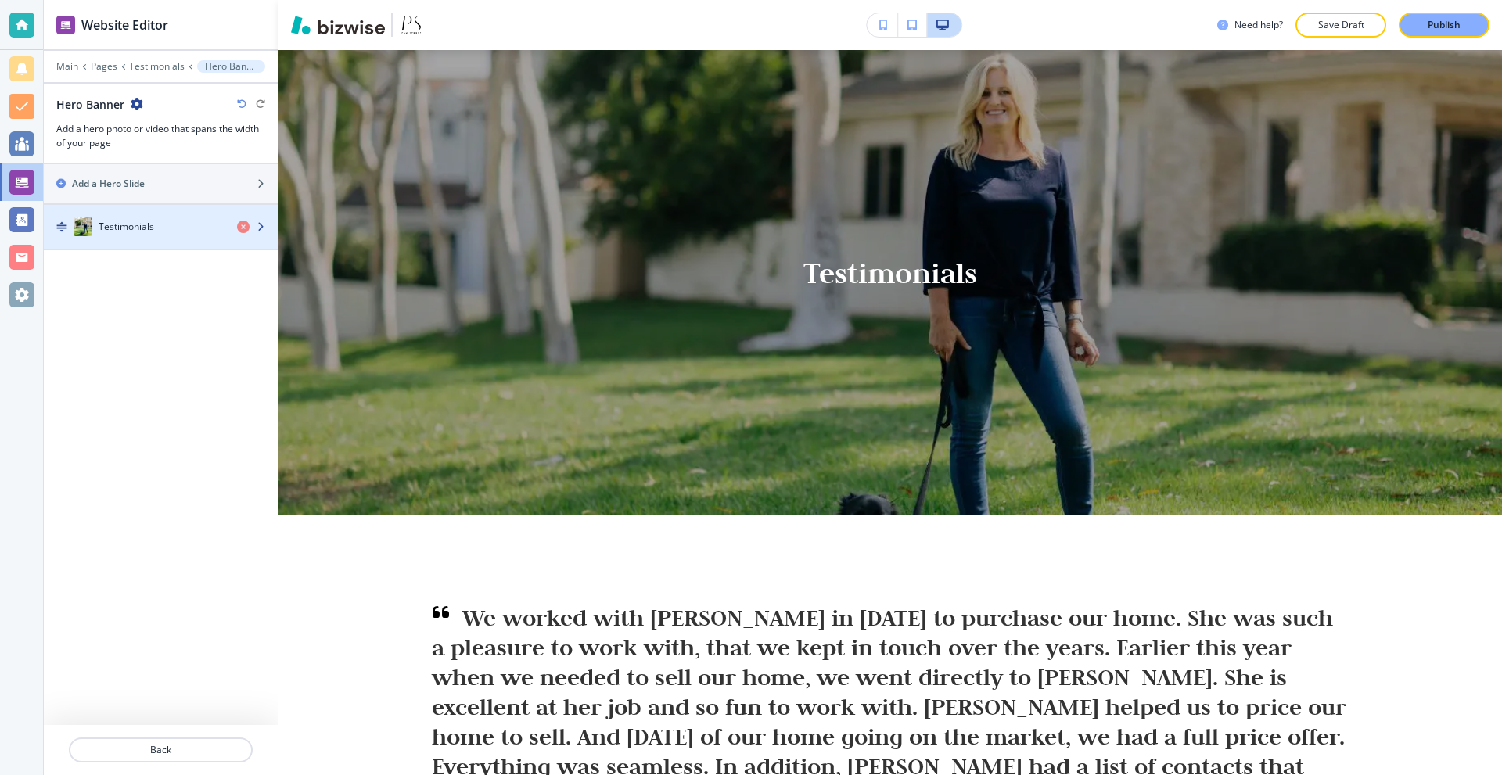
click at [178, 225] on div "Testimonials" at bounding box center [134, 226] width 181 height 19
click at [131, 232] on h4 "Testimonials" at bounding box center [127, 227] width 56 height 14
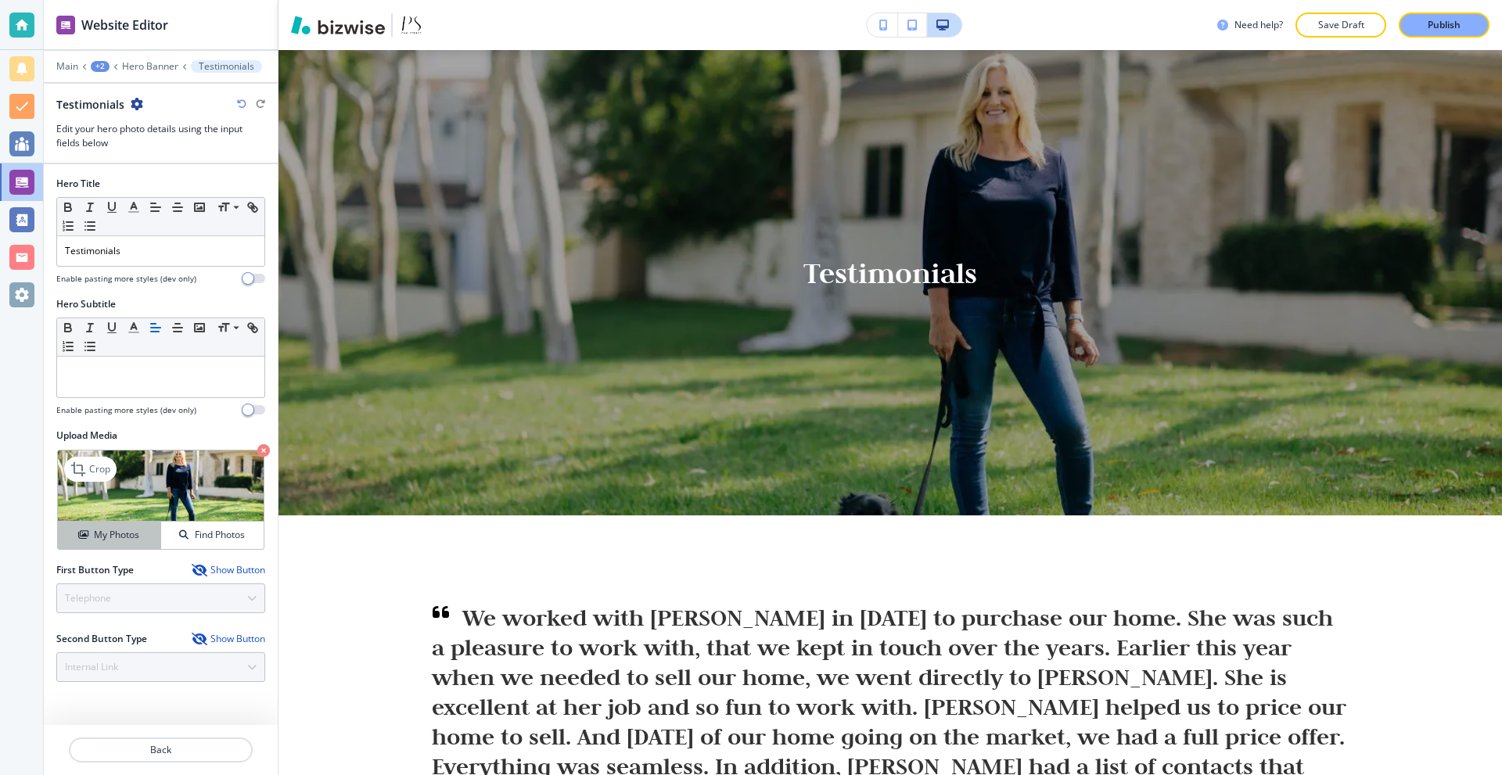
click at [130, 541] on h4 "My Photos" at bounding box center [116, 535] width 45 height 14
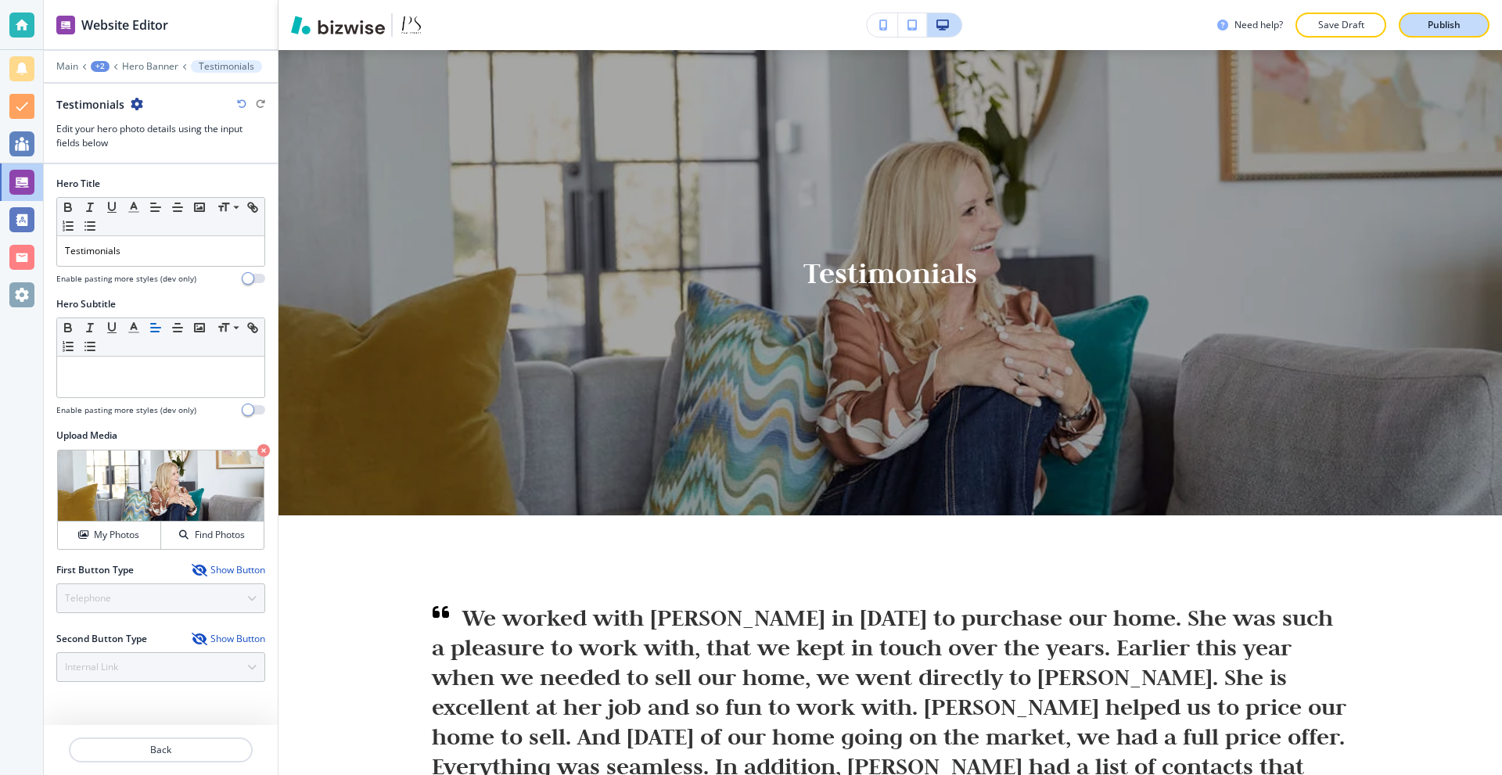
click at [1433, 24] on p "Publish" at bounding box center [1443, 25] width 33 height 14
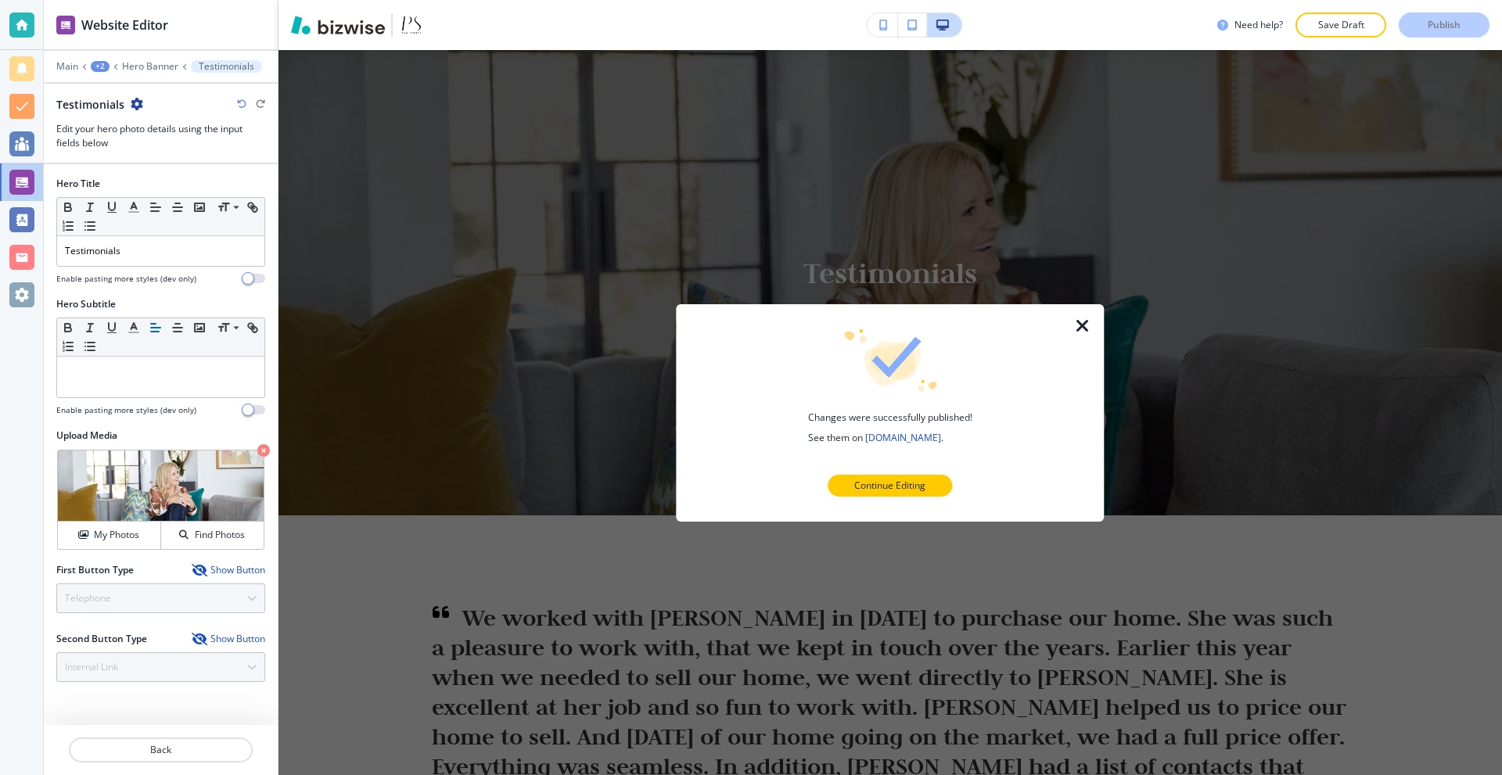
click at [1086, 327] on icon "button" at bounding box center [1082, 325] width 19 height 19
